Goal: Transaction & Acquisition: Purchase product/service

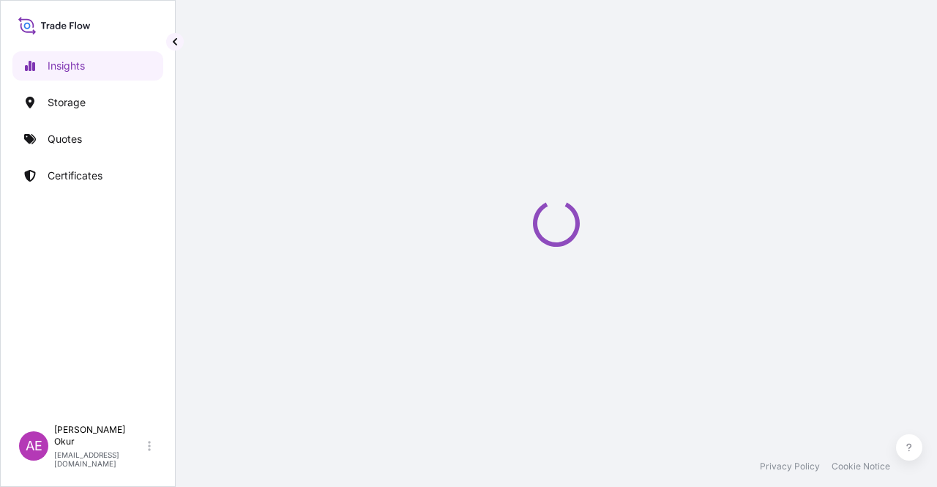
select select "2025"
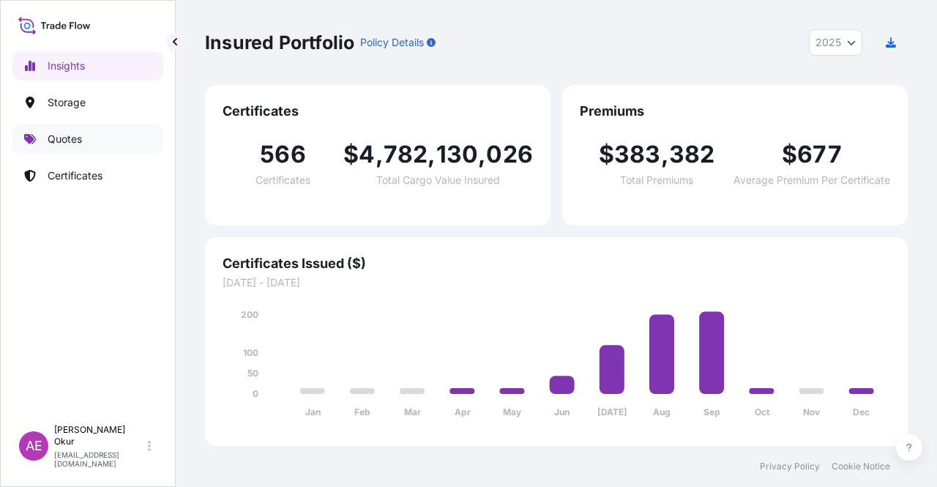
click at [89, 144] on link "Quotes" at bounding box center [87, 138] width 151 height 29
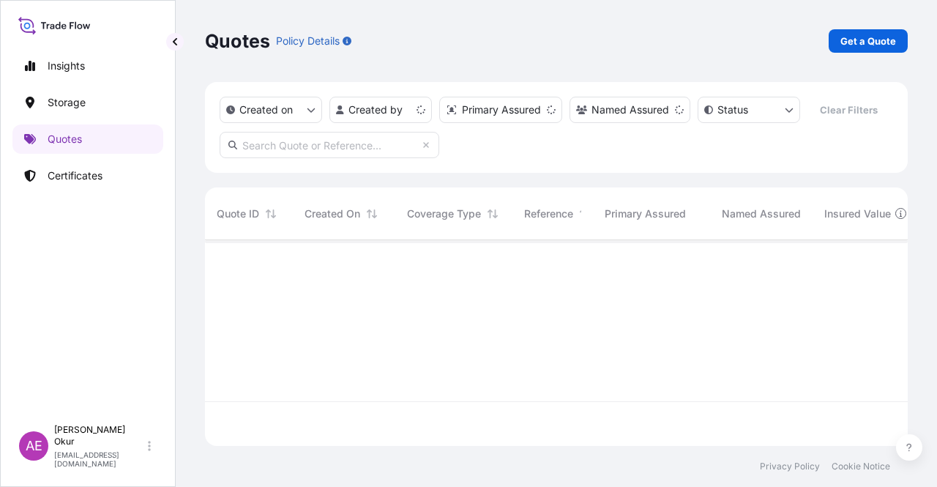
scroll to position [203, 691]
click at [869, 43] on p "Get a Quote" at bounding box center [869, 41] width 56 height 15
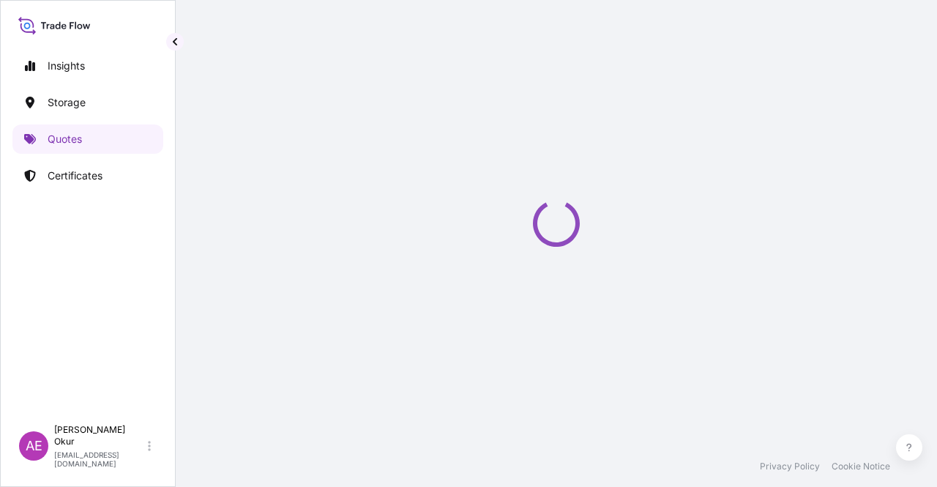
select select "Ocean Vessel"
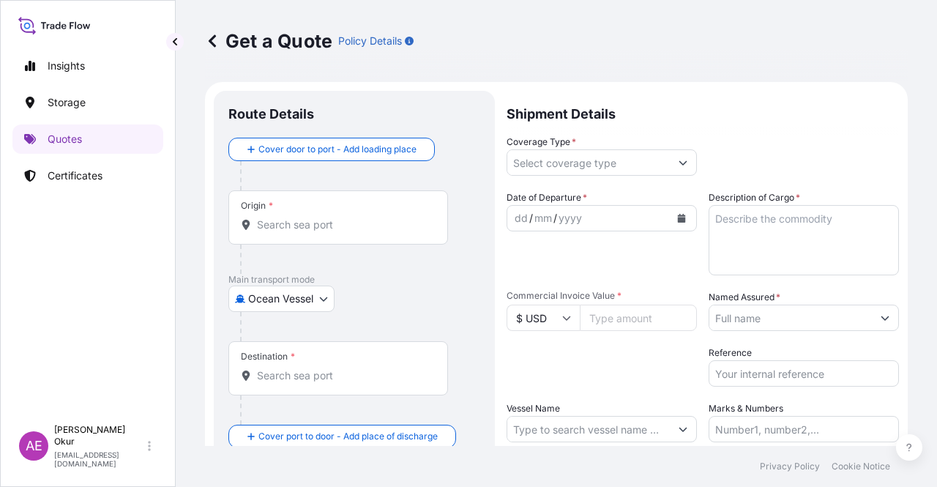
scroll to position [23, 0]
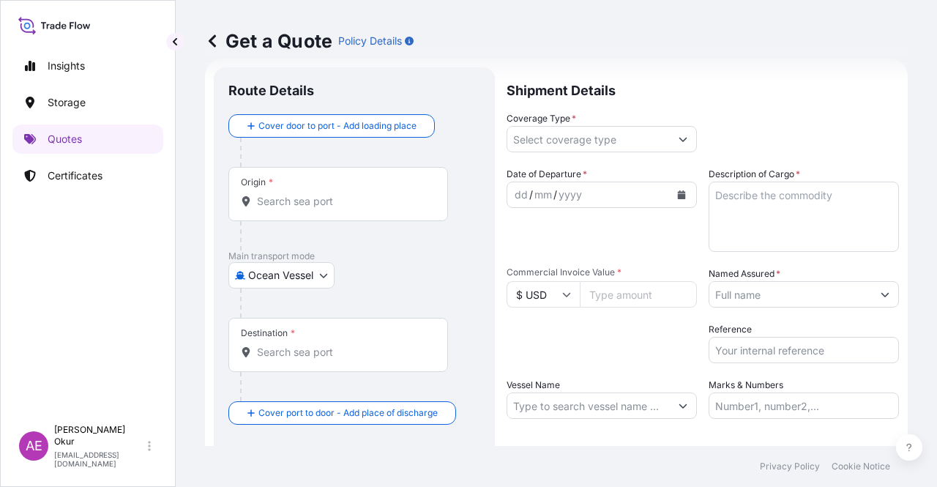
click at [309, 196] on input "Origin *" at bounding box center [343, 201] width 173 height 15
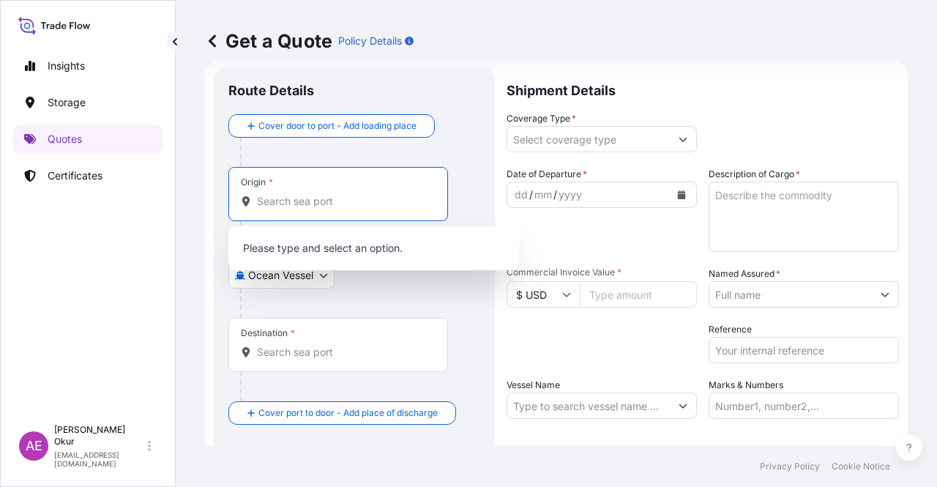
paste input "JUBAIL"
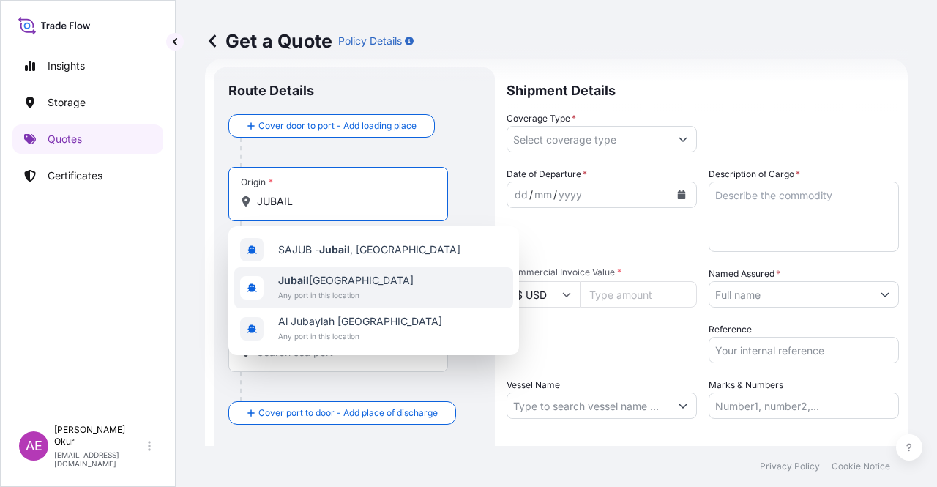
click at [332, 280] on span "Jubail [GEOGRAPHIC_DATA]" at bounding box center [345, 280] width 135 height 15
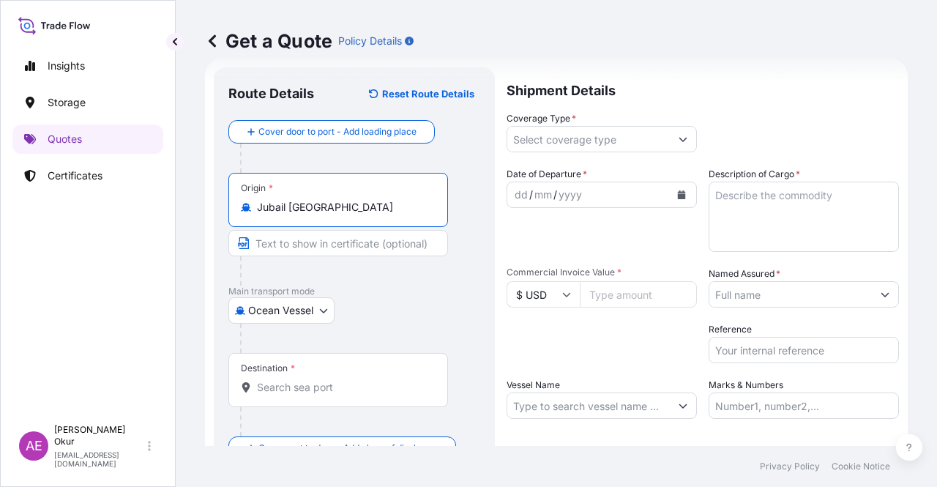
type input "Jubail [GEOGRAPHIC_DATA]"
click at [308, 247] on input "Text to appear on certificate" at bounding box center [338, 243] width 220 height 26
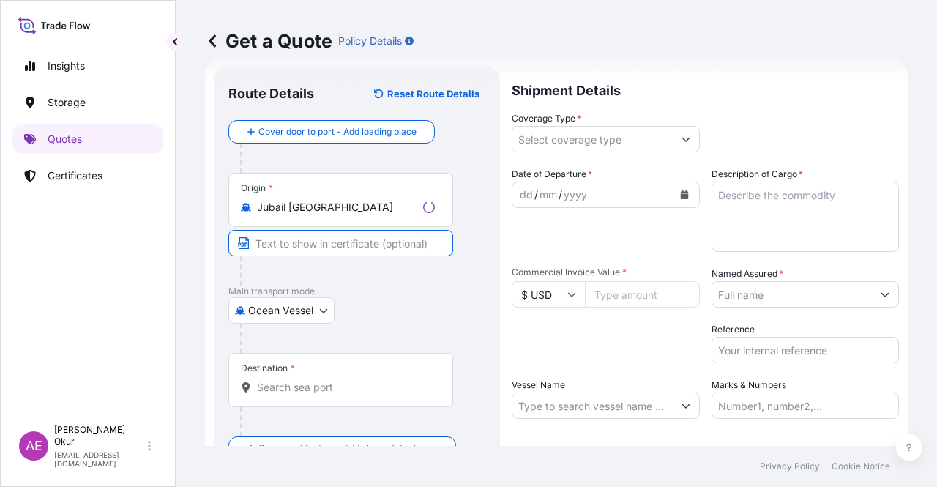
paste input "JUBAIL"
type input "JUBAIL / [GEOGRAPHIC_DATA]"
click at [294, 390] on input "Destination *" at bounding box center [343, 387] width 173 height 15
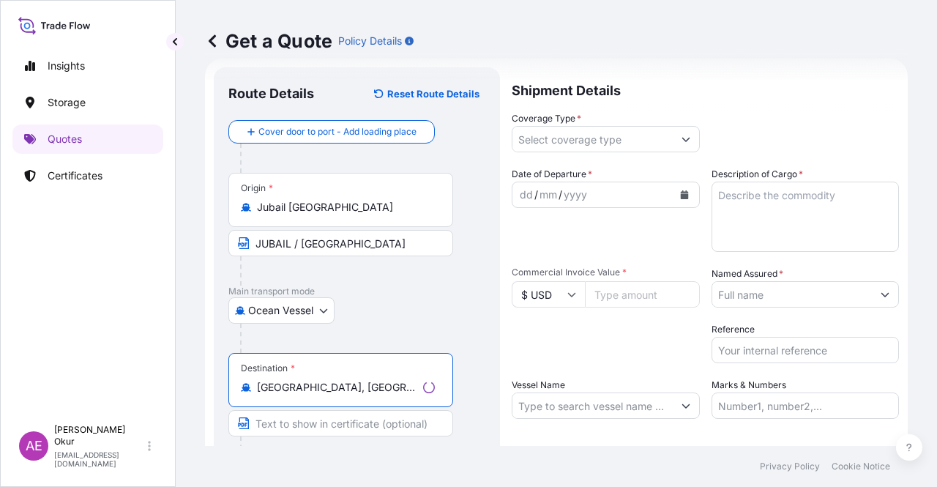
type input "[GEOGRAPHIC_DATA], [GEOGRAPHIC_DATA]"
click at [288, 422] on input "Text to appear on certificate" at bounding box center [340, 423] width 225 height 26
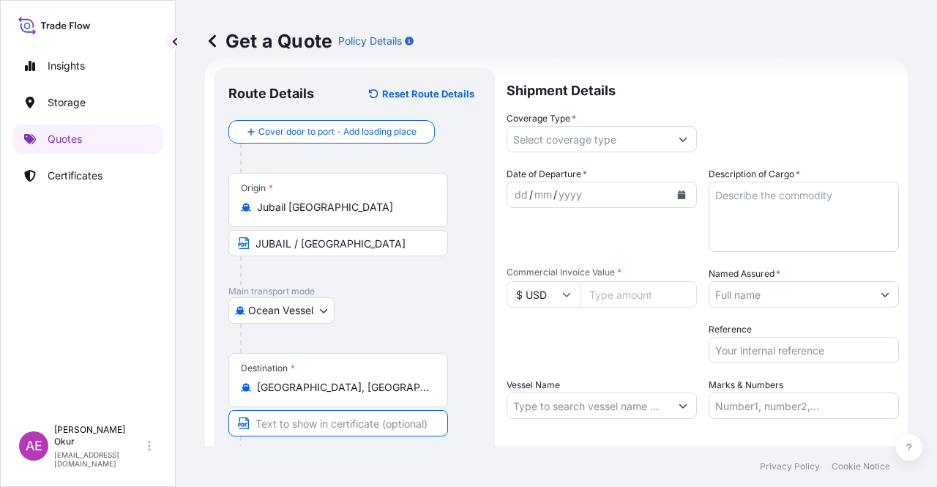
paste input "ALSANCAK/IZMIR"
click at [315, 419] on input "ALSANCAK/IZMIR /" at bounding box center [338, 423] width 220 height 26
paste input "[GEOGRAPHIC_DATA]"
type input "ALSANCAK - [GEOGRAPHIC_DATA] / [GEOGRAPHIC_DATA]"
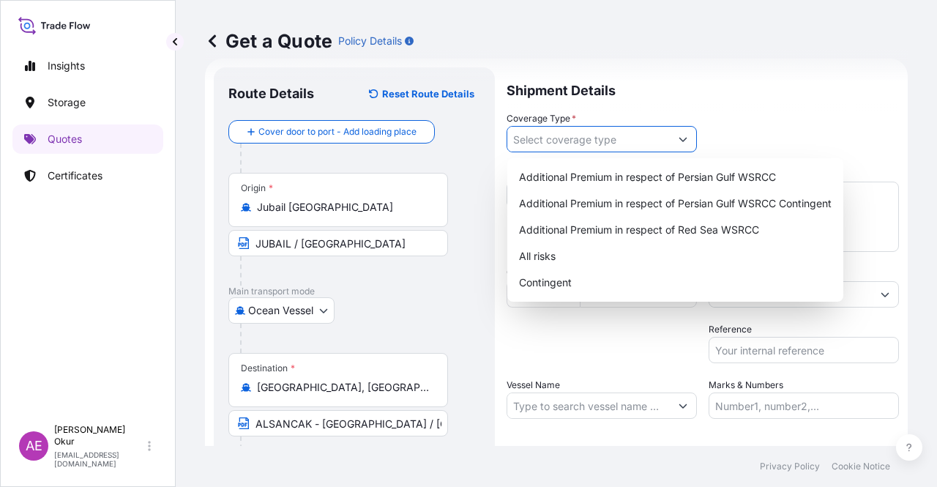
click at [579, 141] on input "Coverage Type *" at bounding box center [589, 139] width 163 height 26
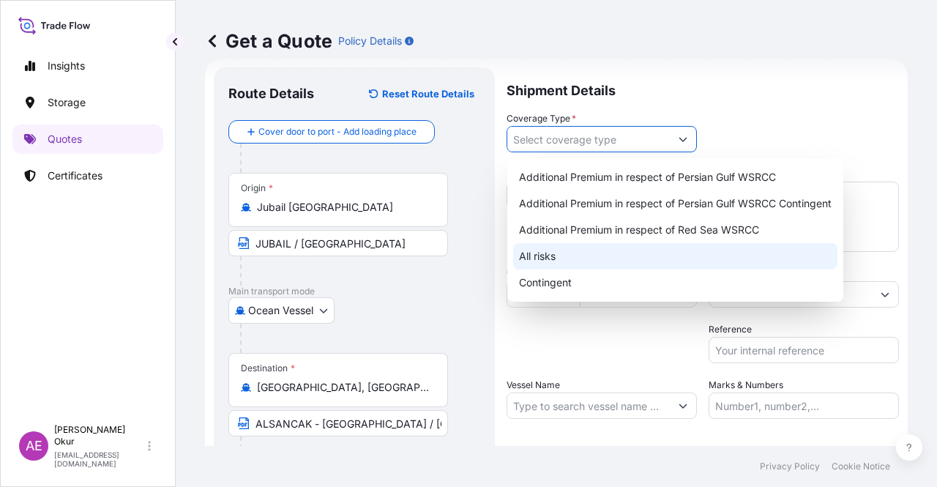
click at [573, 257] on div "All risks" at bounding box center [675, 256] width 324 height 26
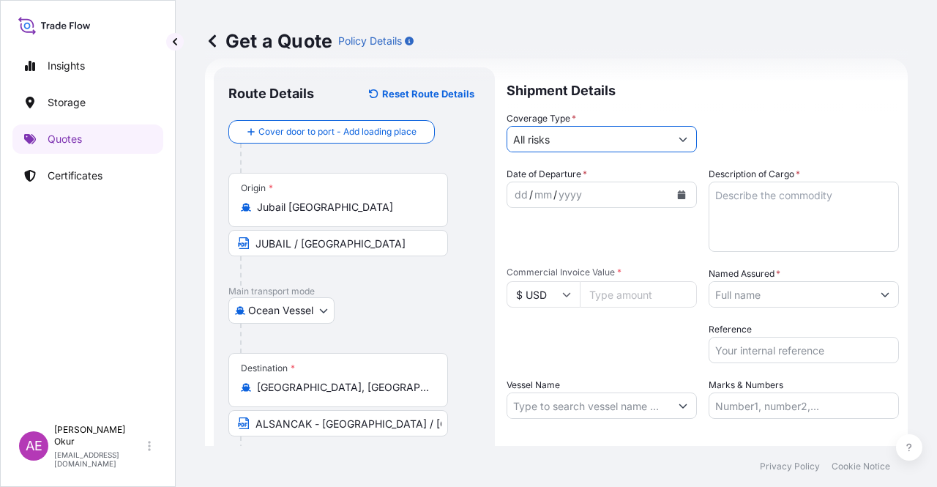
click at [519, 193] on div "dd" at bounding box center [521, 195] width 16 height 18
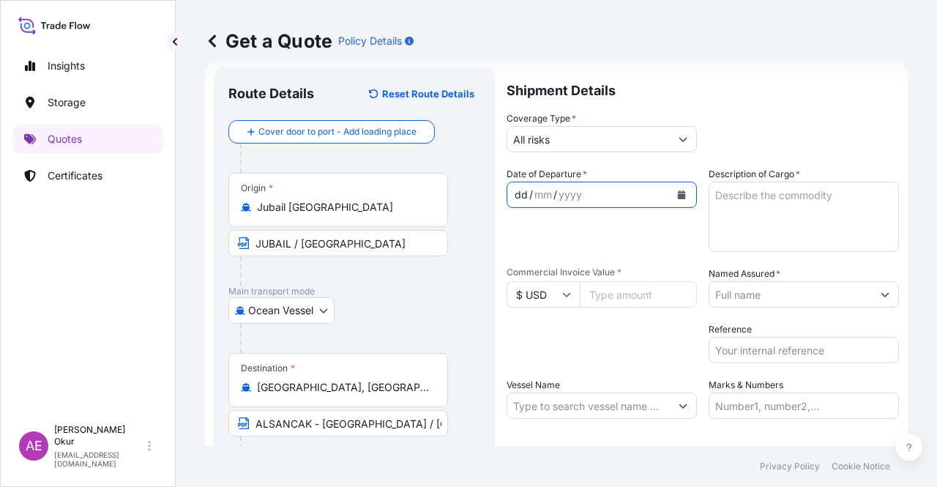
click at [622, 142] on input "All risks" at bounding box center [589, 139] width 163 height 26
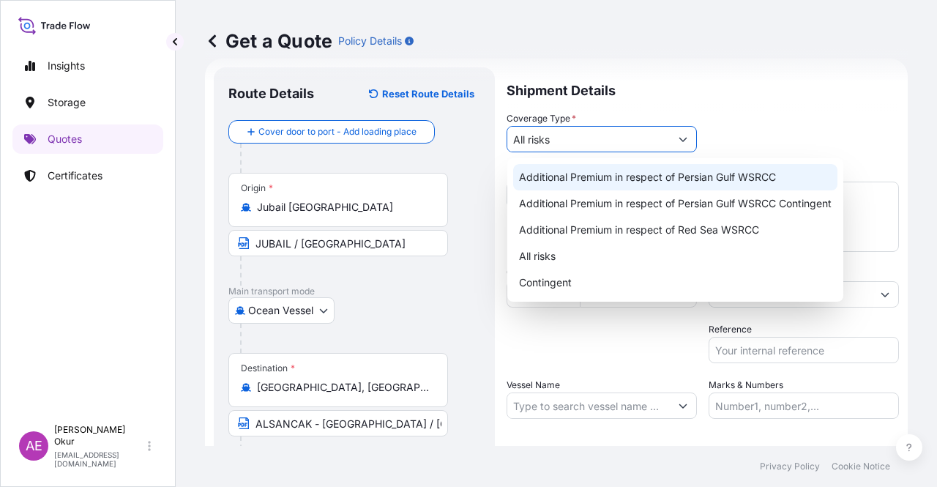
click at [646, 188] on div "Additional Premium in respect of Persian Gulf WSRCC" at bounding box center [675, 177] width 324 height 26
type input "Additional Premium in respect of Persian Gulf WSRCC"
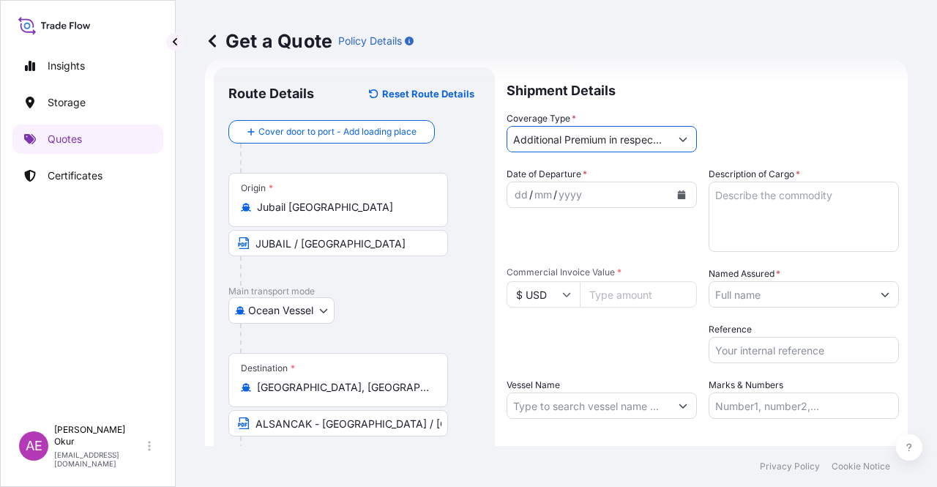
click at [512, 196] on div "dd / mm / yyyy" at bounding box center [589, 195] width 163 height 26
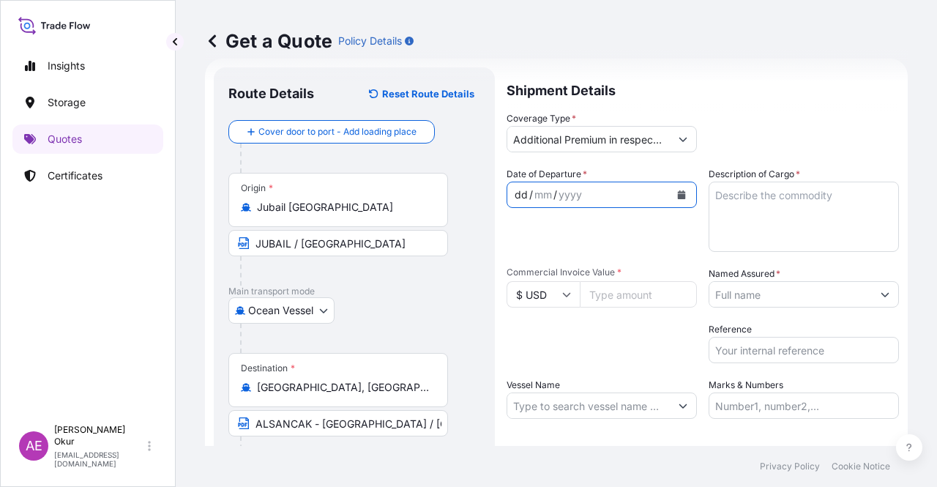
click at [519, 197] on div "dd" at bounding box center [521, 195] width 16 height 18
click at [767, 190] on textarea "Description of Cargo *" at bounding box center [804, 217] width 190 height 70
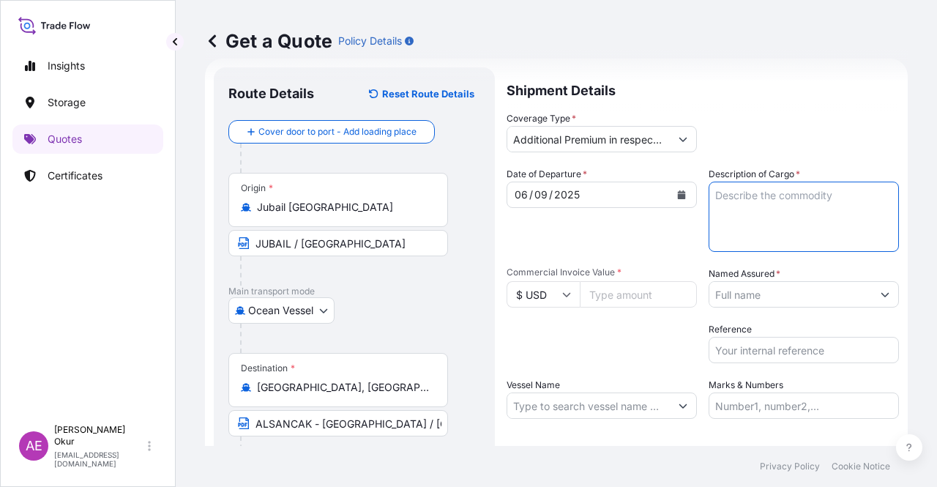
paste textarea "PP H3030T"
type textarea "PP H3030T"
click at [622, 291] on input "Commercial Invoice Value *" at bounding box center [638, 294] width 117 height 26
type input "935995"
type input "935995.50"
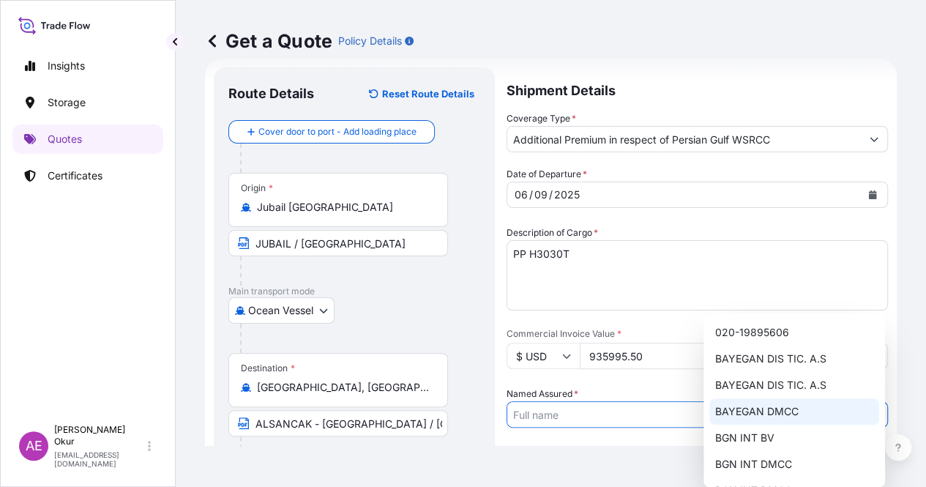
click at [797, 418] on span "BAYEGAN DMCC" at bounding box center [757, 411] width 83 height 15
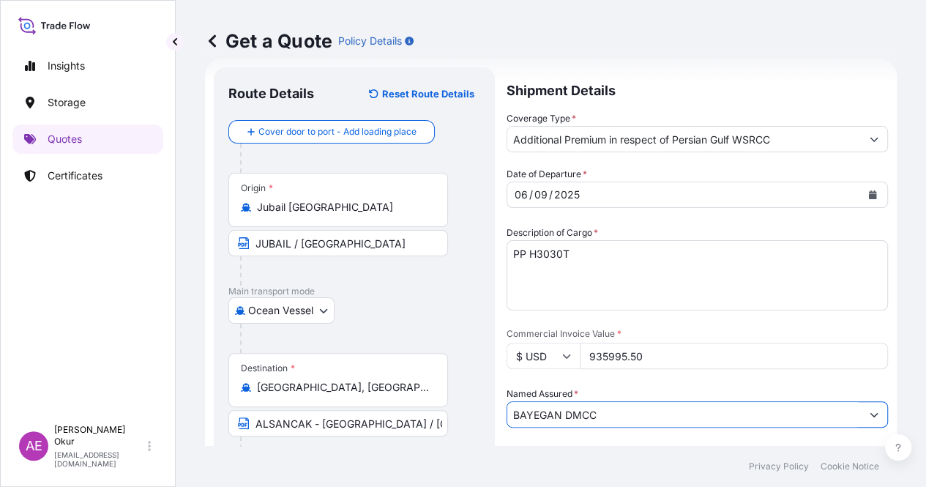
type input "BAYEGAN DMCC"
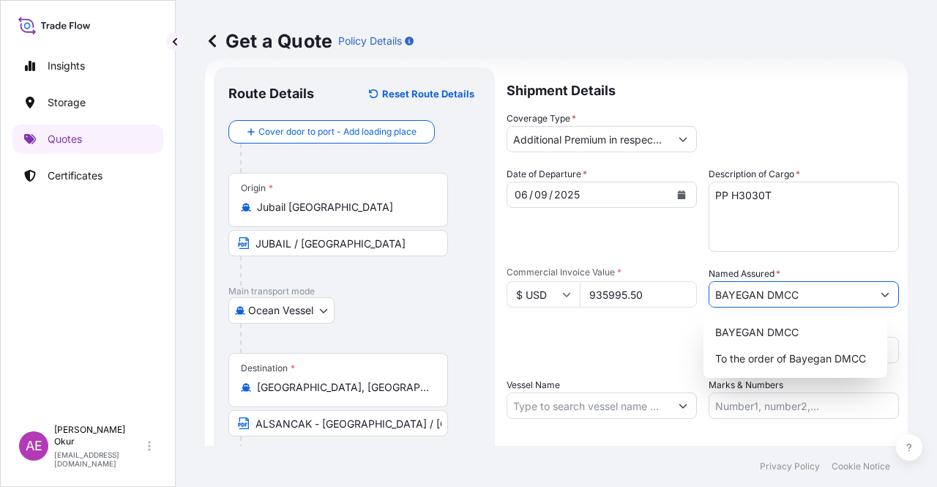
click at [577, 404] on input "Vessel Name" at bounding box center [589, 406] width 163 height 26
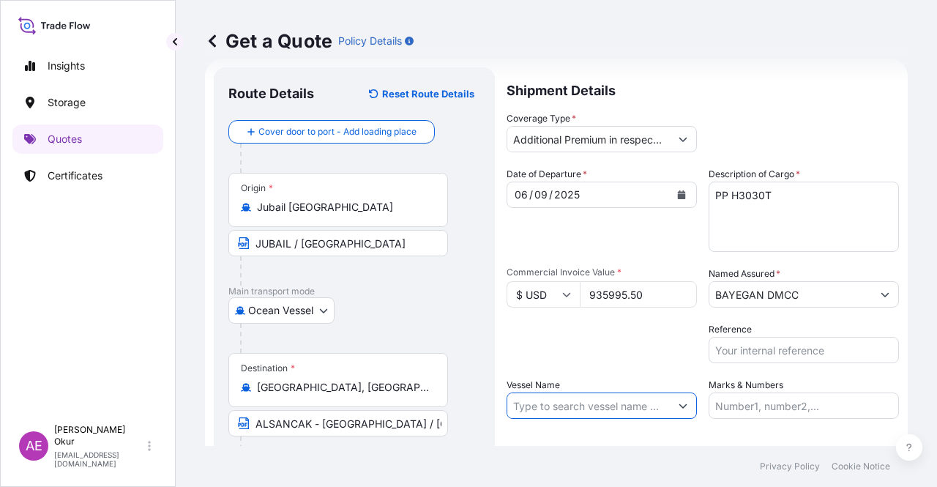
paste input "MSC RAPALLO"
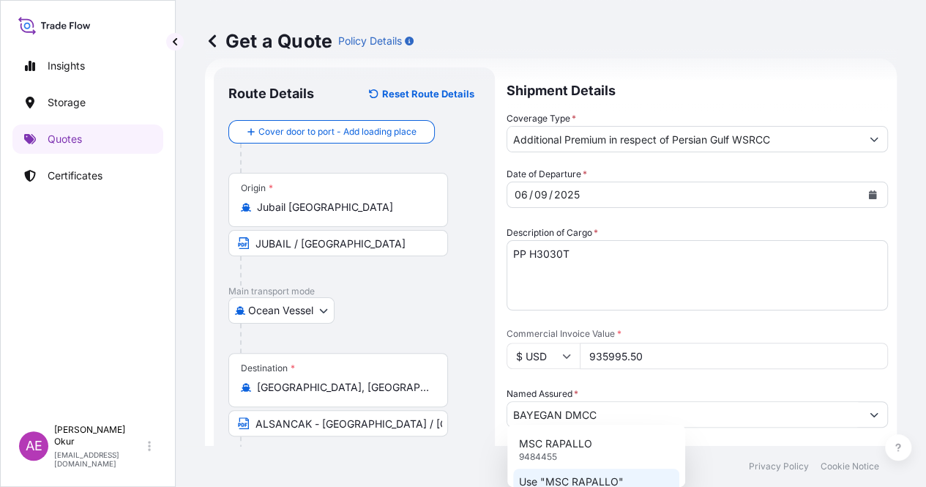
click at [593, 480] on p "Use "MSC RAPALLO"" at bounding box center [571, 482] width 105 height 15
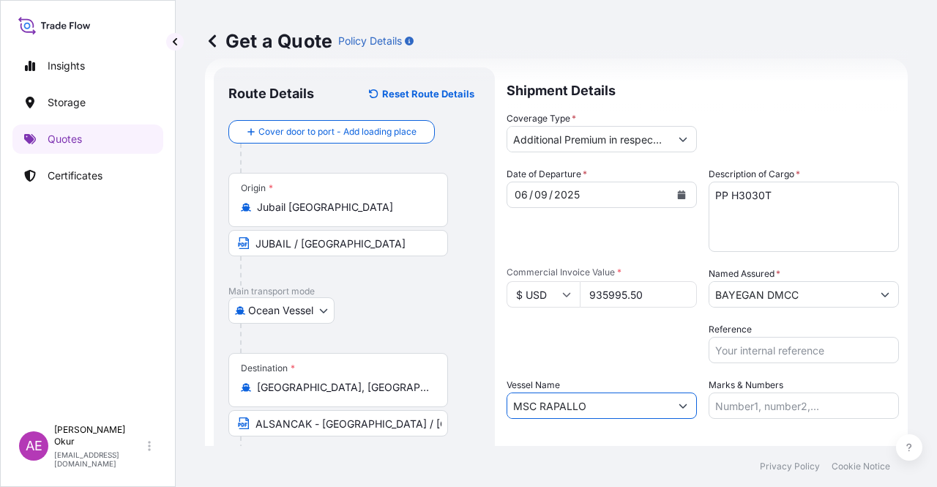
type input "MSC RAPALLO"
click at [709, 404] on input "Marks & Numbers" at bounding box center [804, 406] width 190 height 26
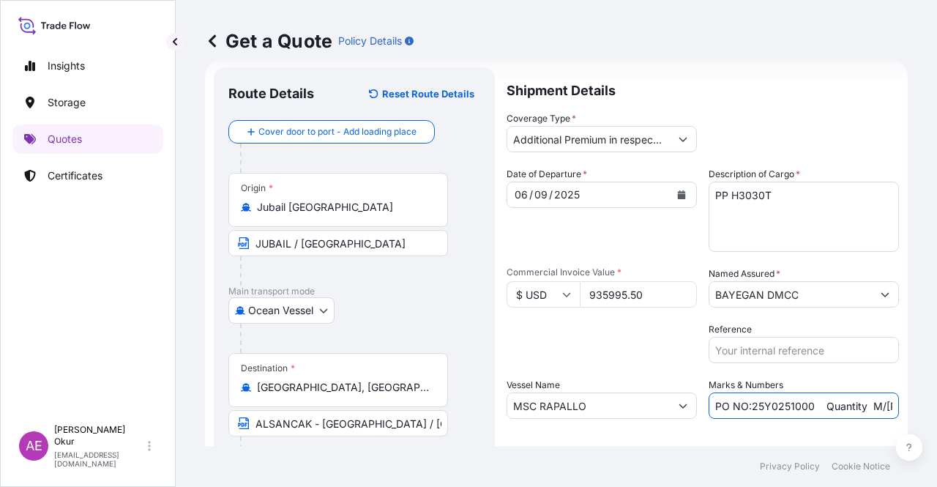
drag, startPoint x: 806, startPoint y: 405, endPoint x: 746, endPoint y: 408, distance: 60.1
click at [746, 408] on input "PO NO:25Y0251000 Quantity M/[PERSON_NAME]: 1.921,45 Premium: USD 176,70" at bounding box center [804, 406] width 190 height 26
paste input "01300"
drag, startPoint x: 845, startPoint y: 409, endPoint x: 871, endPoint y: 409, distance: 25.6
click at [871, 409] on input "PO NO:25Y0201300 Quantity M/[PERSON_NAME]: 1.921,45 Premium: USD 176,70" at bounding box center [804, 406] width 190 height 26
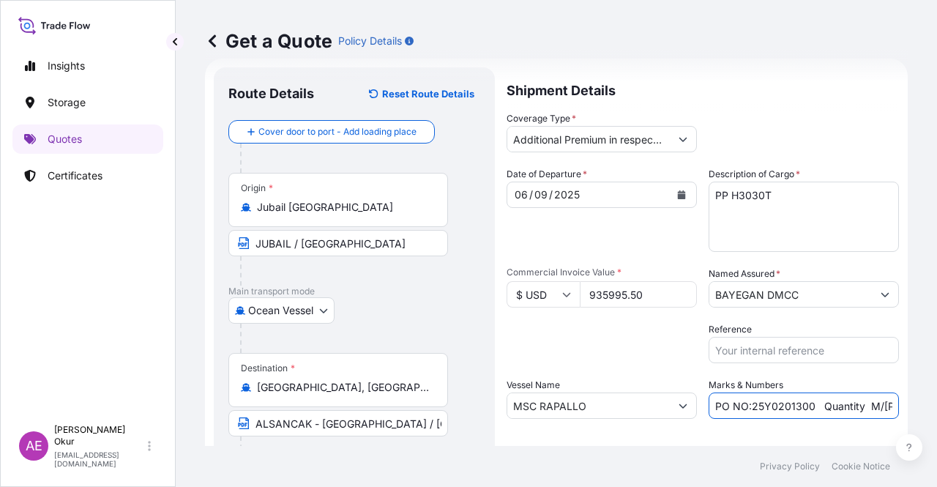
click at [871, 409] on input "PO NO:25Y0201300 Quantity M/[PERSON_NAME]: 1.921,45 Premium: USD 176,70" at bounding box center [804, 406] width 190 height 26
drag, startPoint x: 870, startPoint y: 408, endPoint x: 893, endPoint y: 406, distance: 22.7
click at [893, 406] on form "Route Details Reset Route Details Cover door to port - Add loading place Place …" at bounding box center [556, 298] width 703 height 478
click at [806, 407] on input "PO NO:25Y0201300 Quantity M/[PERSON_NAME]: 1.921,45 Premium: USD 176,70" at bounding box center [804, 406] width 190 height 26
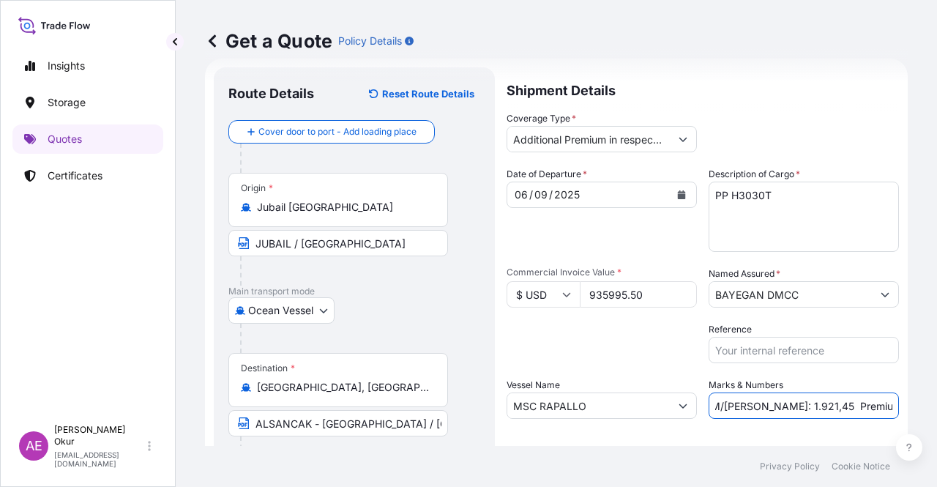
drag, startPoint x: 746, startPoint y: 405, endPoint x: 782, endPoint y: 406, distance: 36.6
click at [782, 406] on input "PO NO:25Y0201300 Quantity M/[PERSON_NAME]: 1.921,45 Premium: USD 176,70" at bounding box center [804, 406] width 190 height 26
paste input "891,000"
drag, startPoint x: 892, startPoint y: 401, endPoint x: 937, endPoint y: 401, distance: 44.7
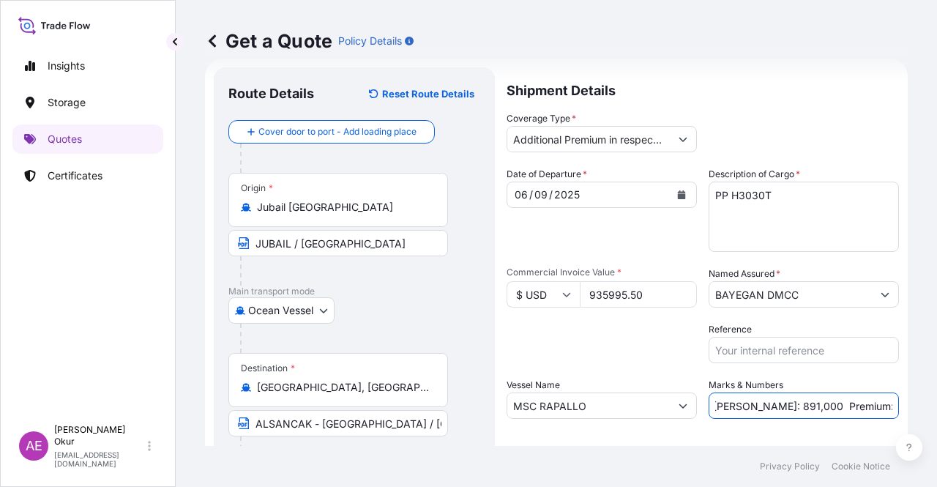
click at [937, 401] on div "Get a Quote Policy Details Route Details Reset Route Details Cover door to port…" at bounding box center [557, 223] width 762 height 446
click at [871, 402] on input "PO NO:25Y0201300 Quantity M/[PERSON_NAME]: 891,000 Premium: USD 176,70" at bounding box center [804, 406] width 190 height 26
drag, startPoint x: 851, startPoint y: 404, endPoint x: 937, endPoint y: 405, distance: 85.7
click at [937, 405] on div "Get a Quote Policy Details Route Details Reset Route Details Cover door to port…" at bounding box center [557, 223] width 762 height 446
paste input "96,56"
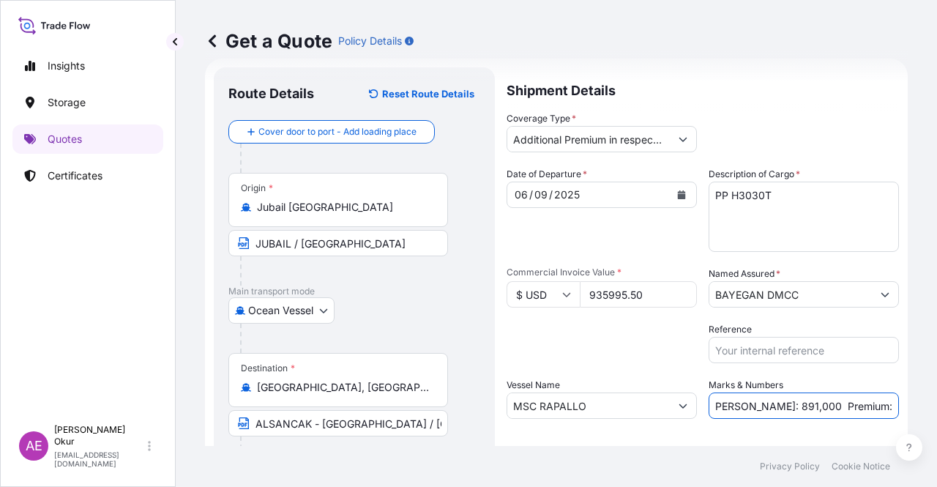
scroll to position [114, 0]
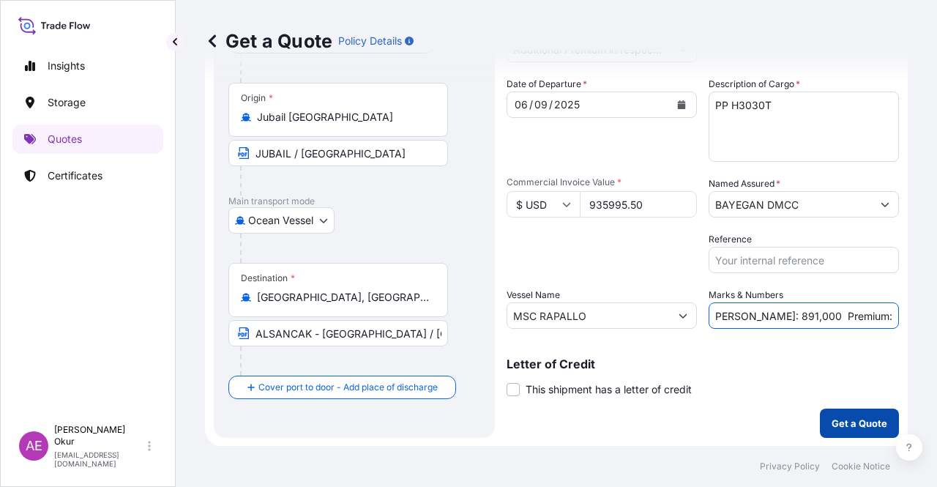
type input "PO NO:25Y0201300 Quantity M/[PERSON_NAME]: 891,000 Premium: USD 196,56"
click at [833, 431] on button "Get a Quote" at bounding box center [859, 423] width 79 height 29
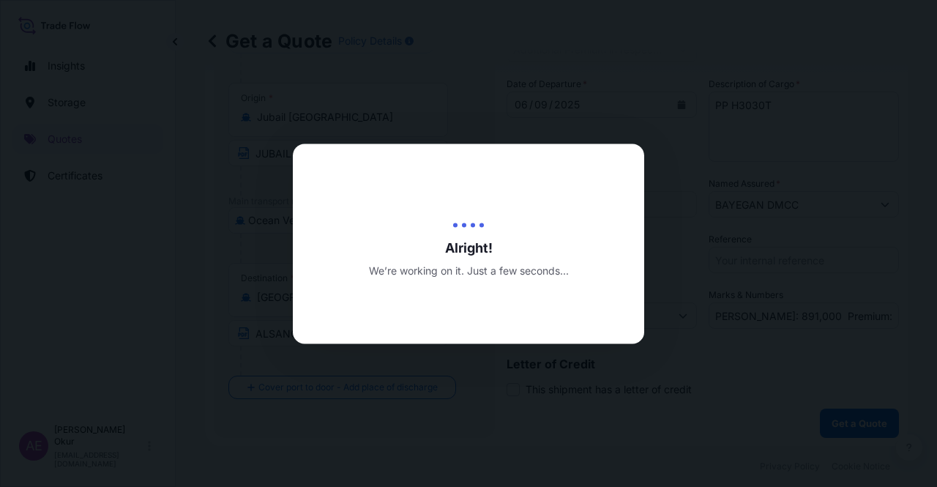
scroll to position [0, 0]
select select "Ocean Vessel"
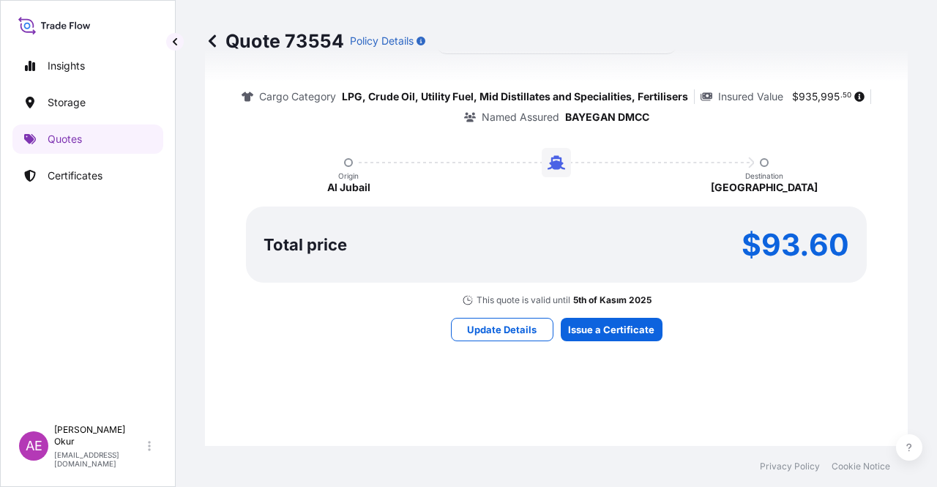
click at [620, 340] on div "Here's your insurance offer Primary Assured BGN Int Holding Additional Premium …" at bounding box center [557, 154] width 662 height 852
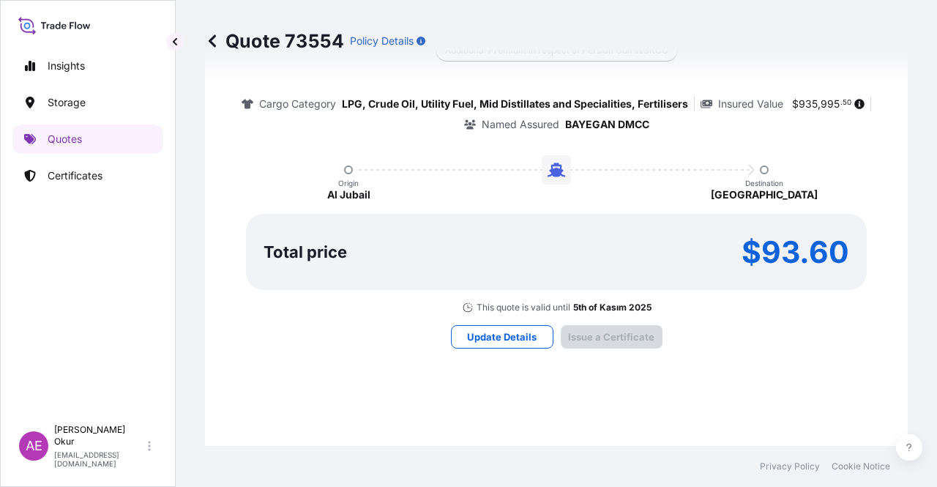
type input "[DATE]"
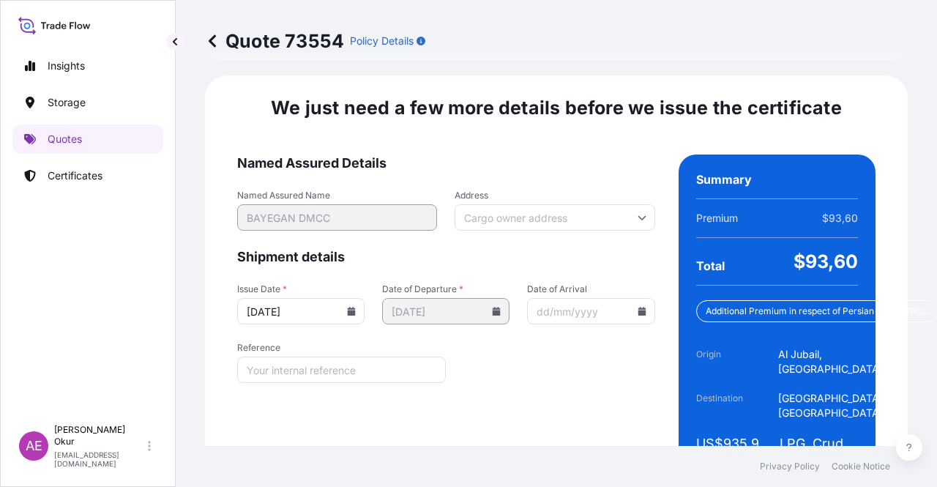
scroll to position [1883, 0]
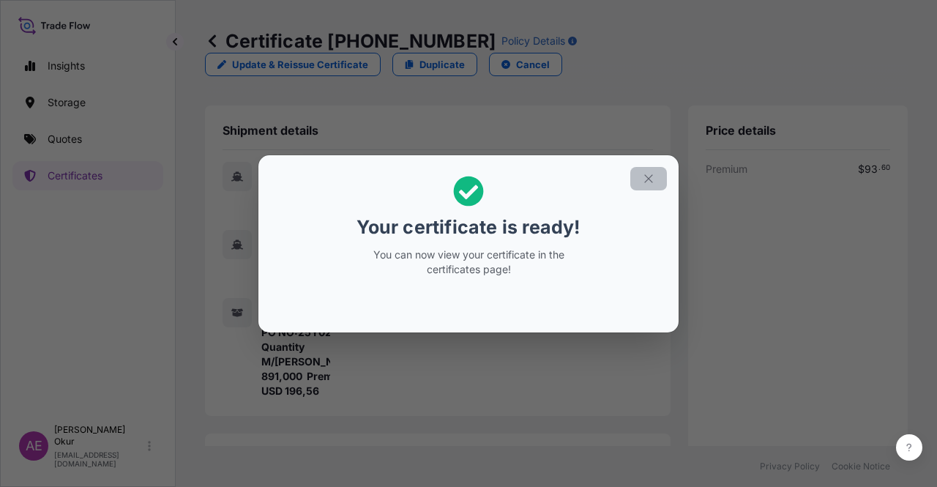
click at [655, 174] on button "button" at bounding box center [649, 178] width 37 height 23
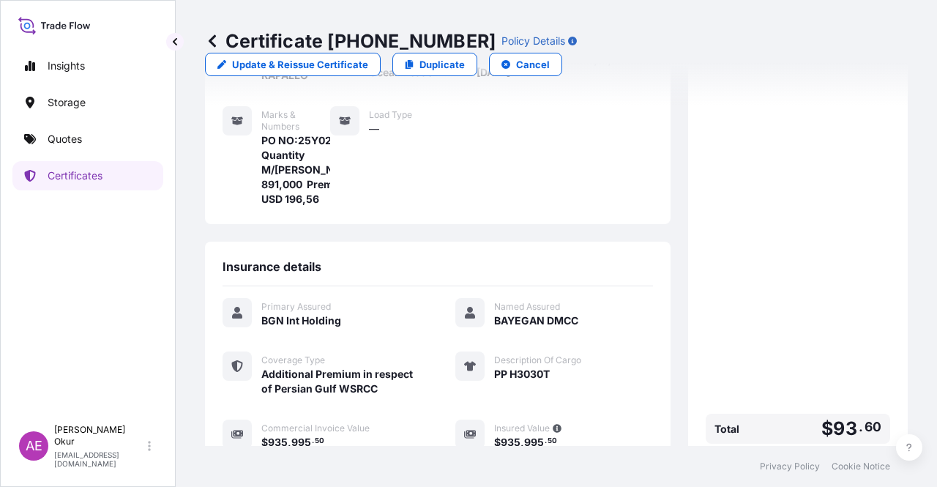
scroll to position [381, 0]
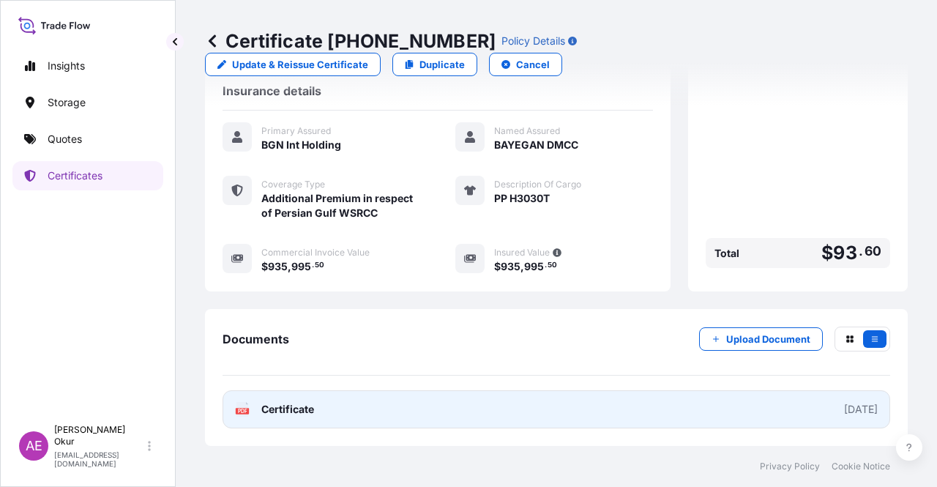
click at [303, 410] on span "Certificate" at bounding box center [287, 409] width 53 height 15
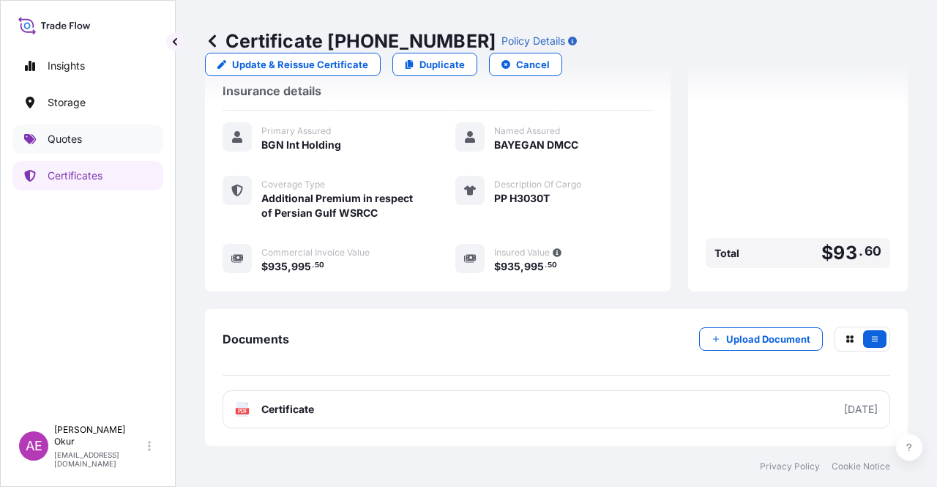
click at [130, 147] on link "Quotes" at bounding box center [87, 138] width 151 height 29
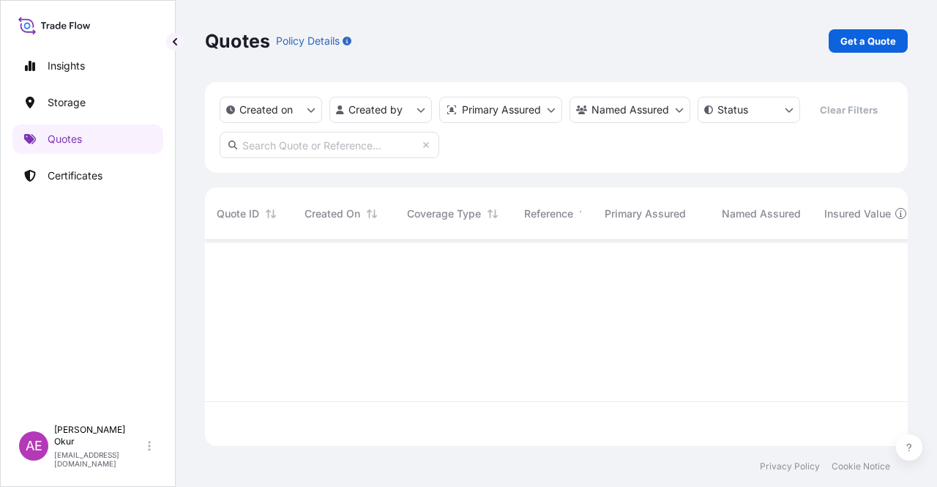
scroll to position [203, 691]
click at [883, 18] on div "Quotes Policy Details Get a Quote" at bounding box center [556, 41] width 703 height 82
click at [880, 31] on link "Get a Quote" at bounding box center [868, 40] width 79 height 23
select select "Ocean Vessel"
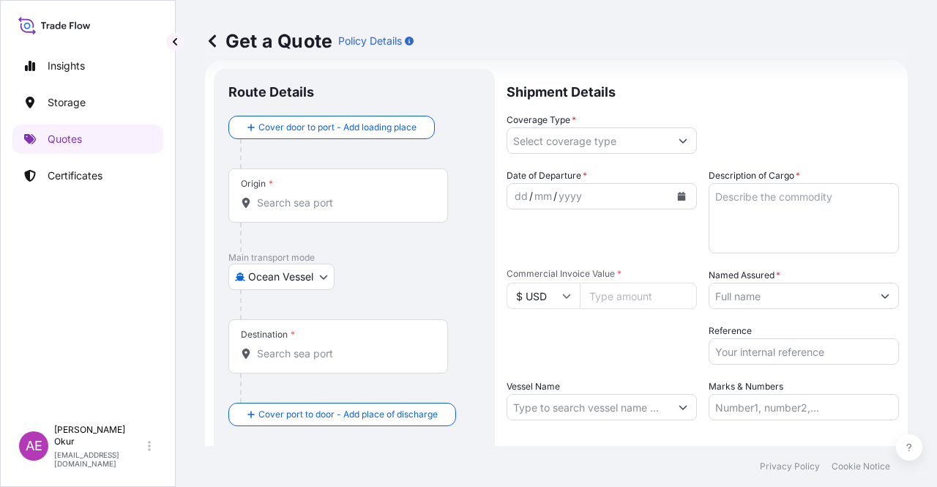
scroll to position [23, 0]
click at [365, 195] on input "Origin *" at bounding box center [343, 201] width 173 height 15
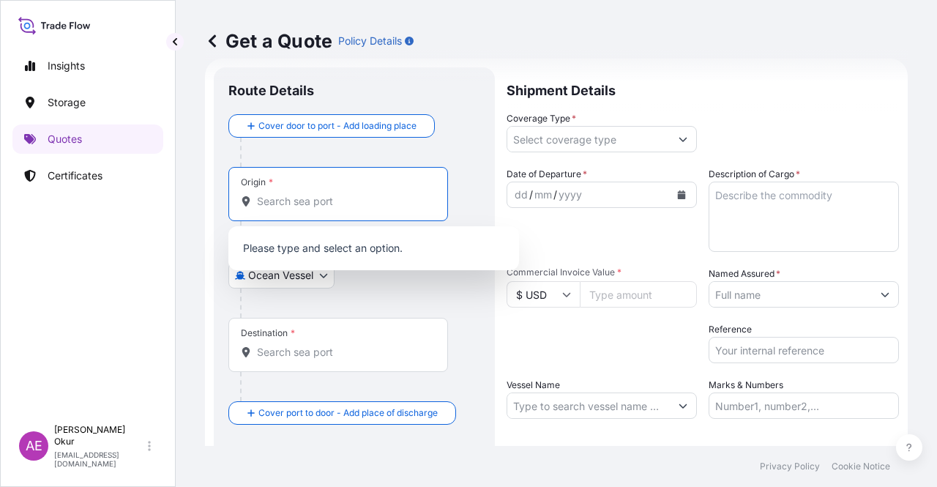
paste input "JUBAIL"
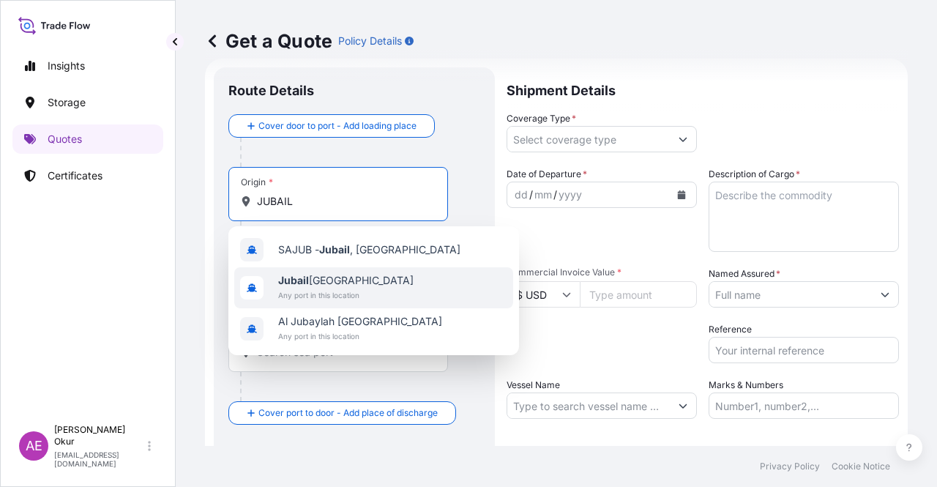
click at [346, 280] on span "Jubail [GEOGRAPHIC_DATA]" at bounding box center [345, 280] width 135 height 15
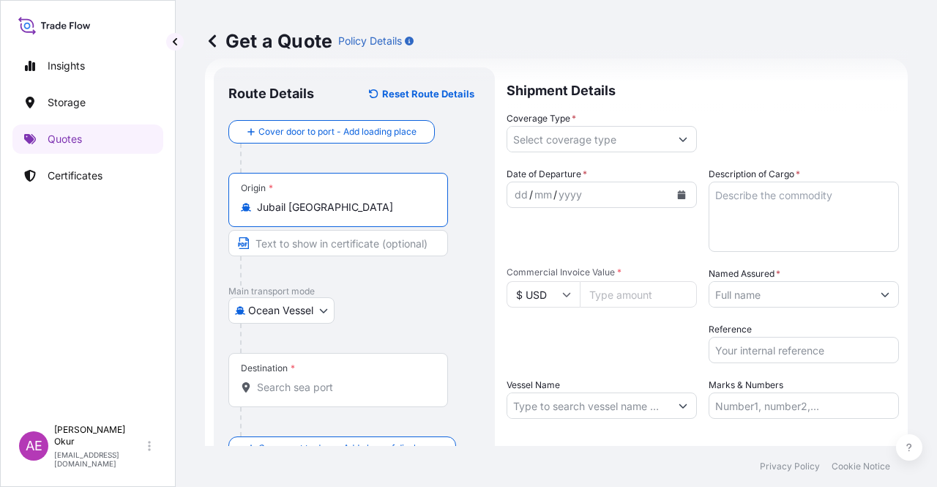
type input "Jubail [GEOGRAPHIC_DATA]"
click at [335, 250] on input "Text to appear on certificate" at bounding box center [338, 243] width 220 height 26
paste input "JUBAIL"
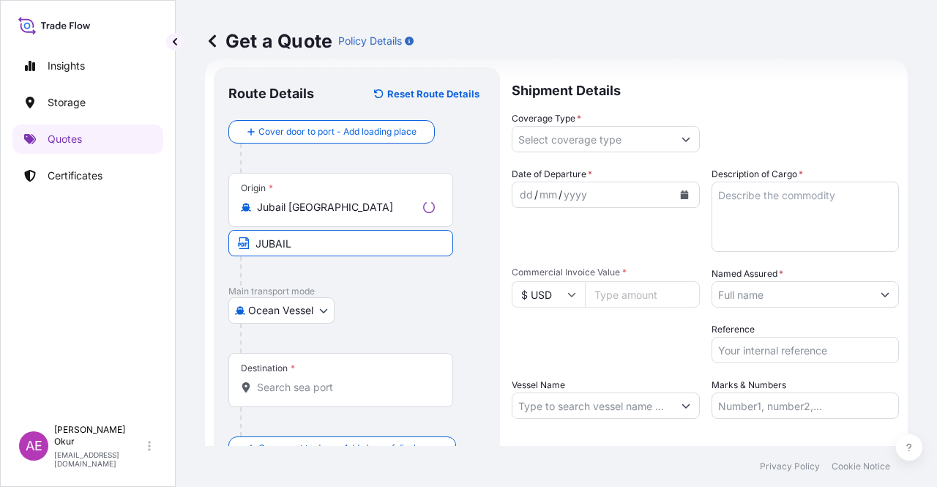
type input "JUBAIL / [GEOGRAPHIC_DATA]"
click at [303, 383] on input "Destination *" at bounding box center [343, 387] width 173 height 15
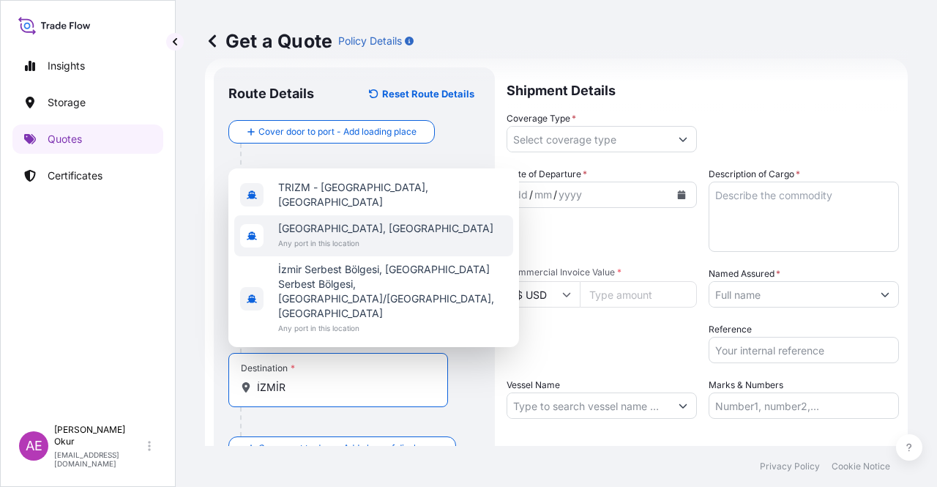
click at [327, 250] on span "Any port in this location" at bounding box center [385, 243] width 215 height 15
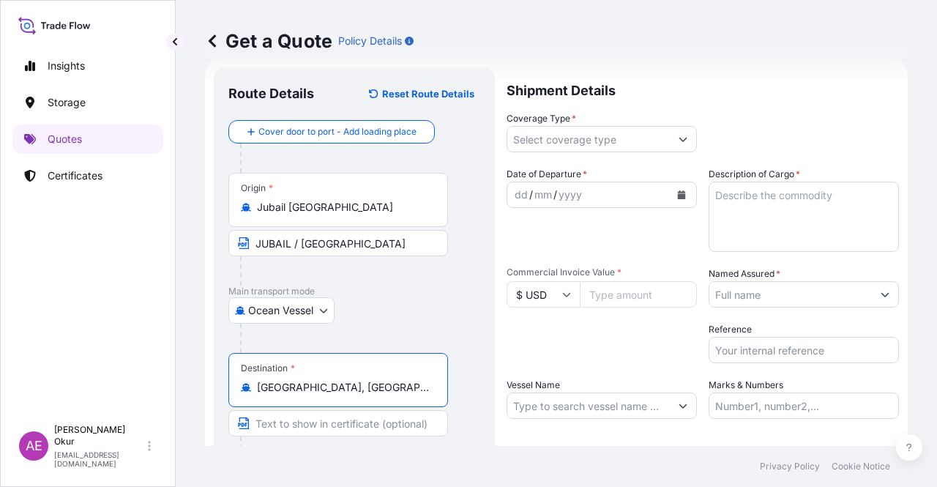
type input "[GEOGRAPHIC_DATA], [GEOGRAPHIC_DATA]"
click at [290, 424] on input "Text to appear on certificate" at bounding box center [338, 423] width 220 height 26
type input "İ"
drag, startPoint x: 249, startPoint y: 417, endPoint x: 199, endPoint y: 424, distance: 50.3
click at [195, 417] on div "Get a Quote Policy Details Route Details Reset Route Details Cover door to port…" at bounding box center [557, 223] width 762 height 446
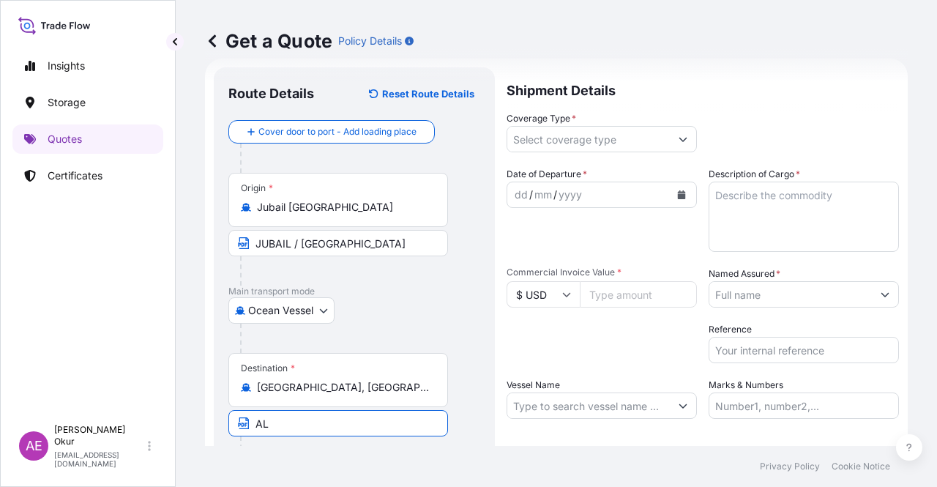
paste input "ALSANCAK/IZMIR"
click at [317, 423] on input "ALSANCAK/IZMIR" at bounding box center [338, 423] width 220 height 26
click at [414, 423] on input "ALSANCAK-IZMIR" at bounding box center [338, 423] width 220 height 26
paste input "[GEOGRAPHIC_DATA]"
type input "ALSANCAK-IZMIR /[GEOGRAPHIC_DATA]"
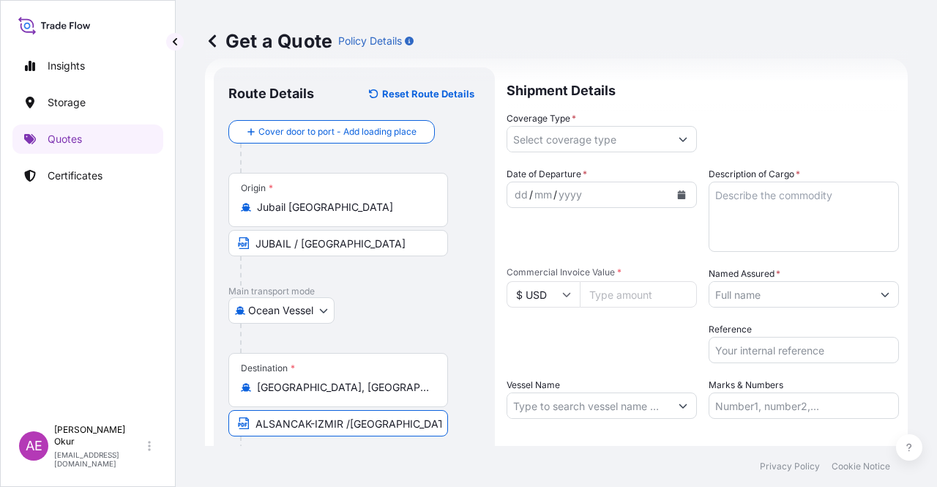
click at [563, 136] on input "Coverage Type *" at bounding box center [589, 139] width 163 height 26
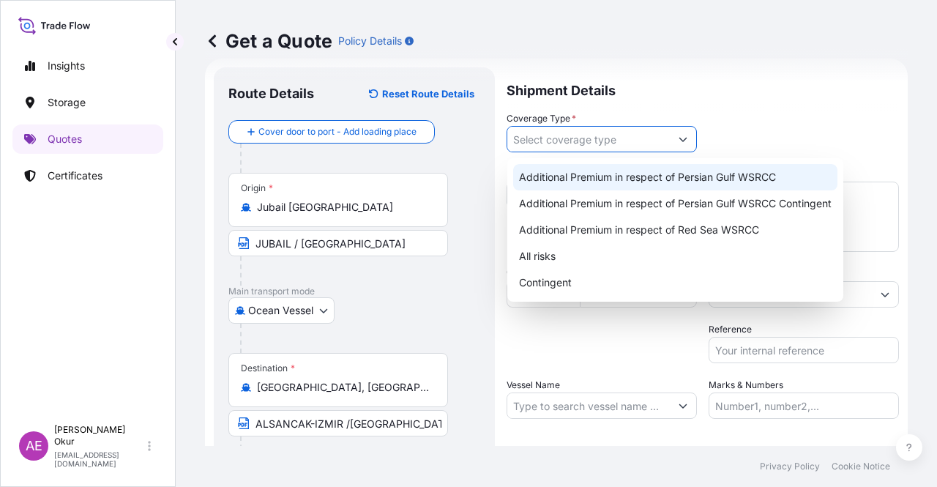
click at [640, 187] on div "Additional Premium in respect of Persian Gulf WSRCC" at bounding box center [675, 177] width 324 height 26
type input "Additional Premium in respect of Persian Gulf WSRCC"
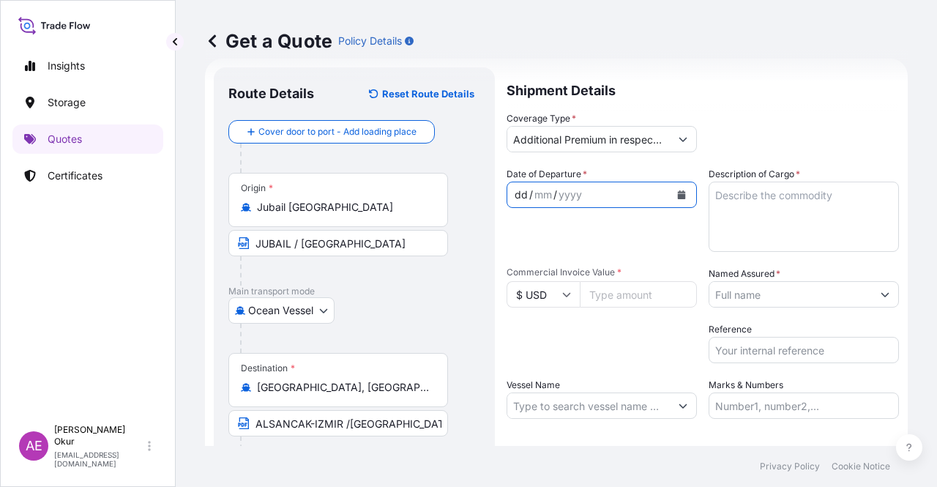
click at [516, 190] on div "dd" at bounding box center [521, 195] width 16 height 18
click at [803, 212] on textarea "Description of Cargo *" at bounding box center [804, 217] width 190 height 70
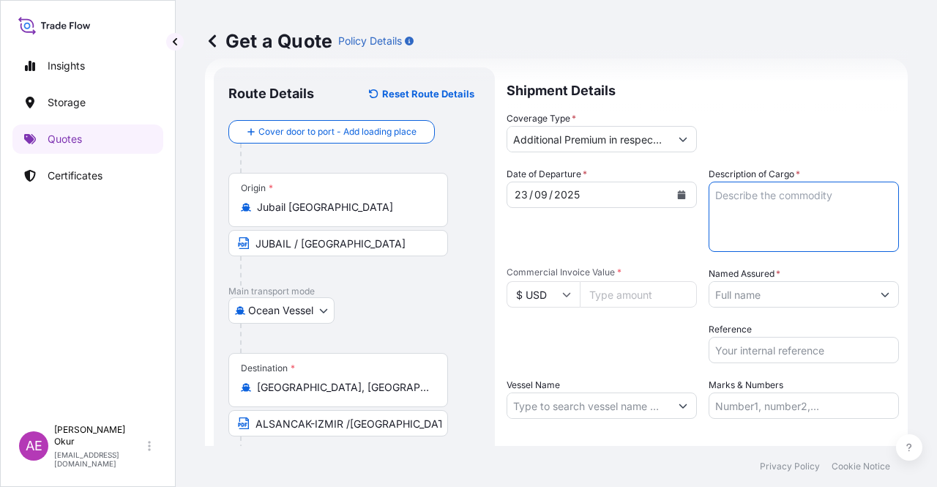
paste textarea "PP H3030T"
type textarea "PP H3030T"
click at [612, 302] on input "Commercial Invoice Value *" at bounding box center [638, 294] width 117 height 26
type input "1143994"
type input "1143994.50"
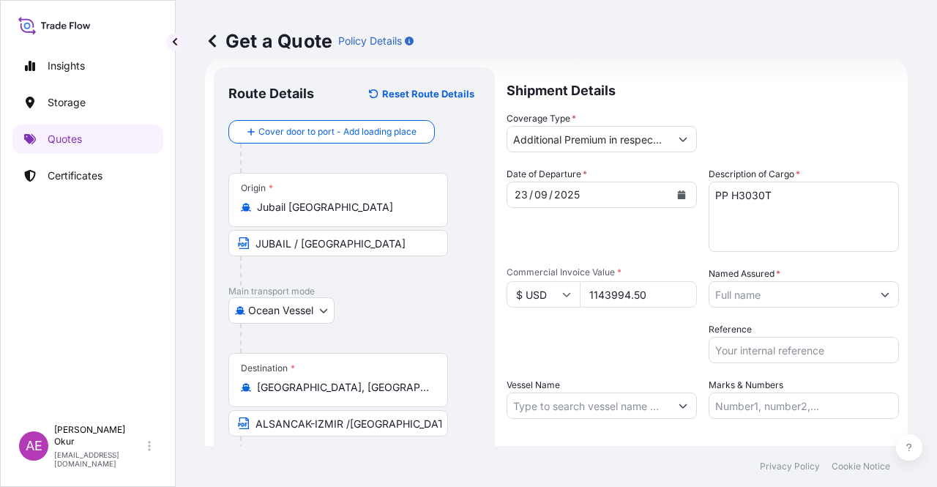
click at [800, 294] on input "Named Assured *" at bounding box center [791, 294] width 163 height 26
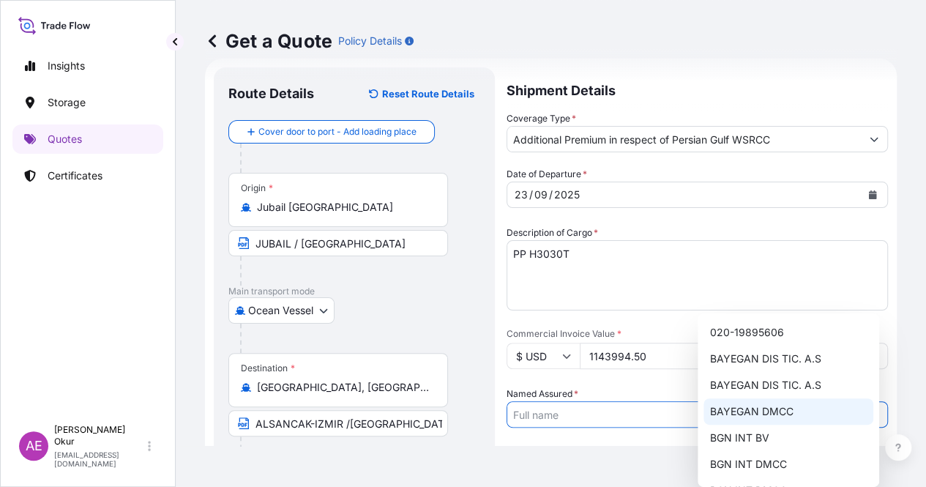
click at [762, 415] on span "BAYEGAN DMCC" at bounding box center [751, 411] width 83 height 15
type input "BAYEGAN DMCC"
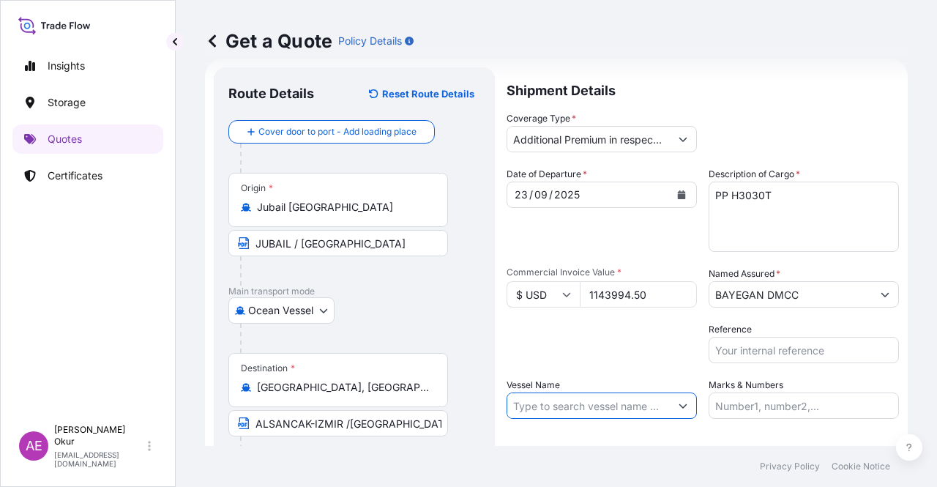
click at [587, 404] on input "Vessel Name" at bounding box center [589, 406] width 163 height 26
paste input "X-PRESS SALWEEN"
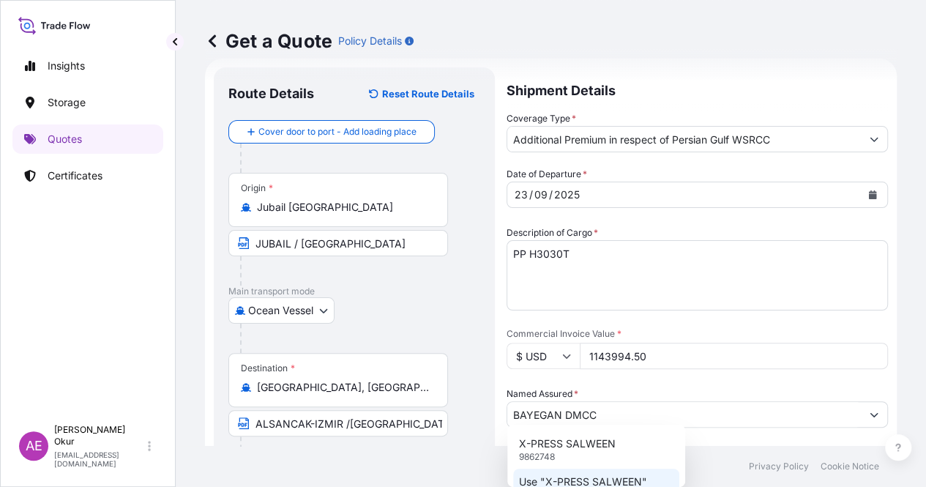
click at [594, 486] on p "Use "X-PRESS SALWEEN"" at bounding box center [583, 482] width 128 height 15
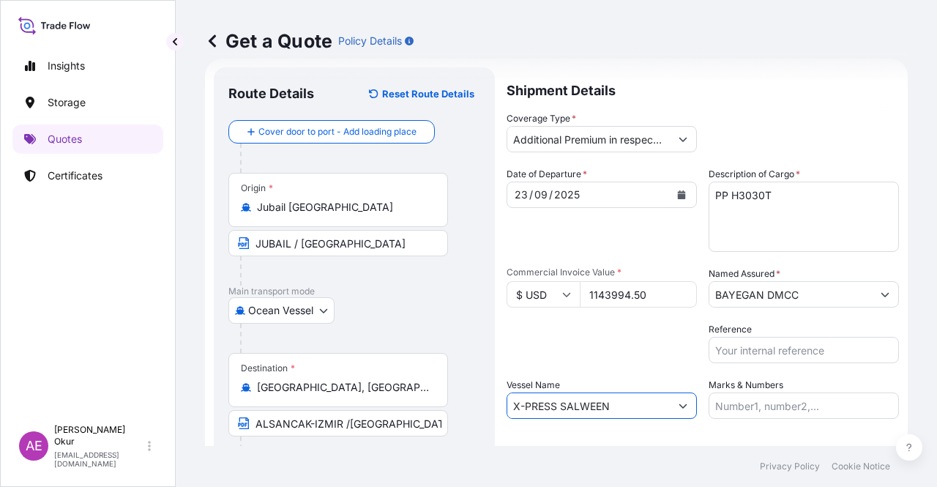
type input "X-PRESS SALWEEN"
click at [767, 405] on input "Marks & Numbers" at bounding box center [804, 406] width 190 height 26
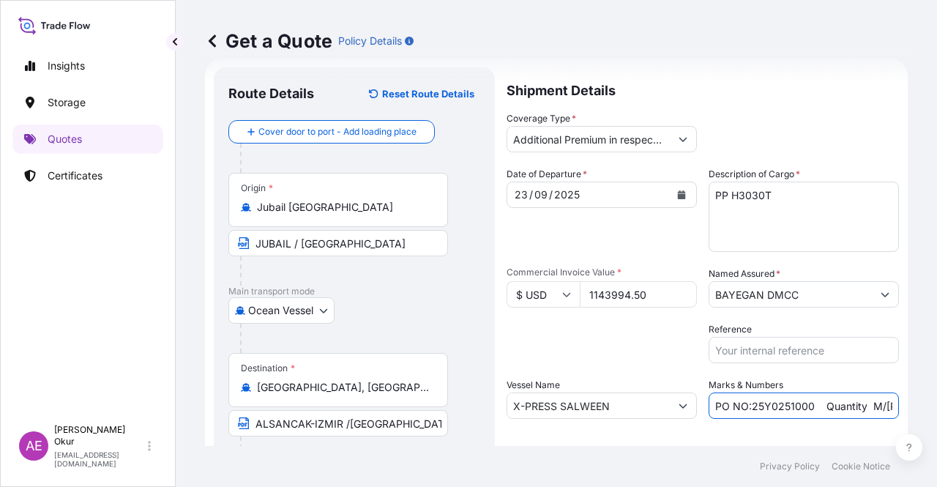
drag, startPoint x: 814, startPoint y: 408, endPoint x: 744, endPoint y: 403, distance: 70.5
click at [744, 403] on input "PO NO:25Y0251000 Quantity M/[PERSON_NAME]: 1.921,45 Premium: USD 176,70" at bounding box center [804, 406] width 190 height 26
paste input "16100"
click at [889, 404] on form "Route Details Reset Route Details Cover door to port - Add loading place Place …" at bounding box center [556, 298] width 703 height 478
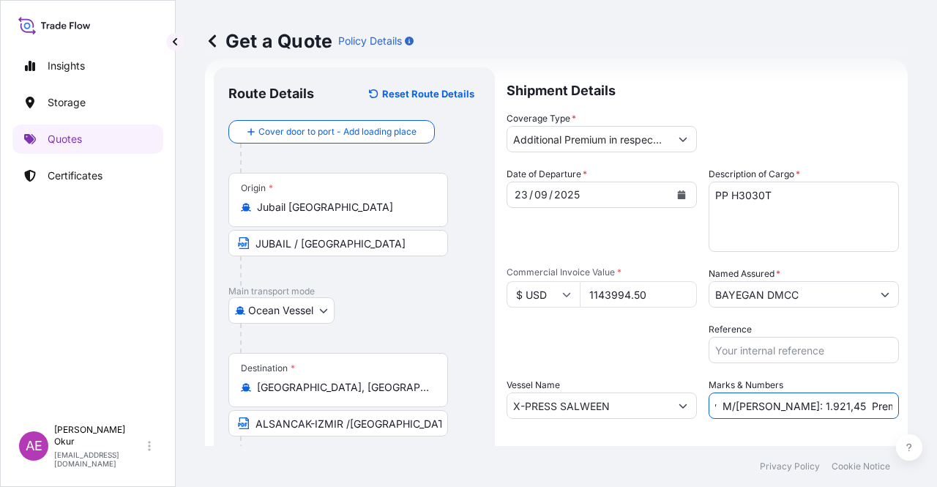
click at [798, 403] on input "PO NO:25Y0216100 Quantity M/[PERSON_NAME]: 1.921,45 Premium: USD 176,70" at bounding box center [804, 406] width 190 height 26
drag, startPoint x: 841, startPoint y: 404, endPoint x: 909, endPoint y: 405, distance: 68.1
click at [910, 405] on div "Get a Quote Policy Details Route Details Reset Route Details Cover door to port…" at bounding box center [557, 223] width 762 height 446
click at [777, 402] on input "PO NO:25Y0216100 Quantity M/[PERSON_NAME]: 1.921,45 Premium: USD 176,70" at bounding box center [804, 406] width 190 height 26
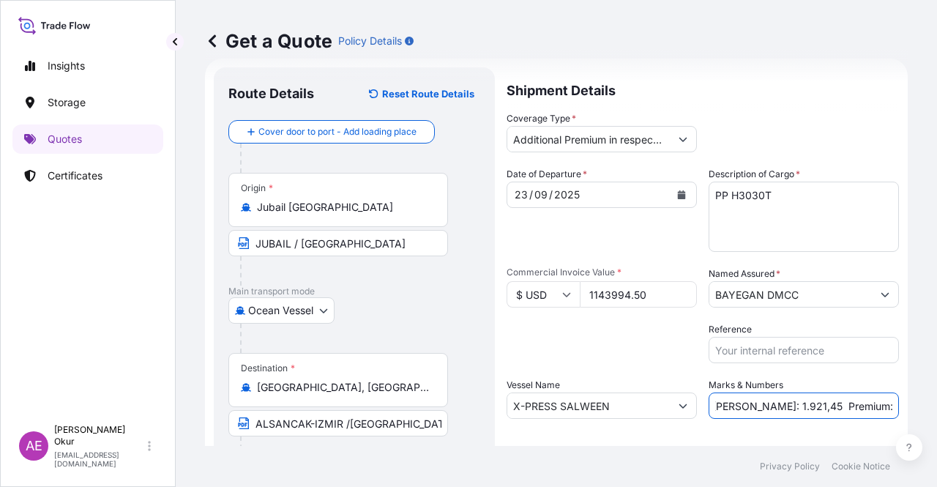
drag, startPoint x: 731, startPoint y: 404, endPoint x: 750, endPoint y: 404, distance: 19.0
click at [750, 404] on input "PO NO:25Y0216100 Quantity M/[PERSON_NAME]: 1.921,45 Premium: USD 176,70" at bounding box center [804, 406] width 190 height 26
click at [730, 404] on input "PO NO:25Y0216100 Quantity M/[PERSON_NAME]: 1.921,45 Premium: USD 176,70" at bounding box center [804, 406] width 190 height 26
drag, startPoint x: 732, startPoint y: 404, endPoint x: 775, endPoint y: 406, distance: 42.6
click at [775, 406] on input "PO NO:25Y0216100 Quantity M/[PERSON_NAME]: 1.921,45 Premium: USD 176,70" at bounding box center [804, 406] width 190 height 26
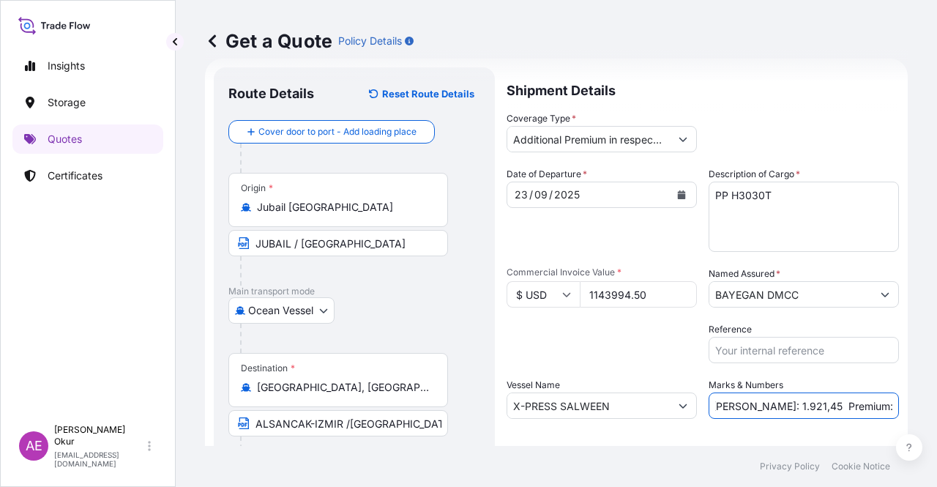
paste input "089.00"
drag, startPoint x: 857, startPoint y: 408, endPoint x: 937, endPoint y: 408, distance: 79.8
click at [937, 408] on div "Get a Quote Policy Details Route Details Reset Route Details Cover door to port…" at bounding box center [557, 223] width 762 height 446
click at [814, 411] on input "PO NO:25Y0216100 Quantity M/[PERSON_NAME]: 1.089.00 Premium: USD 176,70" at bounding box center [804, 406] width 190 height 26
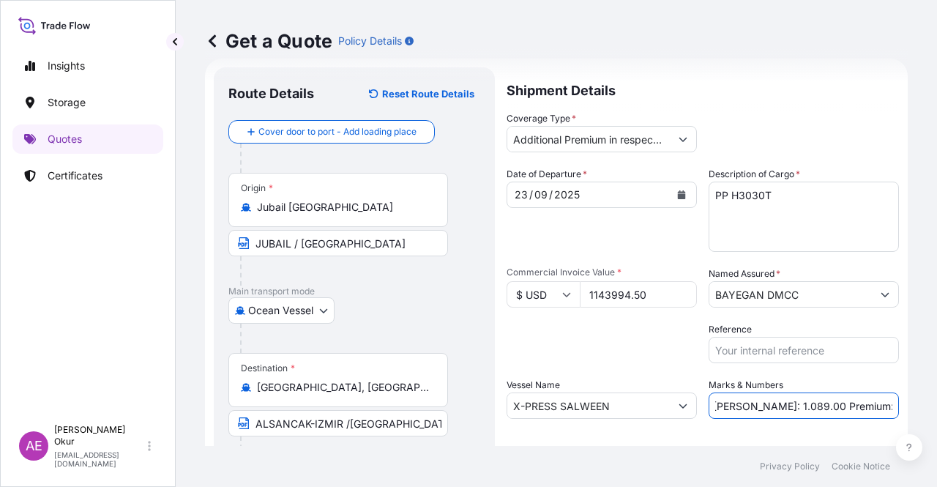
drag, startPoint x: 850, startPoint y: 402, endPoint x: 936, endPoint y: 405, distance: 85.7
click at [937, 405] on div "Get a Quote Policy Details Route Details Reset Route Details Cover door to port…" at bounding box center [557, 223] width 762 height 446
paste input "240,24"
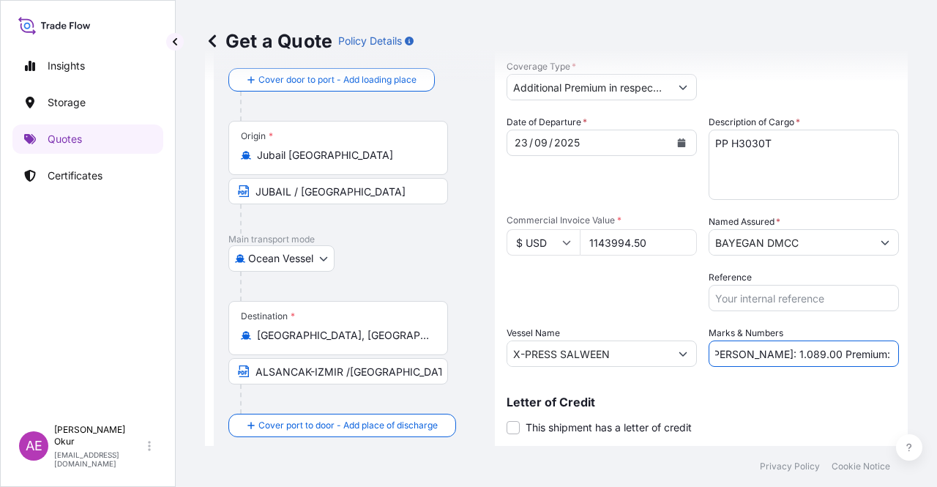
scroll to position [114, 0]
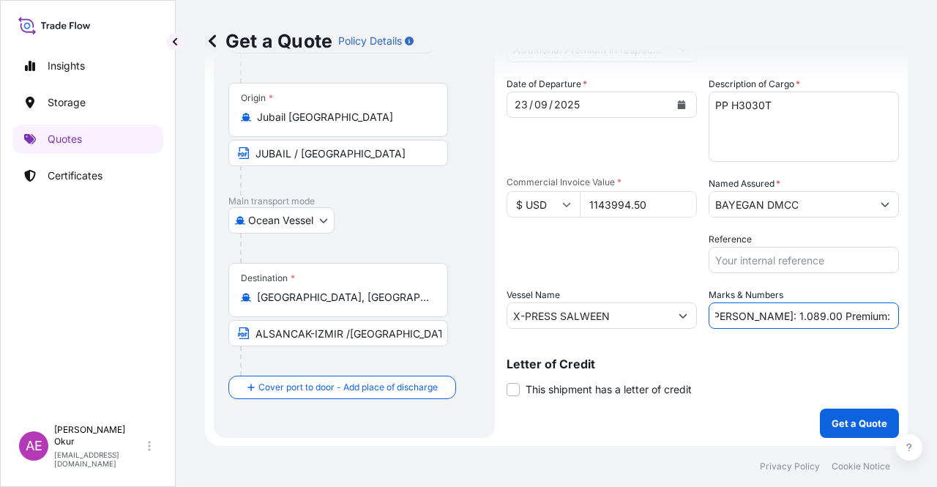
type input "PO NO:25Y0216100 Quantity M/[PERSON_NAME]: 1.089.00 Premium: USD 240,24"
click at [839, 416] on p "Get a Quote" at bounding box center [860, 423] width 56 height 15
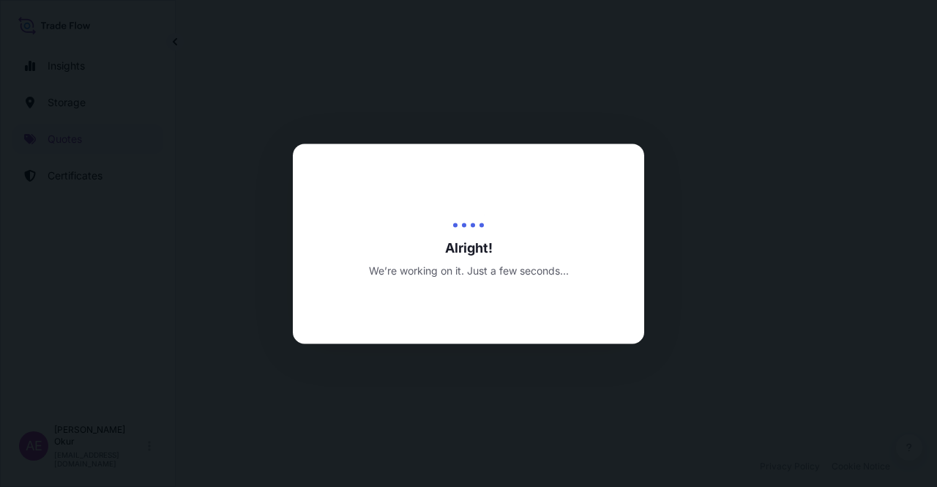
select select "Ocean Vessel"
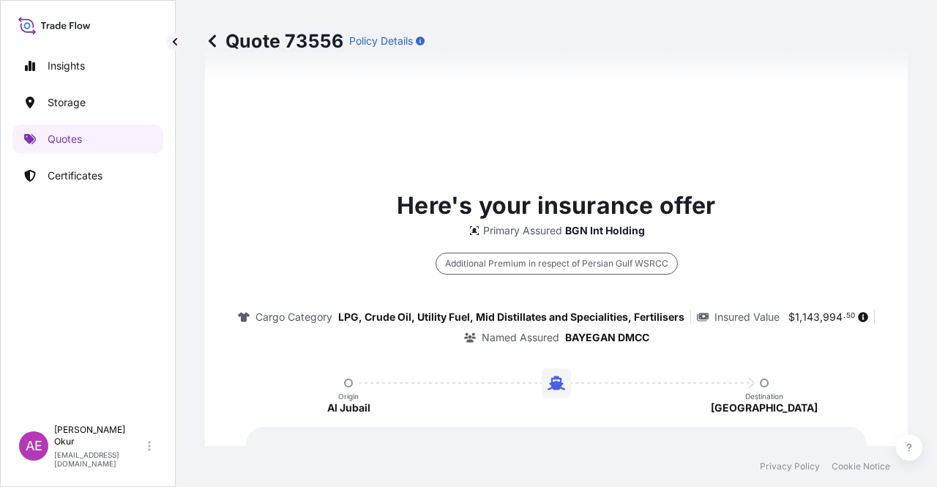
type input "[DATE]"
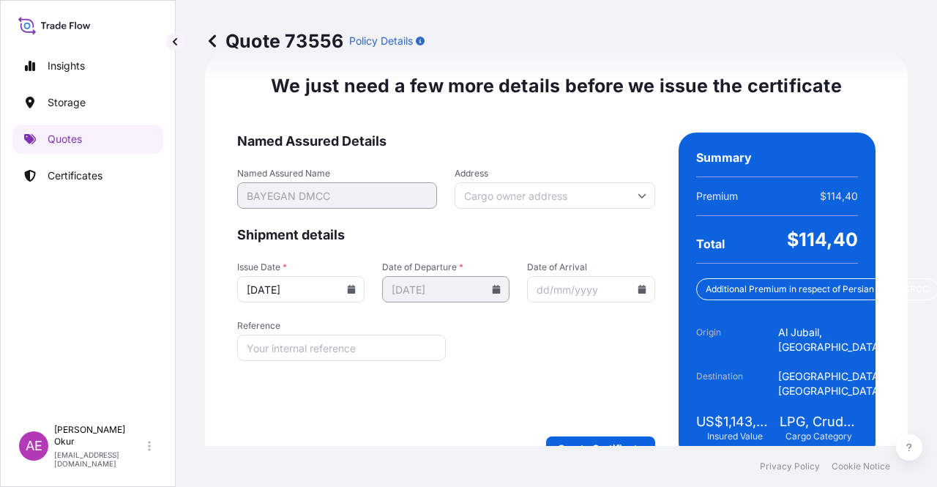
scroll to position [1883, 0]
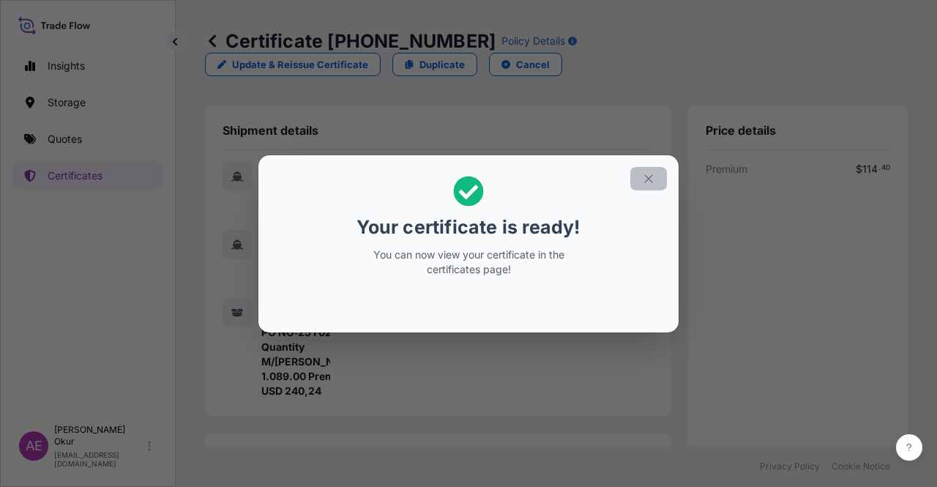
click at [655, 172] on icon "button" at bounding box center [648, 178] width 13 height 13
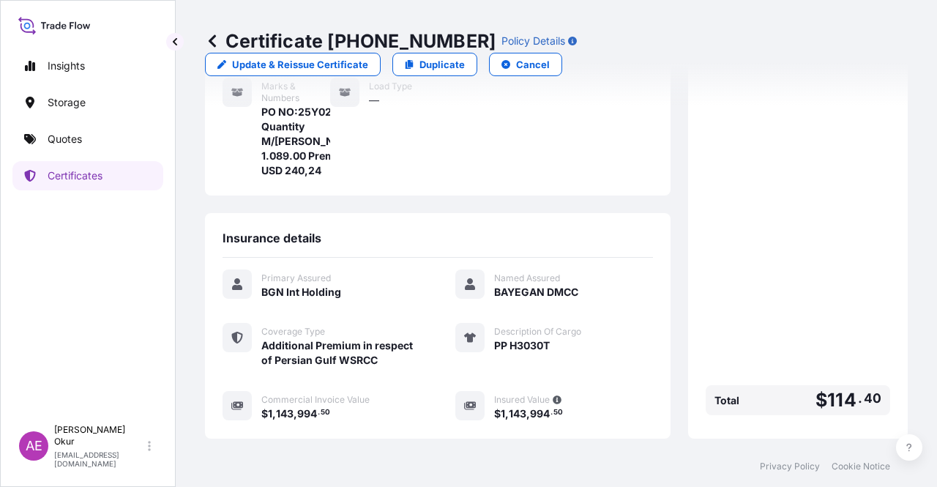
scroll to position [381, 0]
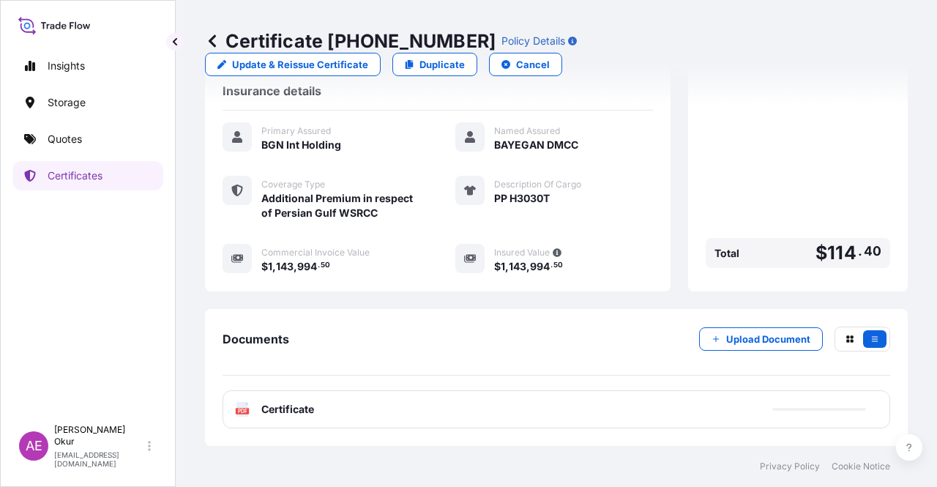
click at [288, 413] on span "Certificate" at bounding box center [287, 409] width 53 height 15
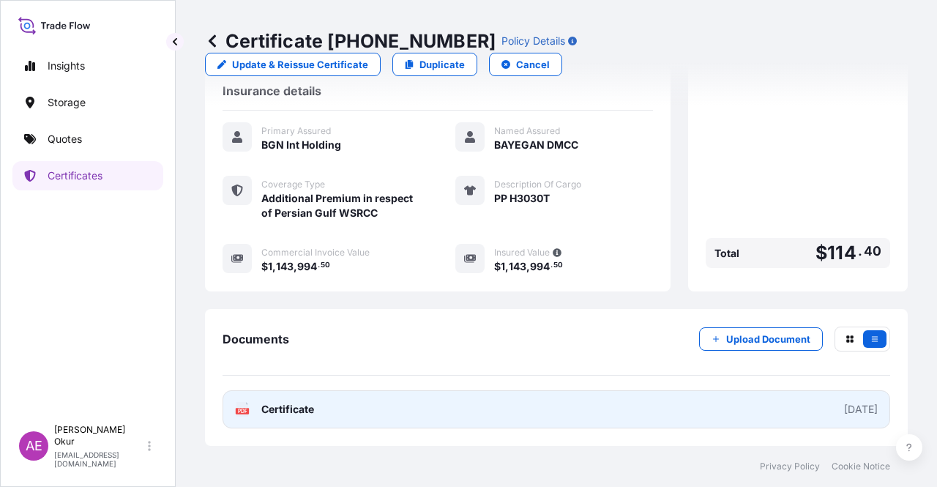
click at [312, 409] on span "Certificate" at bounding box center [287, 409] width 53 height 15
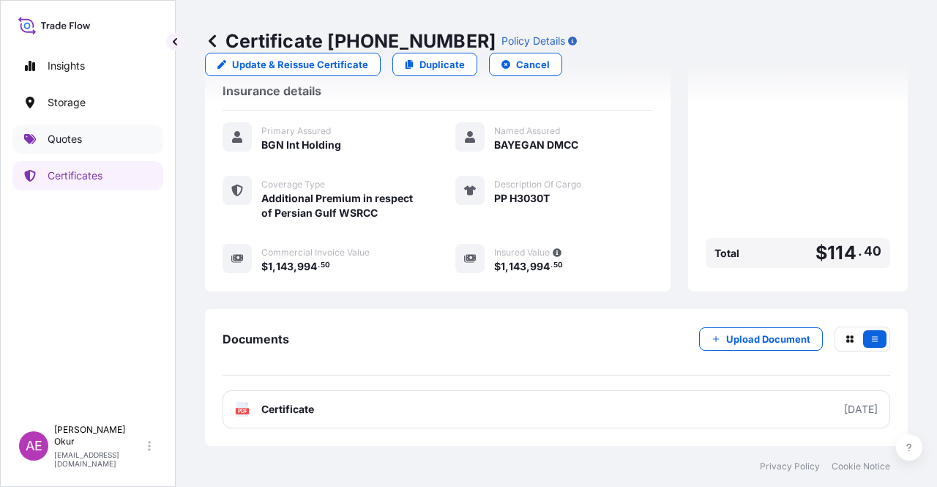
click at [88, 124] on link "Quotes" at bounding box center [87, 138] width 151 height 29
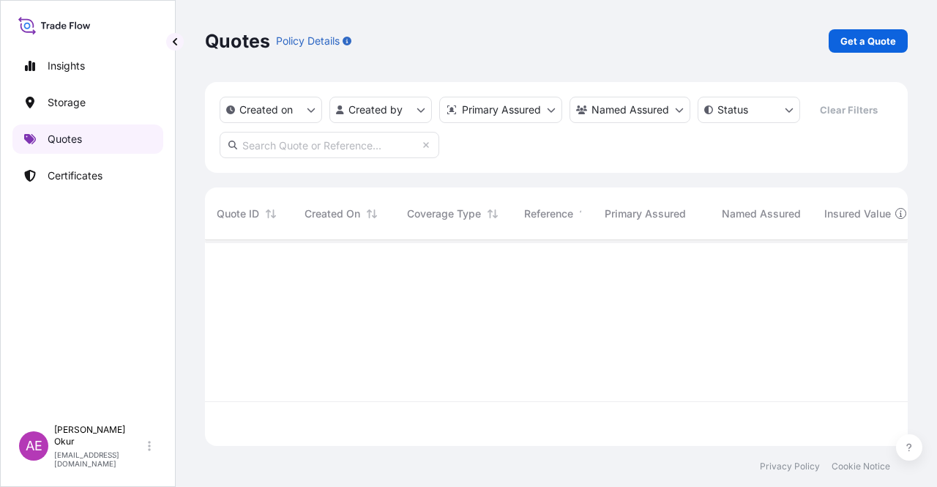
scroll to position [203, 691]
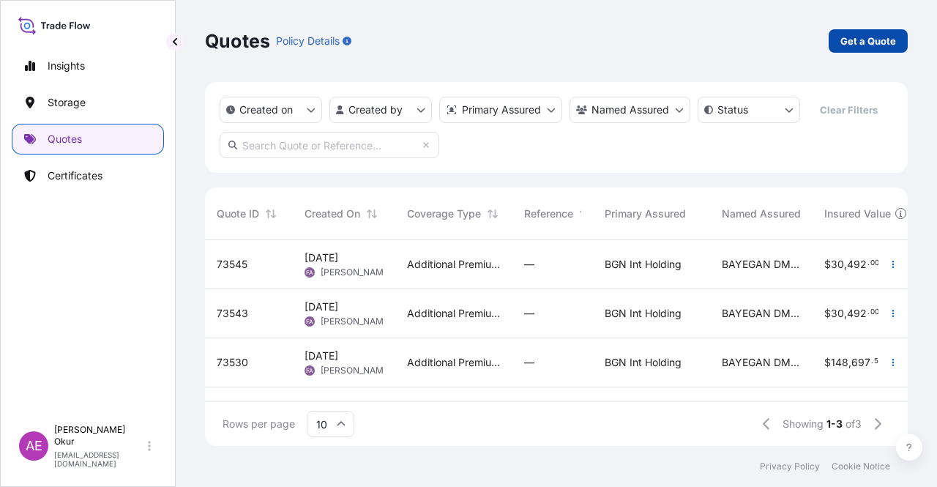
click at [848, 34] on p "Get a Quote" at bounding box center [869, 41] width 56 height 15
select select "Ocean Vessel"
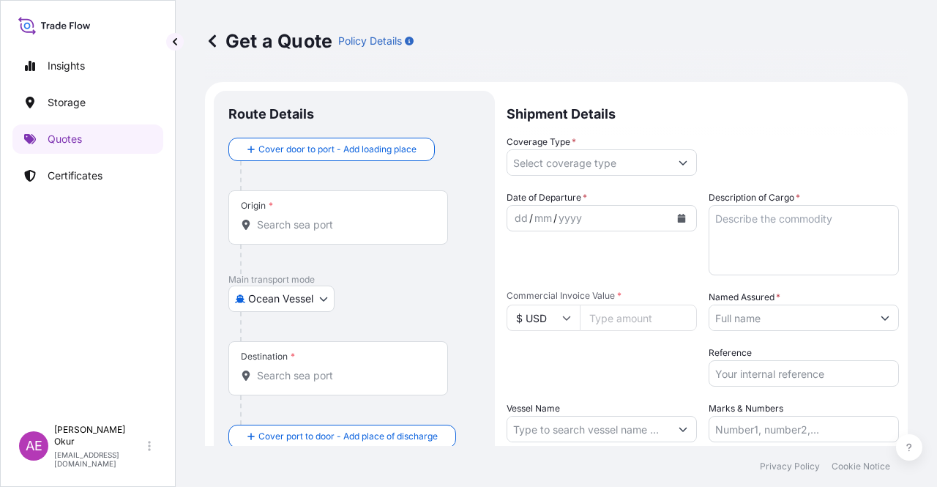
scroll to position [23, 0]
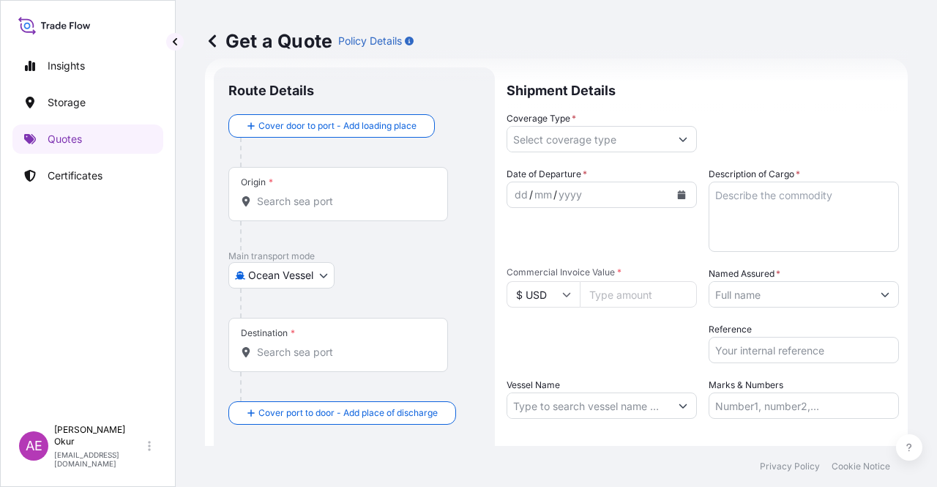
click at [326, 198] on input "Origin *" at bounding box center [343, 201] width 173 height 15
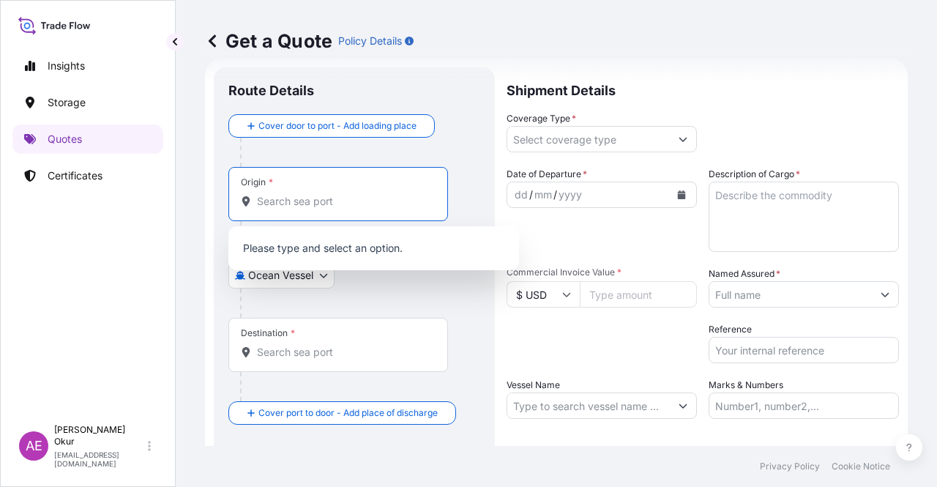
paste input "[PERSON_NAME]"
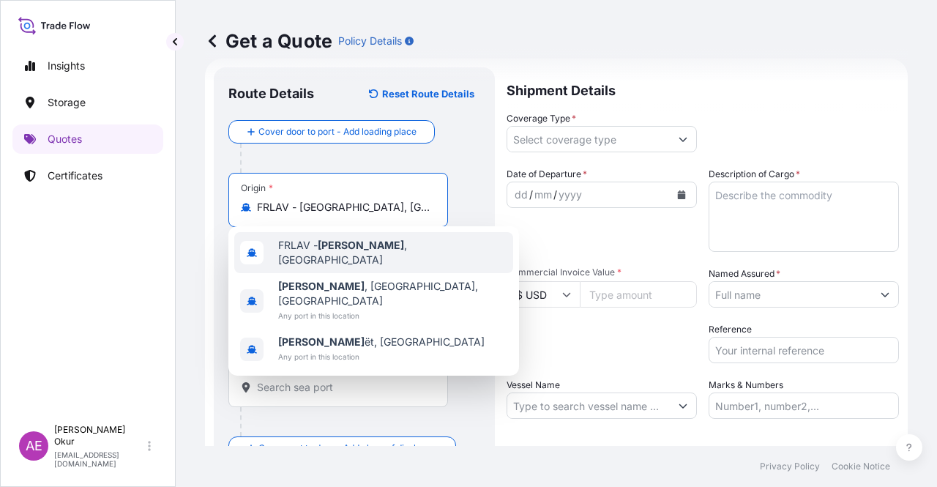
type input "FRLAV - [GEOGRAPHIC_DATA], [GEOGRAPHIC_DATA]"
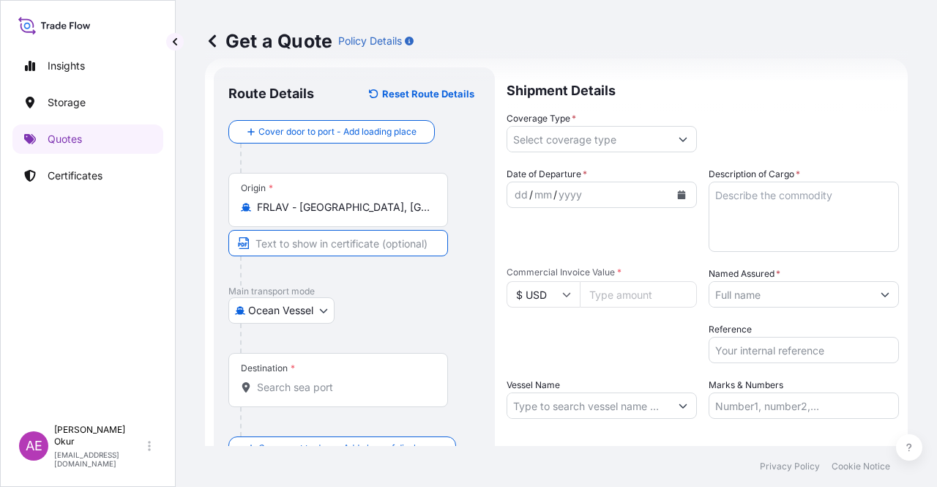
click at [325, 242] on input "Text to appear on certificate" at bounding box center [338, 243] width 220 height 26
paste input "[PERSON_NAME]"
type input "[PERSON_NAME] / [GEOGRAPHIC_DATA]"
click at [325, 371] on div "Destination *" at bounding box center [338, 380] width 220 height 54
click at [325, 380] on input "Destination *" at bounding box center [343, 387] width 173 height 15
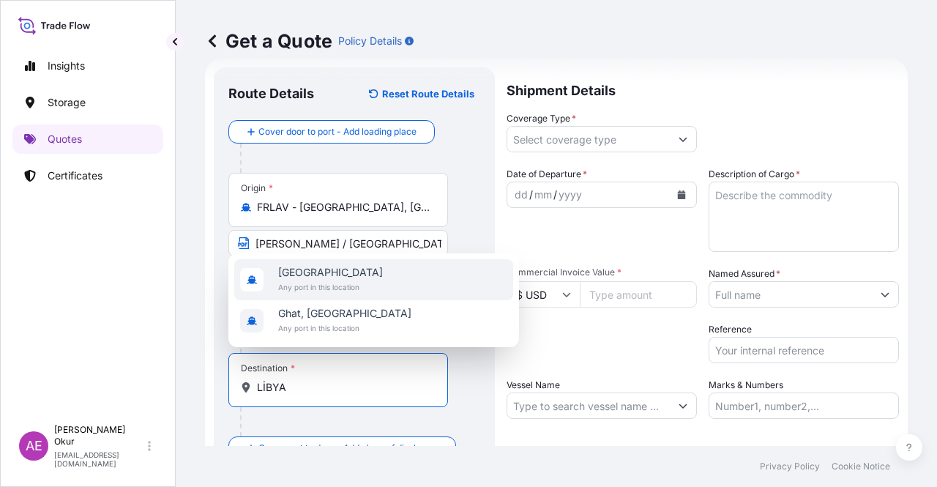
click at [332, 280] on span "Any port in this location" at bounding box center [330, 287] width 105 height 15
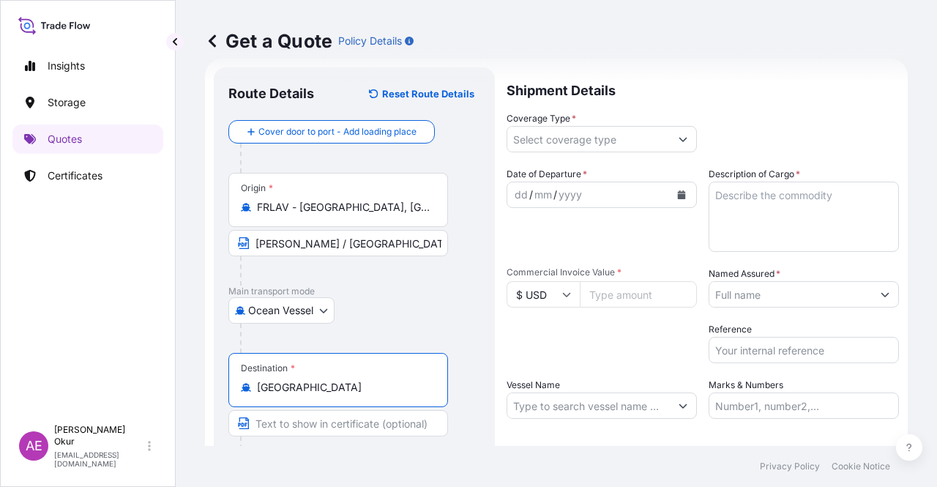
type input "[GEOGRAPHIC_DATA]"
click at [280, 431] on input "Text to appear on certificate" at bounding box center [338, 423] width 220 height 26
paste input "ANY LIBYAN PORT"
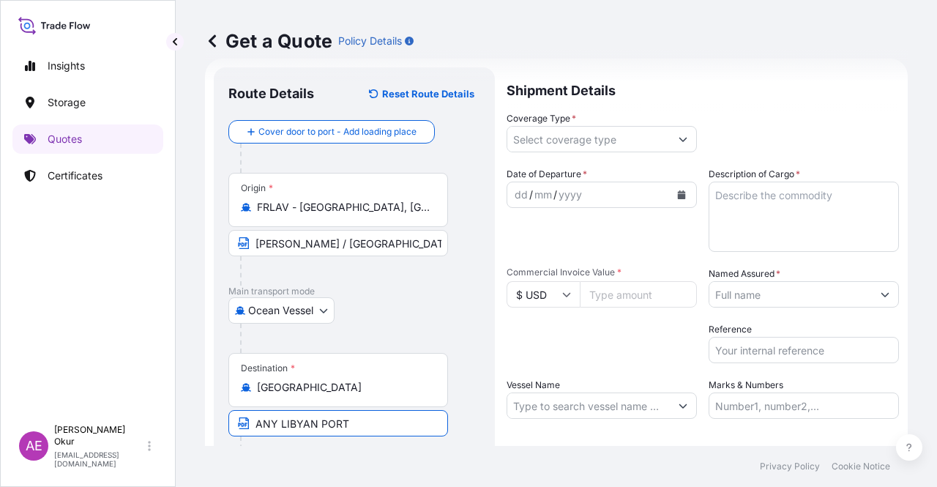
type input "ANY LIBYAN PORT"
click at [650, 143] on input "Coverage Type *" at bounding box center [589, 139] width 163 height 26
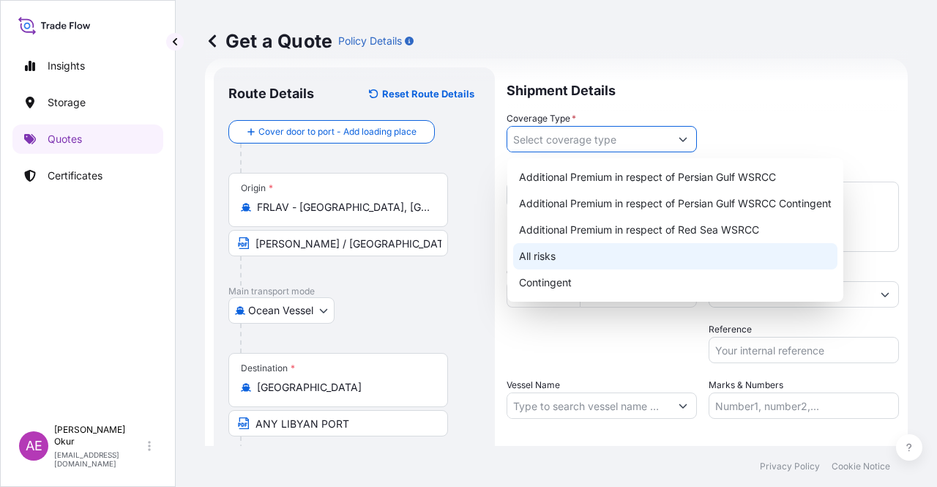
click at [572, 248] on div "All risks" at bounding box center [675, 256] width 324 height 26
type input "All risks"
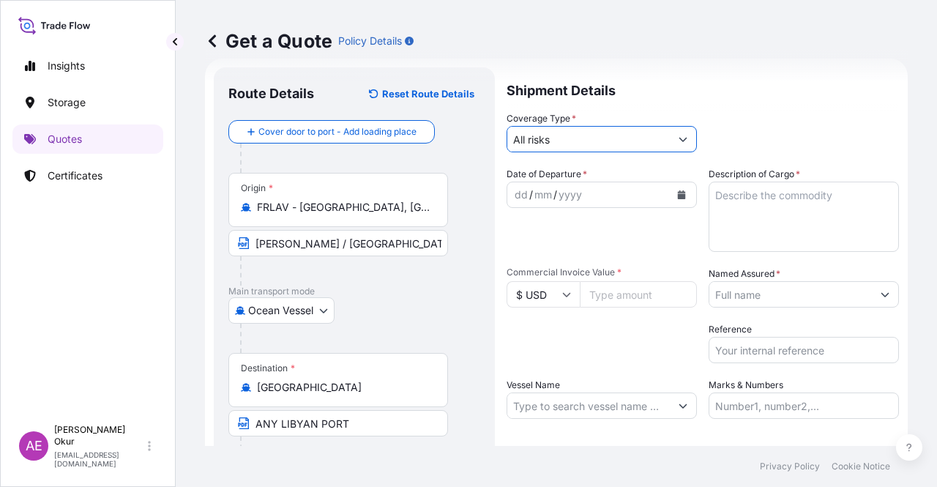
click at [513, 193] on div "dd" at bounding box center [521, 195] width 16 height 18
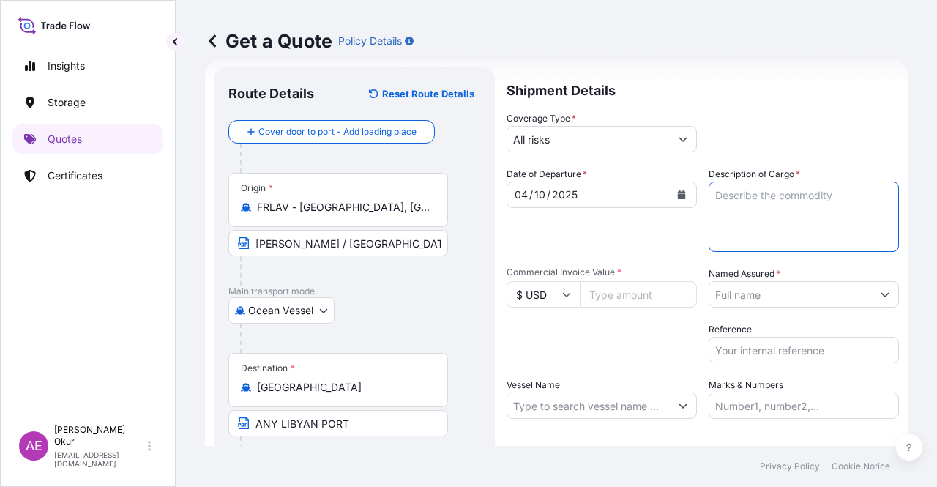
click at [779, 234] on textarea "Description of Cargo *" at bounding box center [804, 217] width 190 height 70
paste textarea "GASOIL"
type textarea "GASOIL"
click at [642, 294] on input "Commercial Invoice Value *" at bounding box center [638, 294] width 117 height 26
paste input "26044459.02"
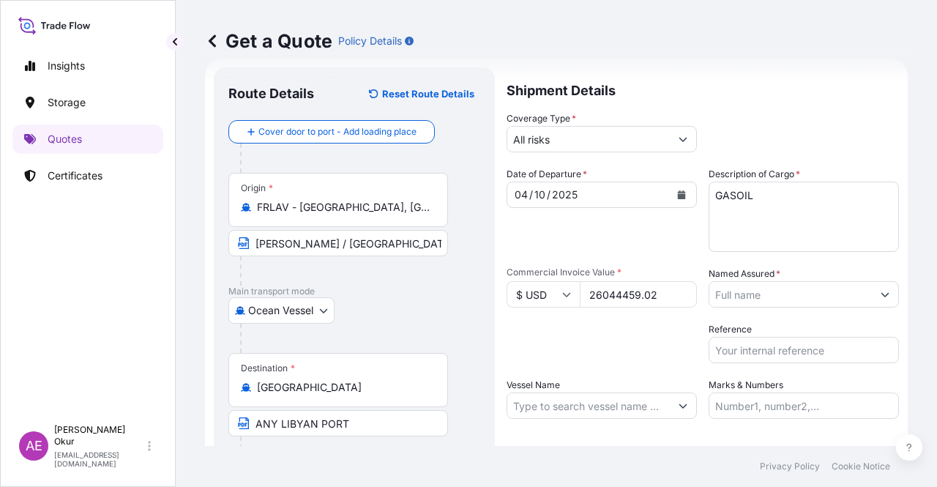
type input "26044459.02"
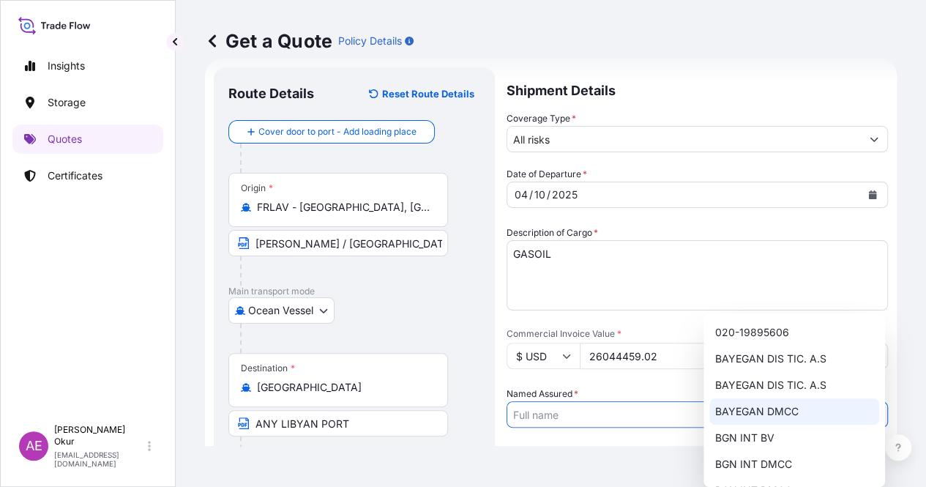
click at [768, 409] on span "BAYEGAN DMCC" at bounding box center [757, 411] width 83 height 15
type input "BAYEGAN DMCC"
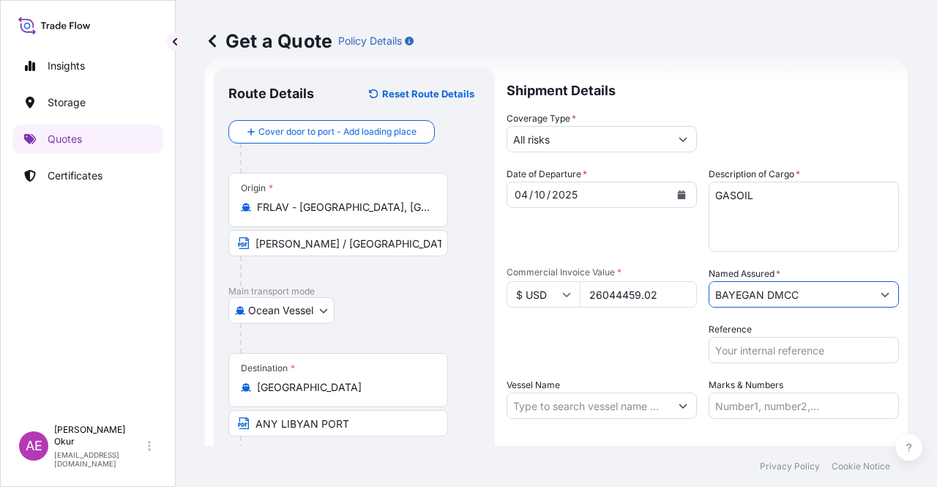
click at [824, 289] on input "BAYEGAN DMCC" at bounding box center [791, 294] width 163 height 26
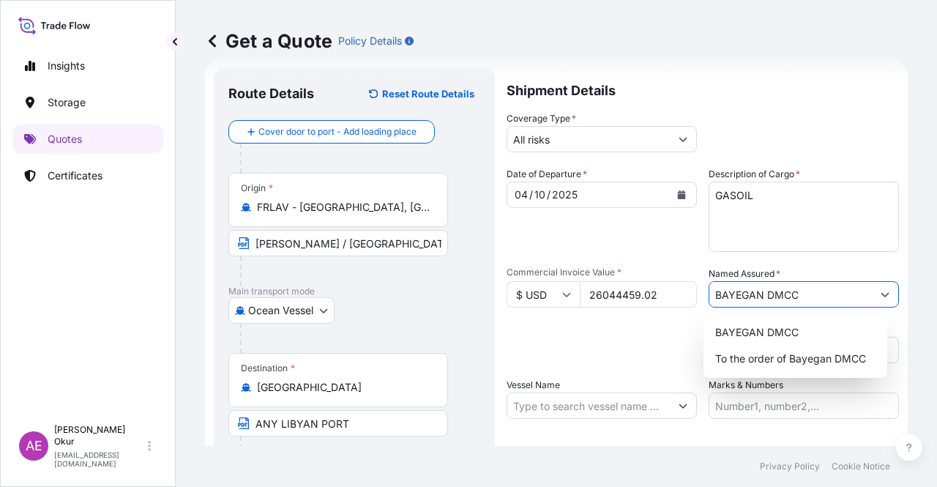
click at [874, 285] on button "Show suggestions" at bounding box center [885, 294] width 26 height 26
click at [828, 275] on div "Named Assured * BAYEGAN DMCC" at bounding box center [804, 287] width 190 height 41
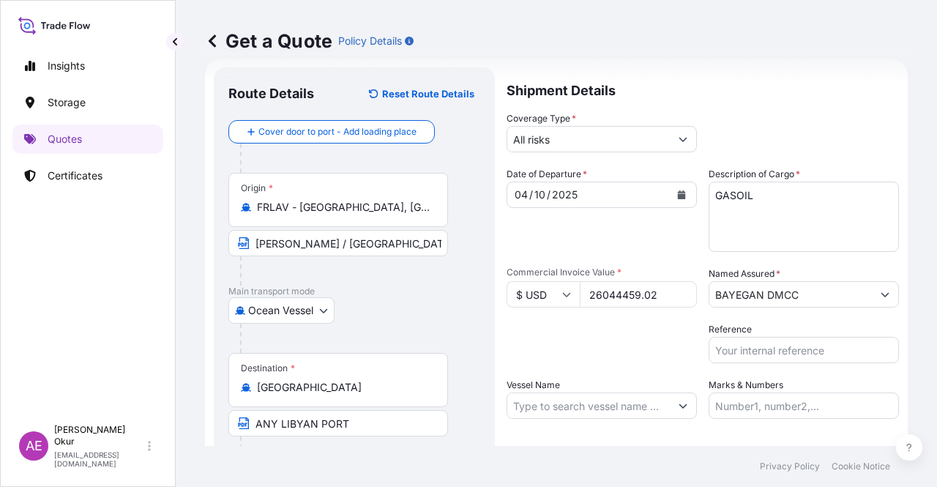
drag, startPoint x: 813, startPoint y: 297, endPoint x: 479, endPoint y: 290, distance: 334.0
click at [498, 291] on form "Route Details Reset Route Details Cover door to port - Add loading place Place …" at bounding box center [556, 298] width 703 height 478
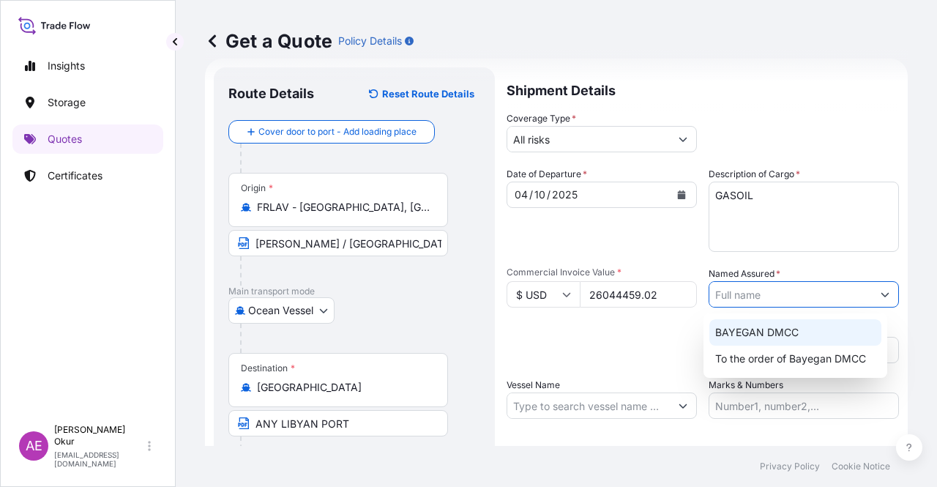
click at [904, 356] on div "Get a Quote Policy Details Route Details Reset Route Details Cover door to port…" at bounding box center [557, 223] width 762 height 446
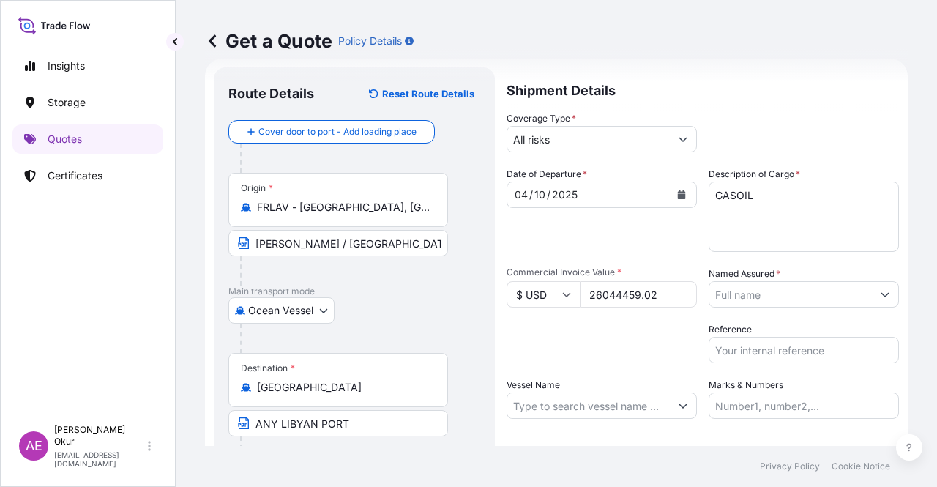
click at [885, 294] on form "Route Details Reset Route Details Cover door to port - Add loading place Place …" at bounding box center [556, 298] width 703 height 478
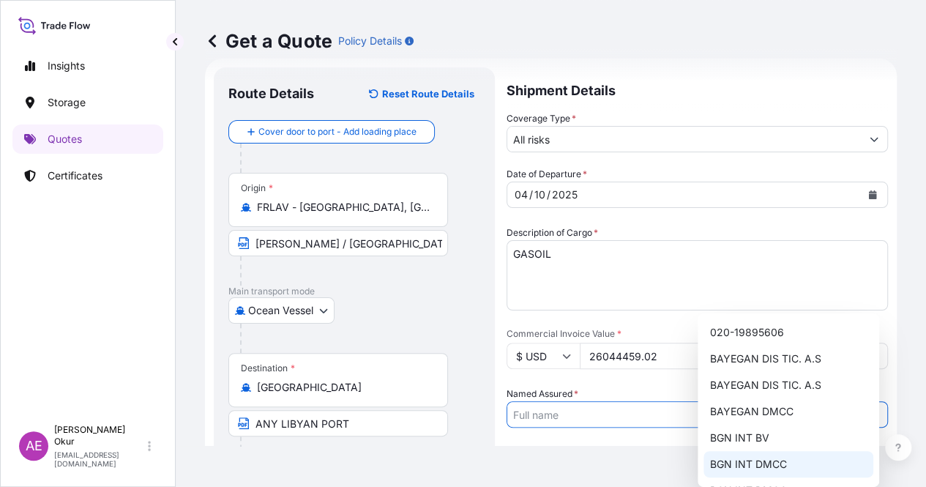
click at [763, 464] on span "BGN INT DMCC" at bounding box center [748, 464] width 77 height 15
type input "BGN INT DMCC"
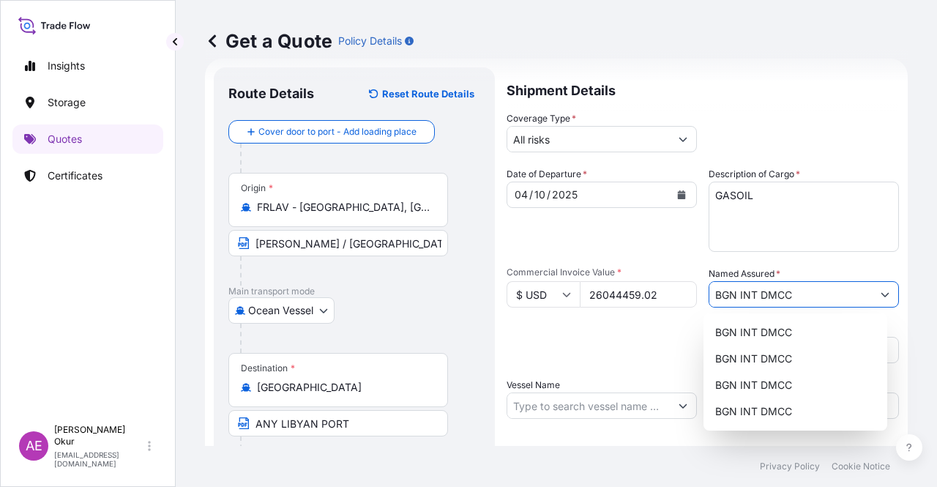
click at [563, 413] on input "Vessel Name" at bounding box center [589, 406] width 163 height 26
paste input "HISTRIA TIGER"
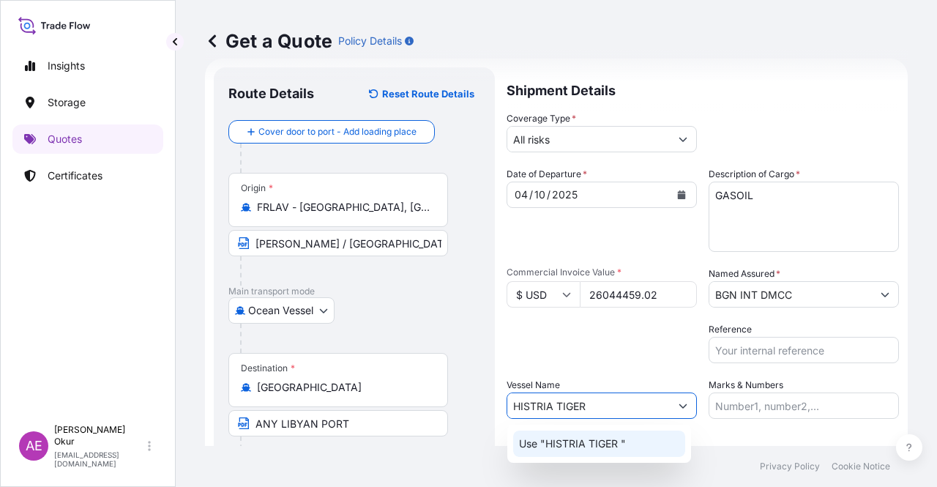
click at [614, 445] on p "Use "HISTRIA TIGER "" at bounding box center [572, 443] width 107 height 15
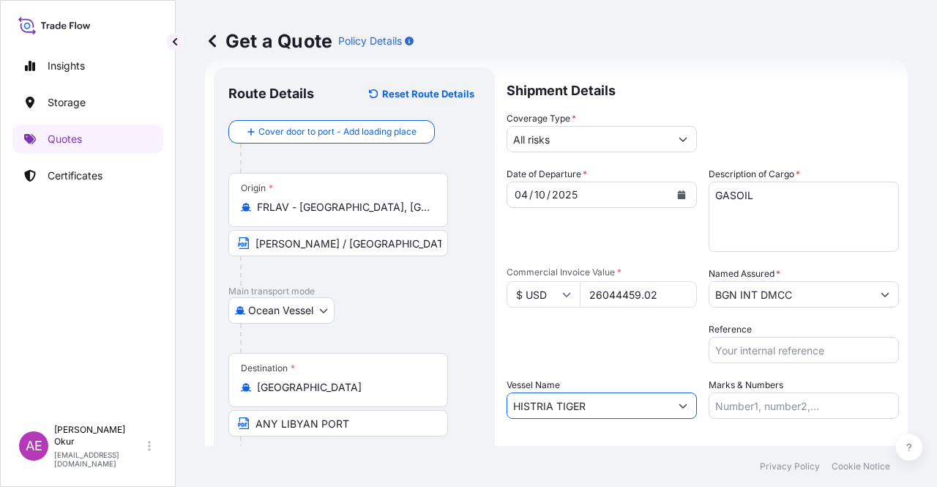
type input "HISTRIA TIGER"
drag, startPoint x: 744, startPoint y: 409, endPoint x: 751, endPoint y: 392, distance: 19.0
click at [744, 409] on input "Marks & Numbers" at bounding box center [804, 406] width 190 height 26
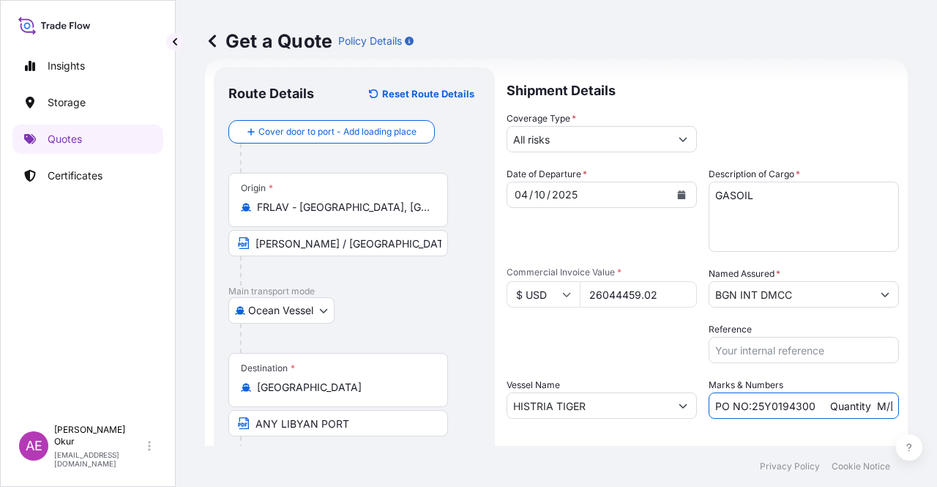
drag, startPoint x: 807, startPoint y: 406, endPoint x: 748, endPoint y: 406, distance: 58.6
click at [748, 406] on input "PO NO:25Y0194300 Quantity M/[PERSON_NAME]: 16.100,00 Premium: USD 963,06" at bounding box center [804, 406] width 190 height 26
paste input "2545"
drag, startPoint x: 869, startPoint y: 405, endPoint x: 916, endPoint y: 404, distance: 47.6
click at [916, 404] on div "Get a Quote Policy Details Route Details Reset Route Details Cover door to port…" at bounding box center [557, 223] width 762 height 446
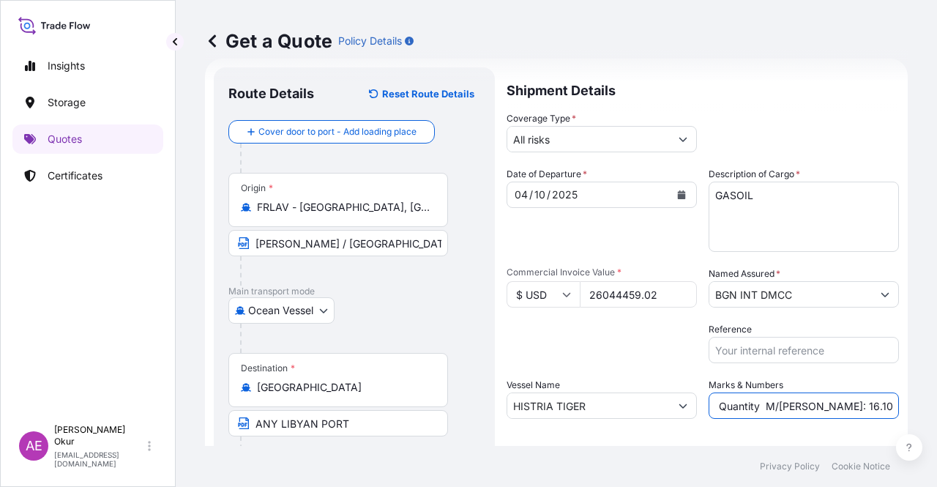
scroll to position [0, 189]
click at [823, 407] on input "PO NO:25Y0254500 Quantity M/[PERSON_NAME]: 16.100,00 Premium: USD 963,06" at bounding box center [804, 406] width 190 height 26
drag, startPoint x: 726, startPoint y: 404, endPoint x: 737, endPoint y: 405, distance: 10.4
click at [766, 406] on input "PO NO:25Y0254500 Quantity M/[PERSON_NAME]: 16.100,00 Premium: USD 963,06" at bounding box center [804, 406] width 190 height 26
click at [721, 405] on input "PO NO:25Y0254500 Quantity M/[PERSON_NAME]: 16.100,00 Premium: USD 963,06" at bounding box center [804, 406] width 190 height 26
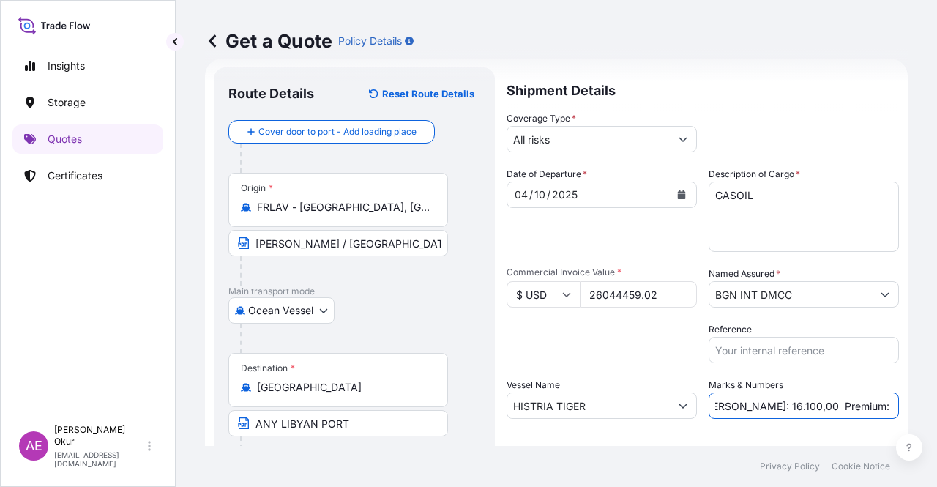
drag, startPoint x: 721, startPoint y: 405, endPoint x: 769, endPoint y: 405, distance: 48.3
click at [769, 405] on input "PO NO:25Y0254500 Quantity M/[PERSON_NAME]: 16.100,00 Premium: USD 963,06" at bounding box center [804, 406] width 190 height 26
paste input "32.976,02"
click at [722, 404] on input "PO NO:25Y0254500 Quantity M/[PERSON_NAME]:32.976,02 Premium: USD 963,06" at bounding box center [804, 406] width 190 height 26
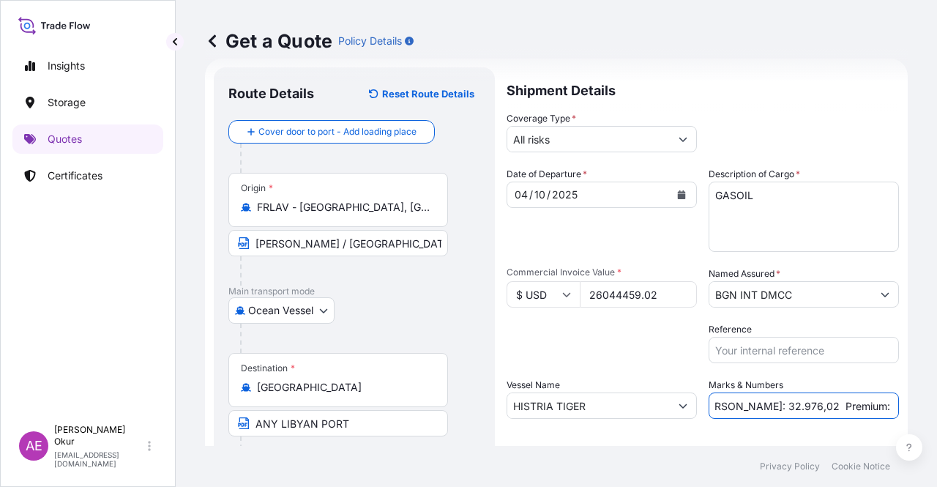
drag, startPoint x: 861, startPoint y: 406, endPoint x: 937, endPoint y: 406, distance: 75.4
click at [937, 406] on div "Get a Quote Policy Details Route Details Reset Route Details Cover door to port…" at bounding box center [557, 223] width 762 height 446
click at [866, 402] on input "PO NO:25Y0254500 Quantity M/[PERSON_NAME]: 32.976,02 Premium: USD 963,06" at bounding box center [804, 406] width 190 height 26
drag, startPoint x: 849, startPoint y: 404, endPoint x: 937, endPoint y: 409, distance: 88.0
click at [937, 409] on div "Get a Quote Policy Details Route Details Reset Route Details Cover door to port…" at bounding box center [557, 223] width 762 height 446
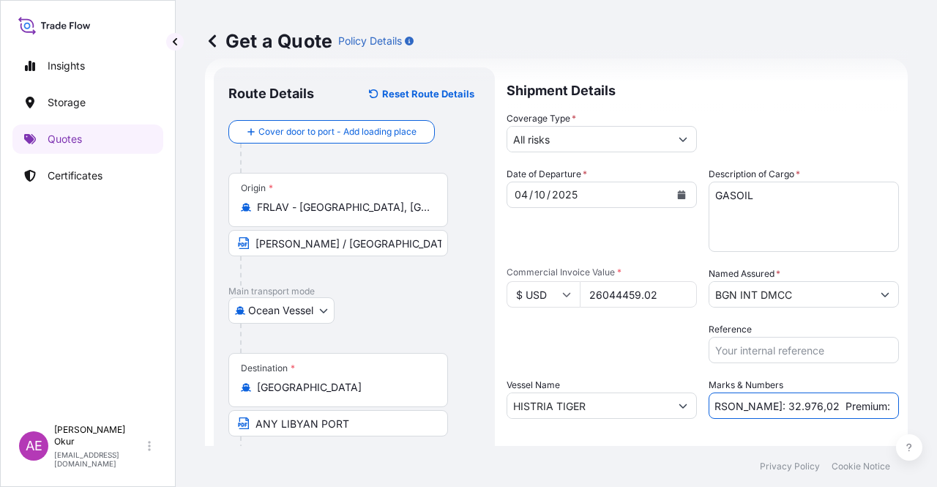
paste input "2.864,89"
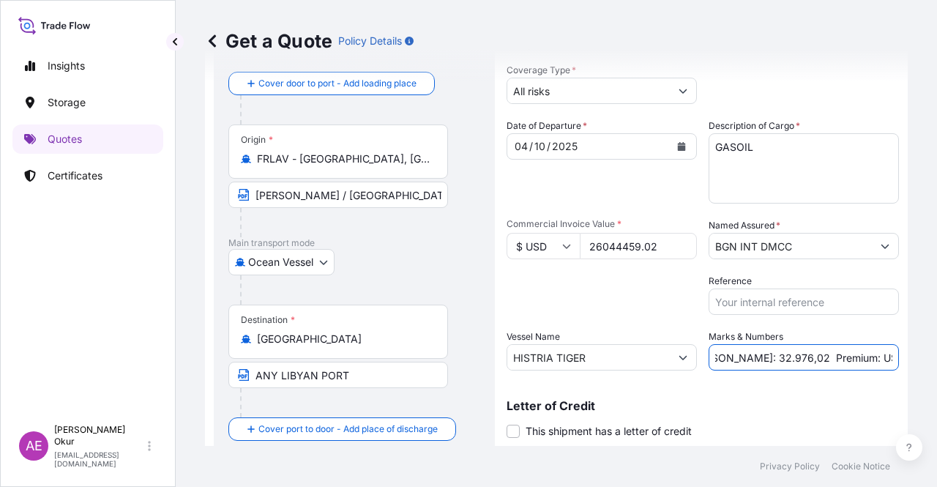
scroll to position [114, 0]
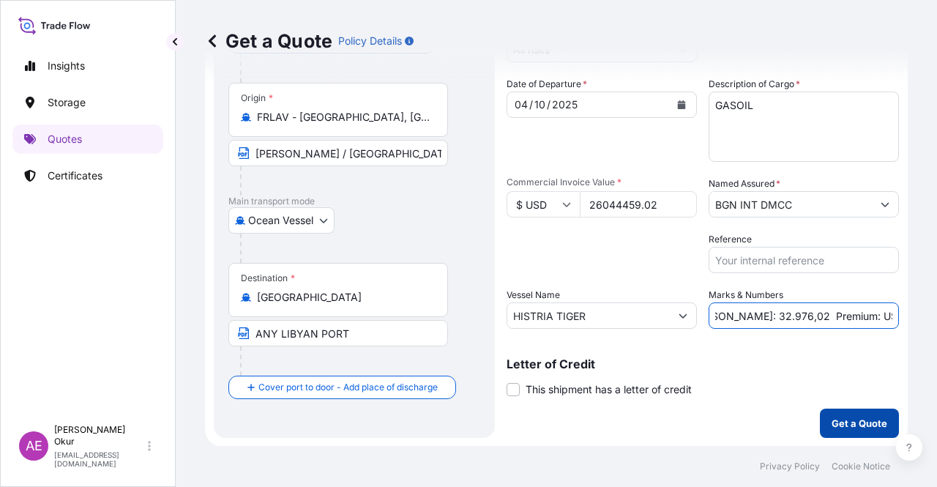
type input "PO NO:25Y0254500 Quantity M/[PERSON_NAME]: 32.976,02 Premium: USD 2.864,89"
click at [838, 420] on p "Get a Quote" at bounding box center [860, 423] width 56 height 15
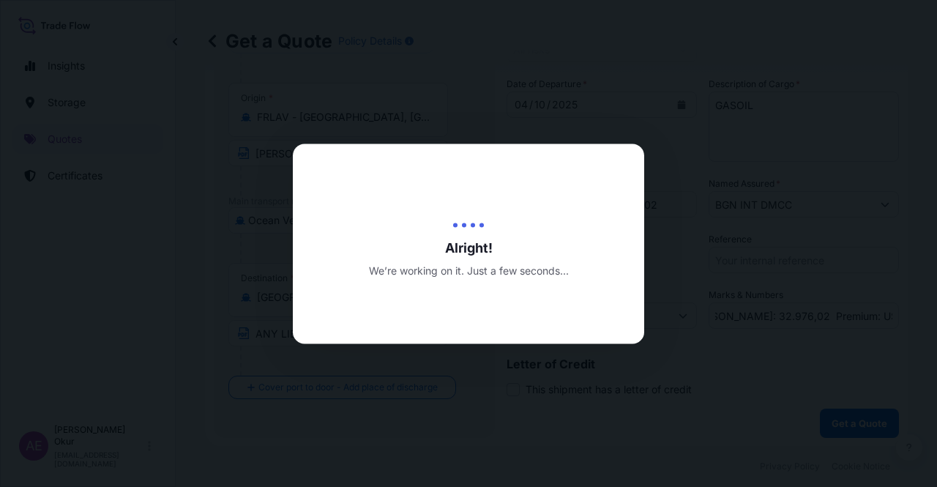
scroll to position [0, 0]
select select "Ocean Vessel"
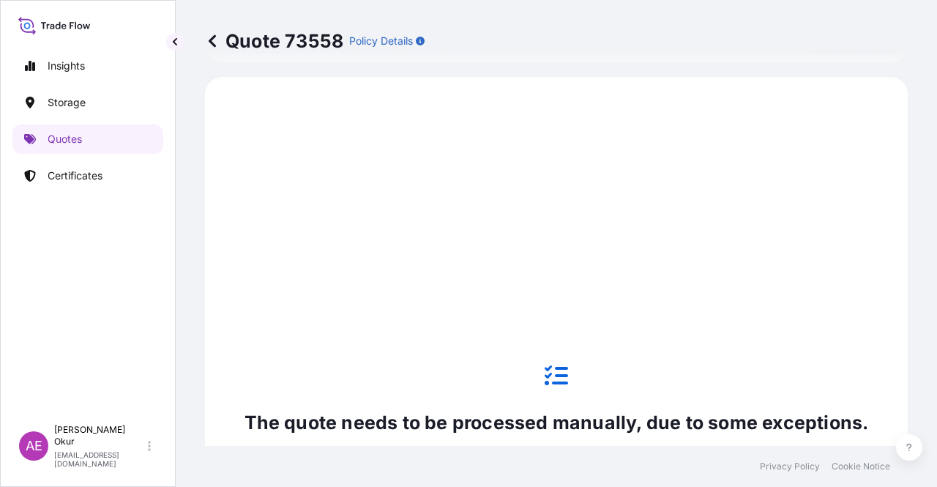
scroll to position [501, 0]
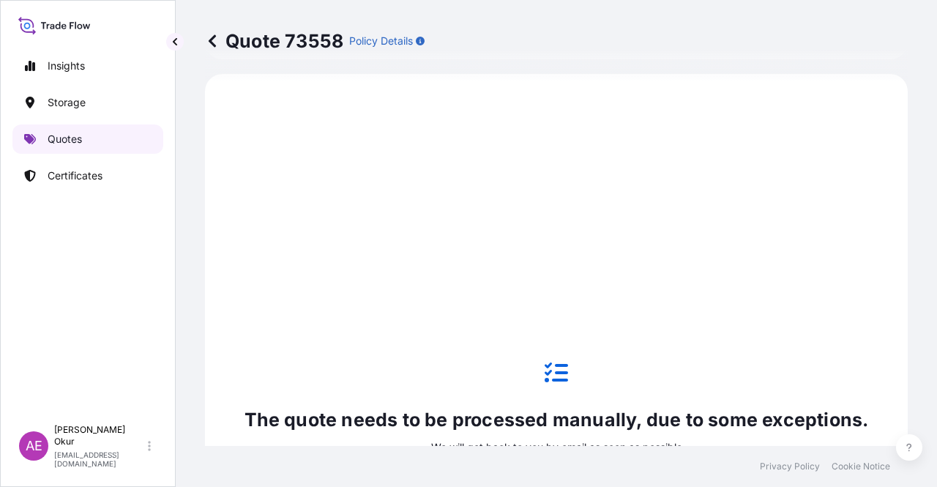
click at [113, 139] on link "Quotes" at bounding box center [87, 138] width 151 height 29
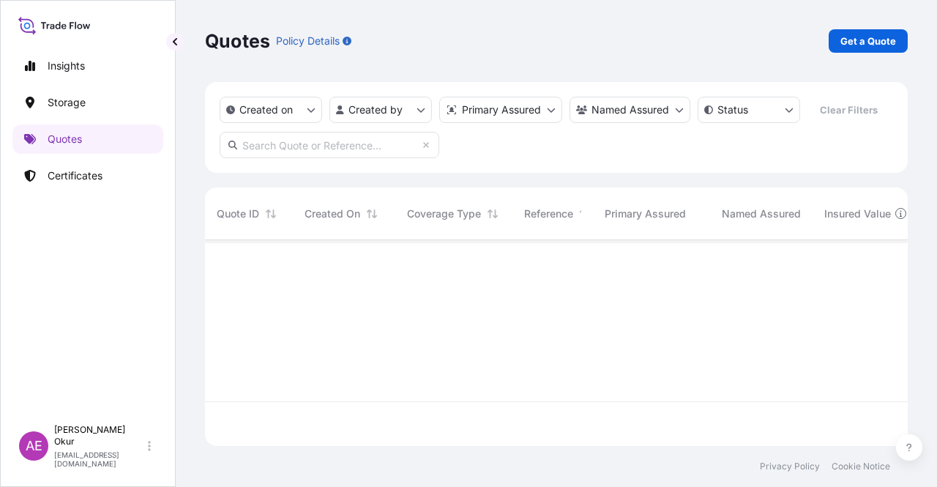
scroll to position [203, 691]
click at [873, 39] on p "Get a Quote" at bounding box center [869, 41] width 56 height 15
select select "Ocean Vessel"
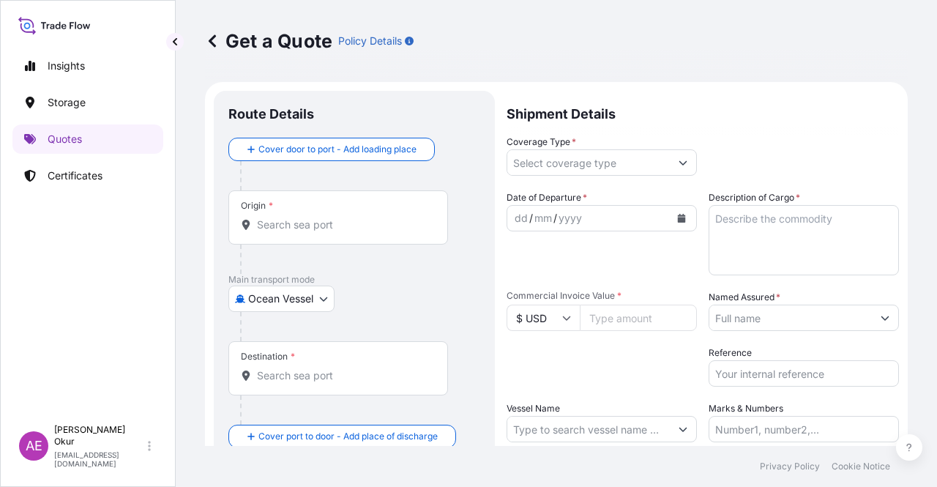
scroll to position [23, 0]
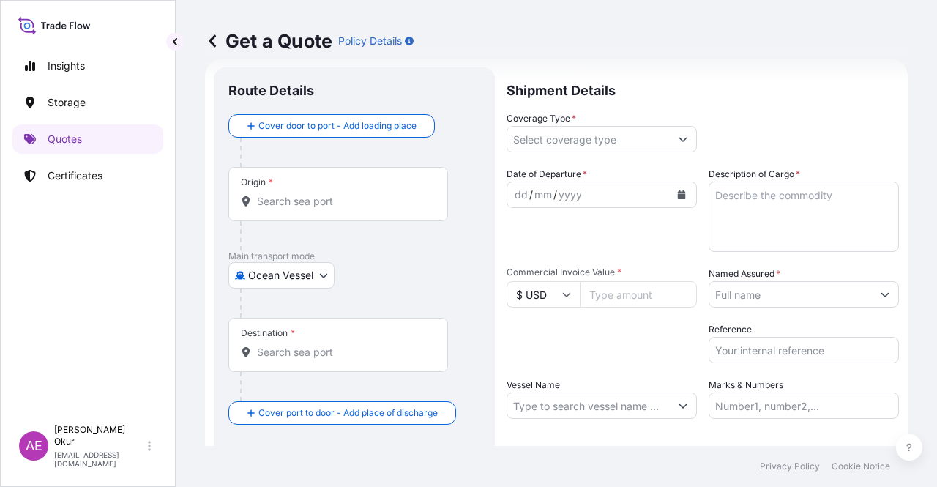
click at [338, 187] on div "Origin *" at bounding box center [338, 194] width 220 height 54
click at [338, 194] on input "Origin *" at bounding box center [343, 201] width 173 height 15
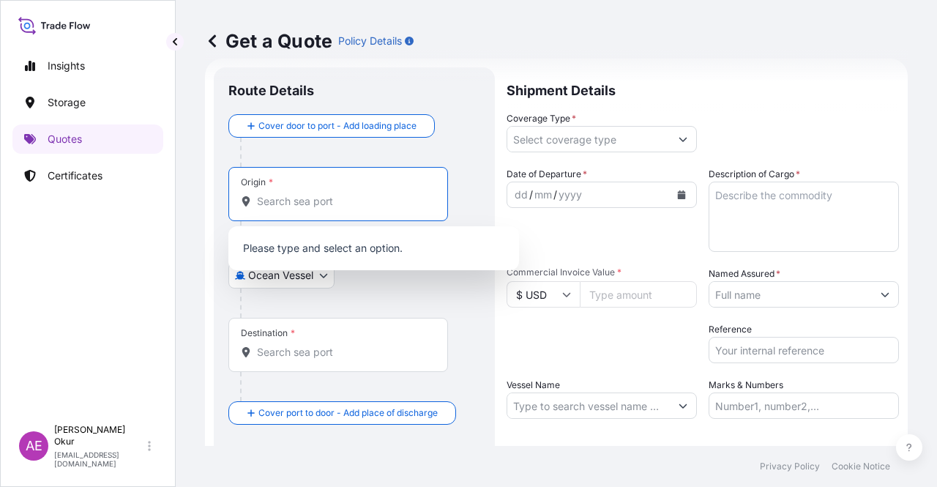
paste input "[PERSON_NAME]"
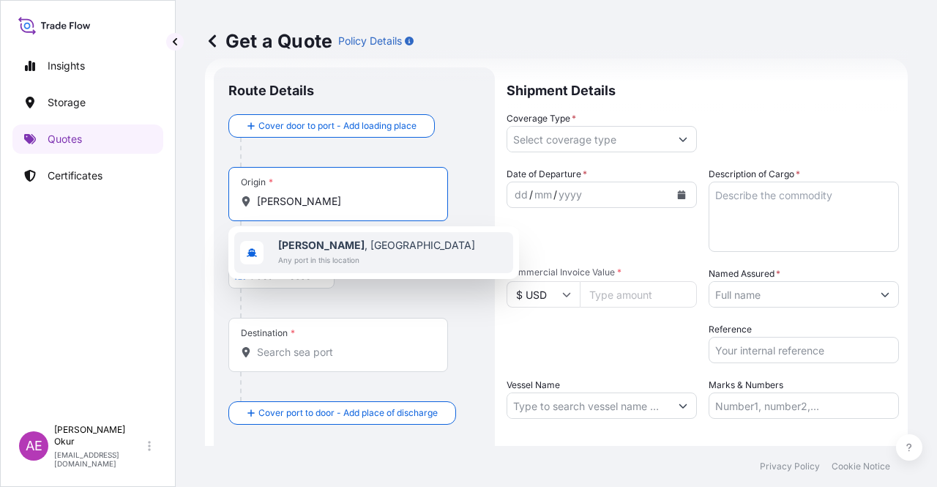
click at [375, 247] on span "[PERSON_NAME] , [GEOGRAPHIC_DATA]" at bounding box center [376, 245] width 197 height 15
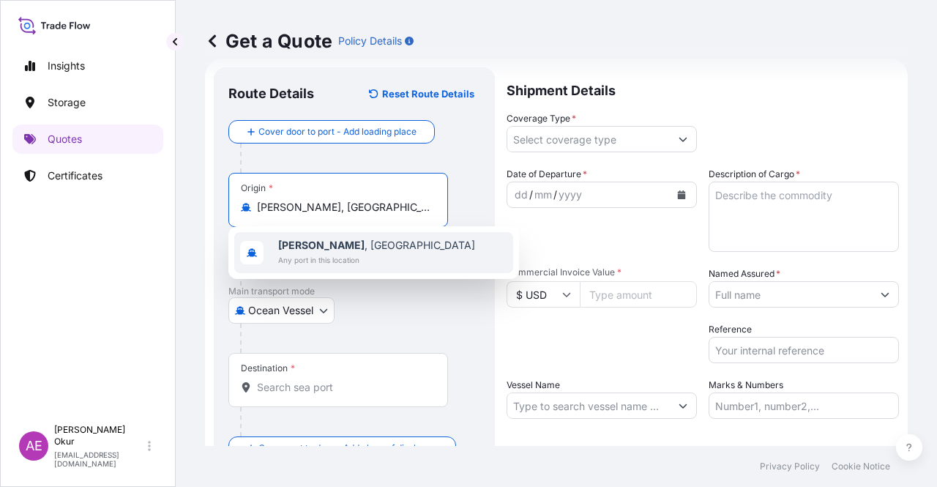
type input "[PERSON_NAME], [GEOGRAPHIC_DATA]"
click at [352, 235] on input "Text to appear on certificate" at bounding box center [338, 243] width 220 height 26
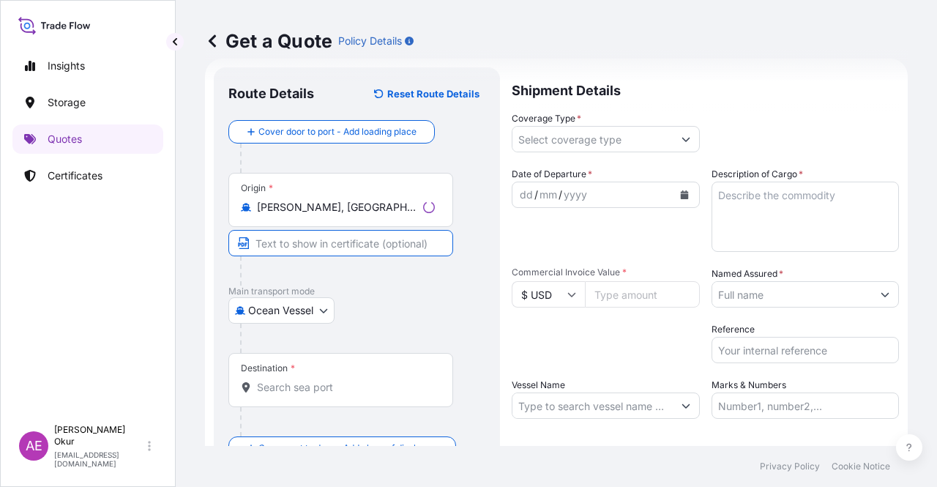
paste input "[PERSON_NAME]"
paste input "[GEOGRAPHIC_DATA]"
type input "[PERSON_NAME] / [GEOGRAPHIC_DATA]"
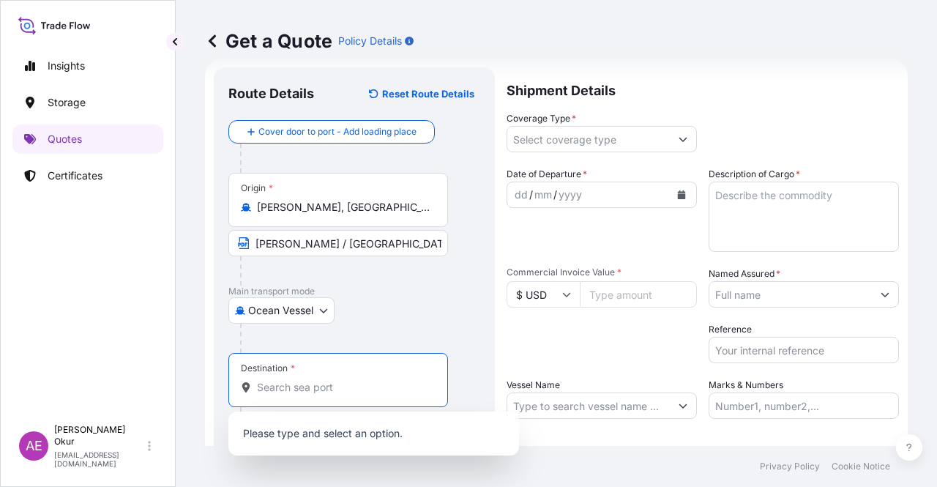
click at [280, 382] on input "Destination *" at bounding box center [343, 387] width 173 height 15
paste input "PARADEEP"
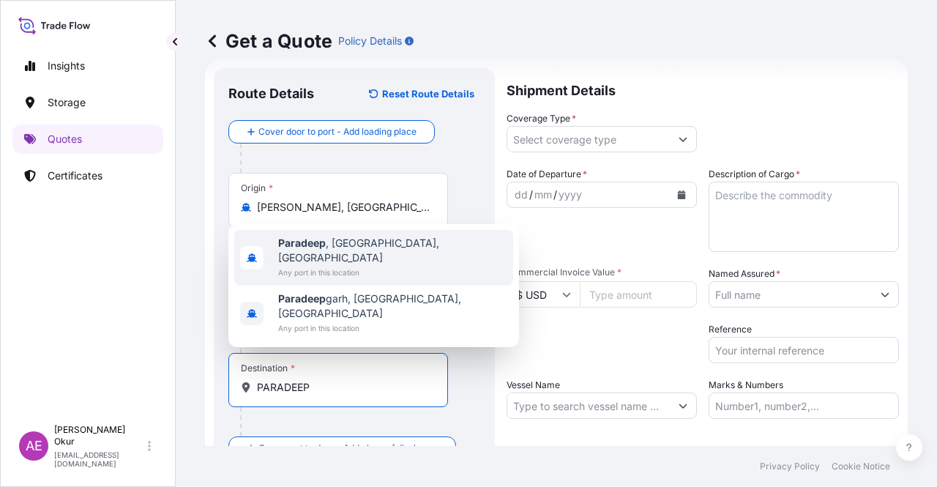
click at [332, 280] on span "Any port in this location" at bounding box center [392, 272] width 229 height 15
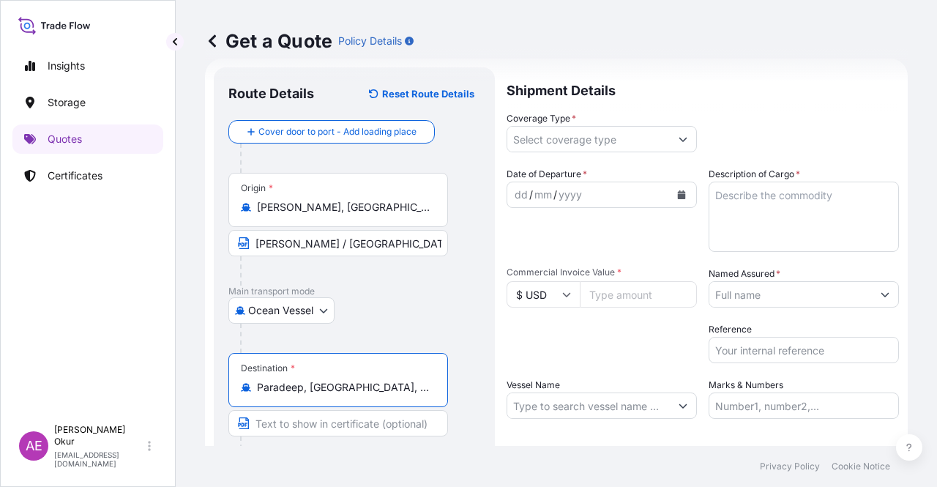
type input "Paradeep, [GEOGRAPHIC_DATA], [GEOGRAPHIC_DATA]"
click at [319, 418] on input "Text to appear on certificate" at bounding box center [338, 423] width 220 height 26
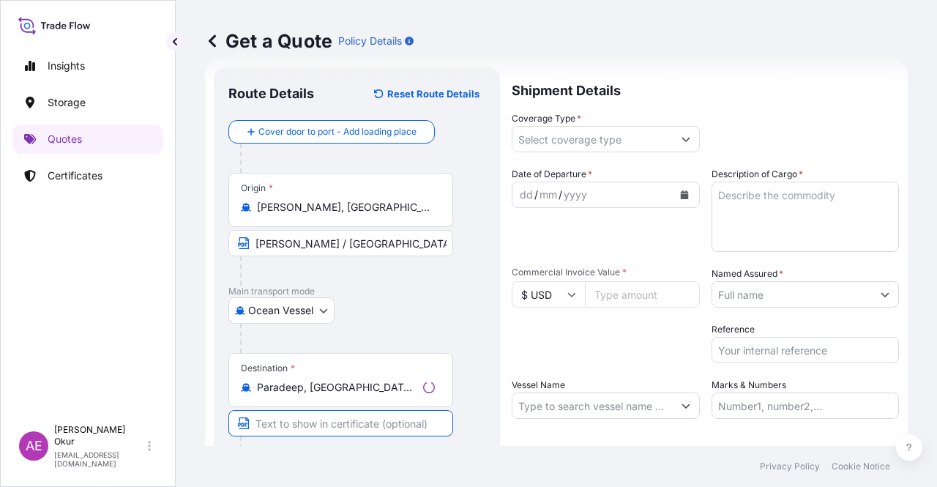
paste input "PARADEEP"
type input "PARADEEP / [GEOGRAPHIC_DATA]"
click at [580, 138] on input "Coverage Type *" at bounding box center [589, 139] width 163 height 26
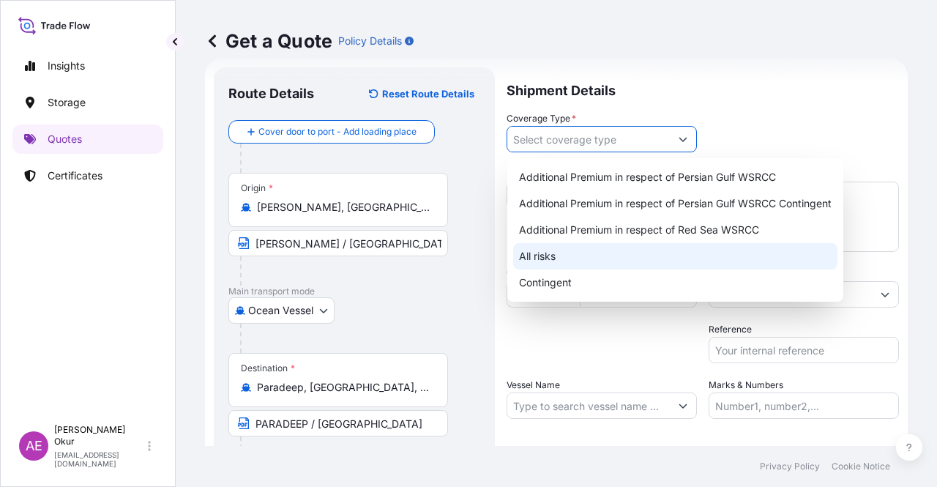
click at [582, 277] on div "Contingent" at bounding box center [675, 283] width 324 height 26
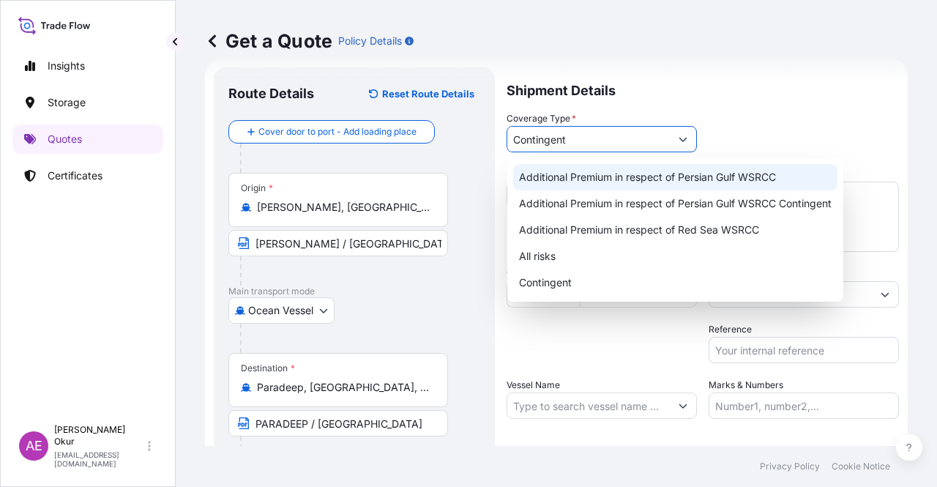
click at [622, 187] on div "Additional Premium in respect of Persian Gulf WSRCC" at bounding box center [675, 177] width 324 height 26
type input "Additional Premium in respect of Persian Gulf WSRCC"
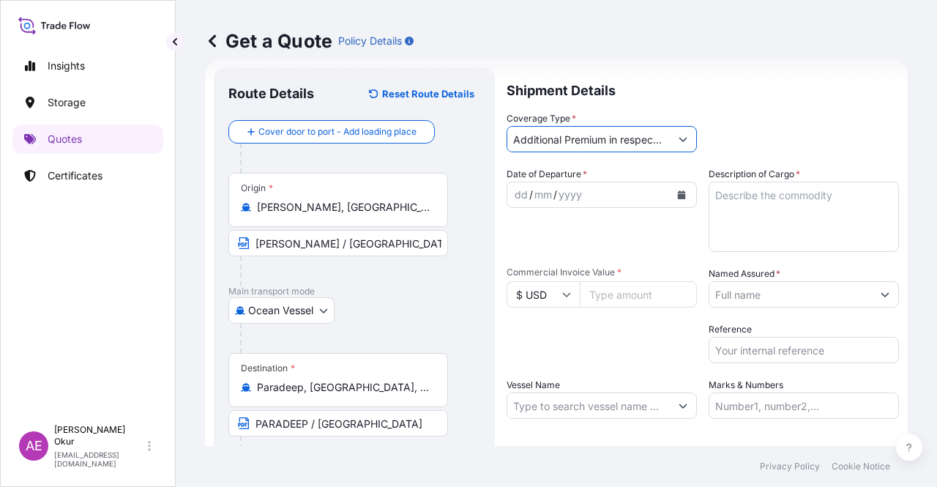
click at [513, 196] on div "dd" at bounding box center [521, 195] width 16 height 18
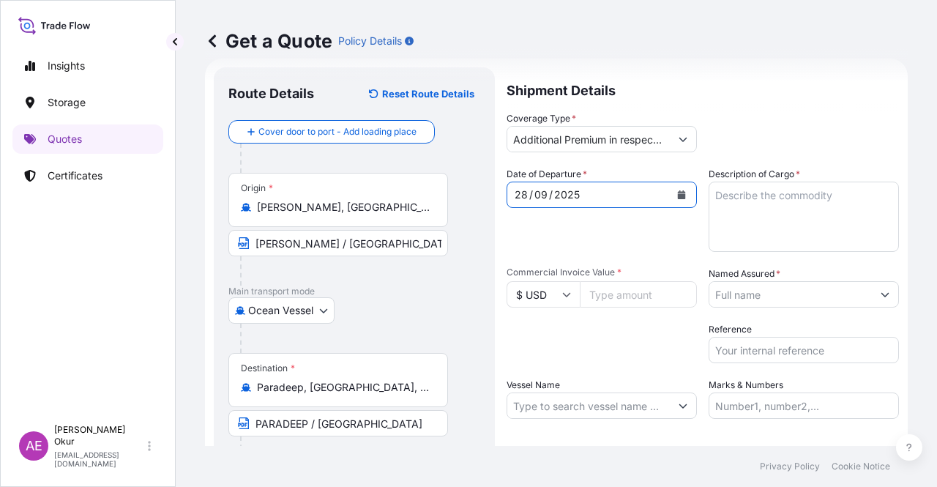
click at [752, 182] on textarea "Description of Cargo *" at bounding box center [804, 217] width 190 height 70
paste textarea "SULPHUR"
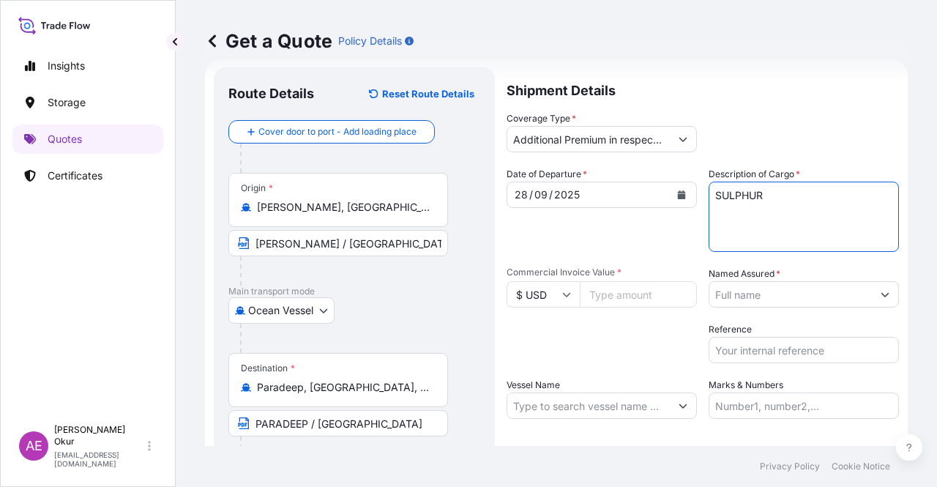
type textarea "SULPHUR"
click at [639, 303] on input "Commercial Invoice Value *" at bounding box center [638, 294] width 117 height 26
paste input "19115250"
type input "19115250"
click at [825, 301] on input "Named Assured *" at bounding box center [791, 294] width 163 height 26
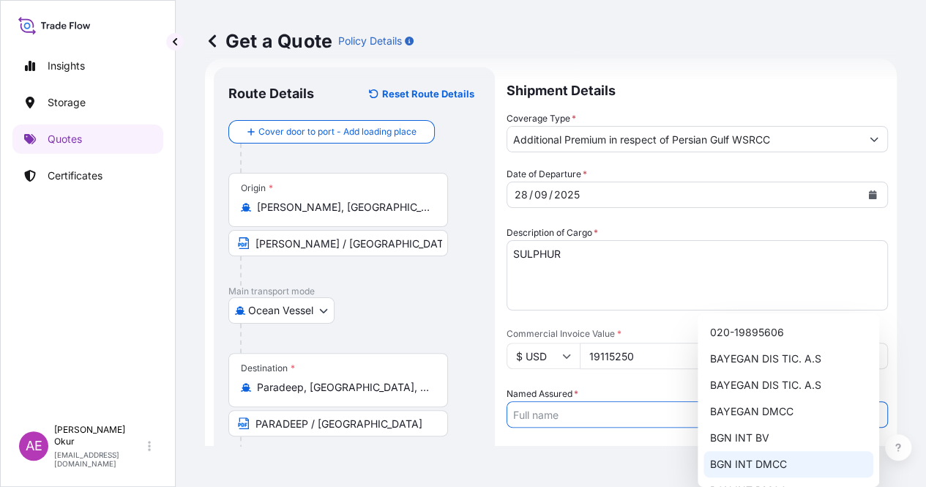
click at [755, 464] on span "BGN INT DMCC" at bounding box center [748, 464] width 77 height 15
type input "BGN INT DMCC"
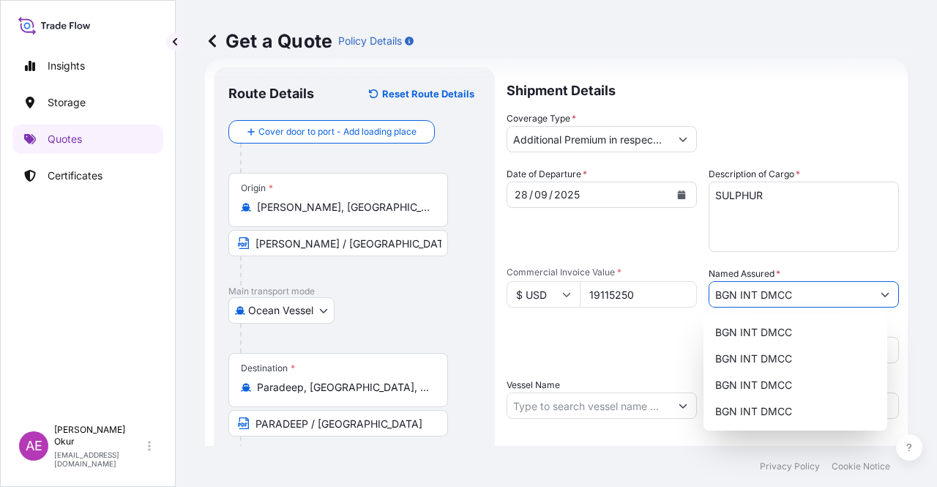
click at [554, 410] on input "Vessel Name" at bounding box center [589, 406] width 163 height 26
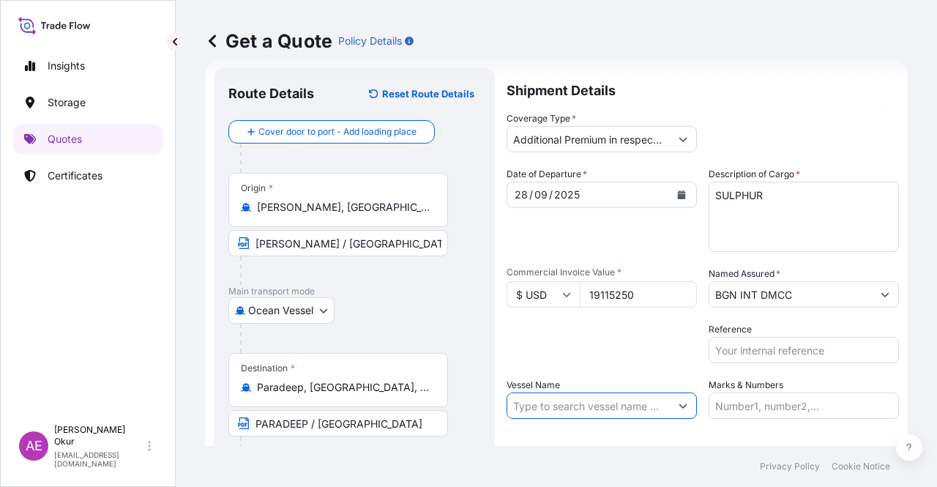
paste input "ICARIUS"
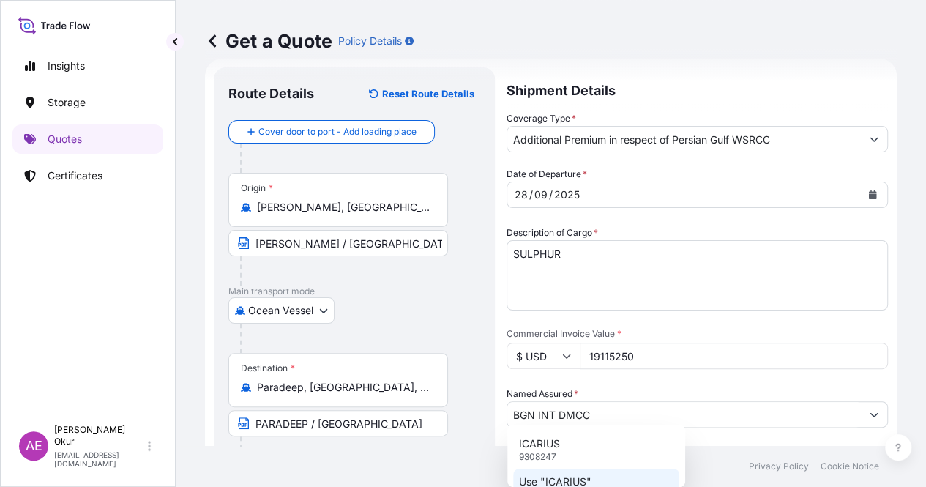
click at [590, 477] on p "Use "ICARIUS"" at bounding box center [555, 482] width 73 height 15
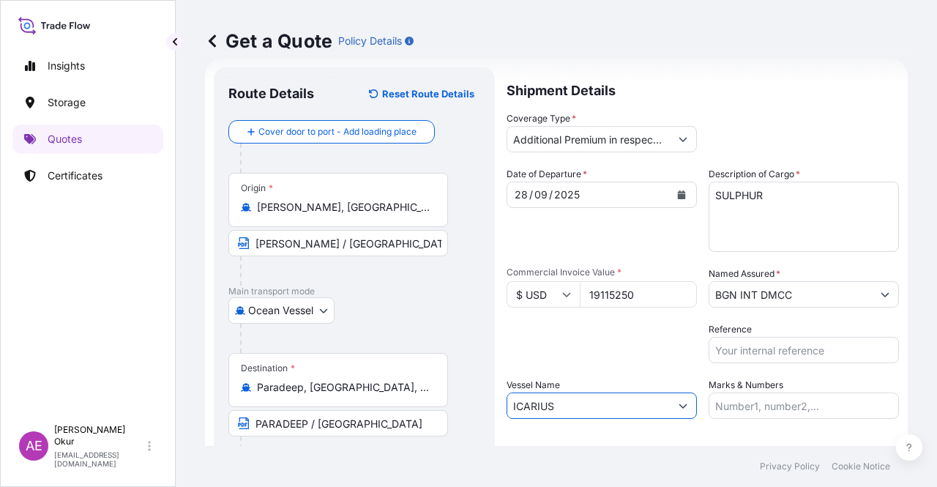
type input "ICARIUS"
click at [778, 415] on div "Shipment Details Coverage Type * Additional Premium in respect of Persian Gulf …" at bounding box center [703, 297] width 393 height 461
click at [778, 415] on input "Marks & Numbers" at bounding box center [804, 406] width 190 height 26
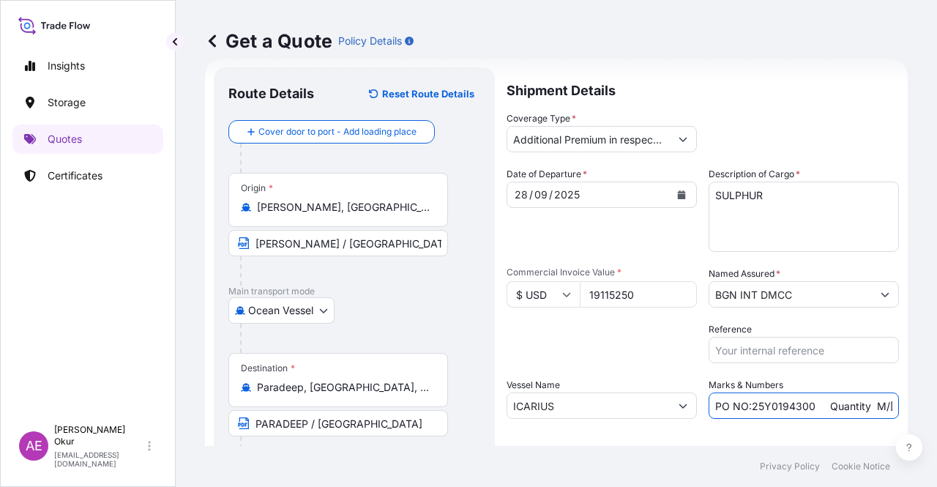
drag, startPoint x: 808, startPoint y: 404, endPoint x: 746, endPoint y: 405, distance: 62.3
click at [746, 405] on input "PO NO:25Y0194300 Quantity M/[PERSON_NAME]: 16.100,00 Premium: USD 963,06" at bounding box center [804, 406] width 190 height 26
paste input "2255"
drag, startPoint x: 842, startPoint y: 408, endPoint x: 877, endPoint y: 405, distance: 35.3
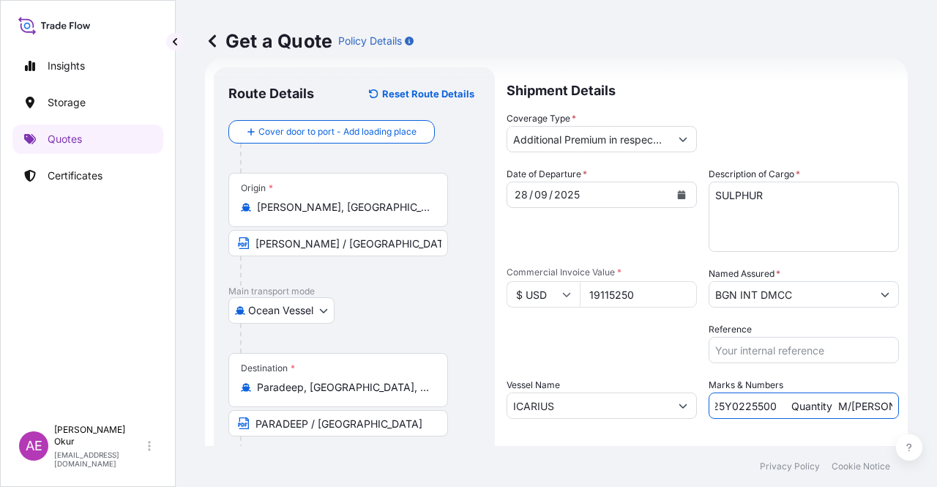
click at [877, 405] on input "PO NO:25Y0225500 Quantity M/[PERSON_NAME]: 16.100,00 Premium: USD 963,06" at bounding box center [804, 406] width 190 height 26
click at [825, 409] on input "PO NO:25Y0225500 Quantity M/[PERSON_NAME]: 16.100,00 Premium: USD 963,06" at bounding box center [804, 406] width 190 height 26
click at [850, 404] on input "PO NO:25Y0225500 Quantity M/[PERSON_NAME]: 16.100,00 Premium: USD 963,06" at bounding box center [804, 406] width 190 height 26
drag, startPoint x: 869, startPoint y: 404, endPoint x: 910, endPoint y: 402, distance: 41.0
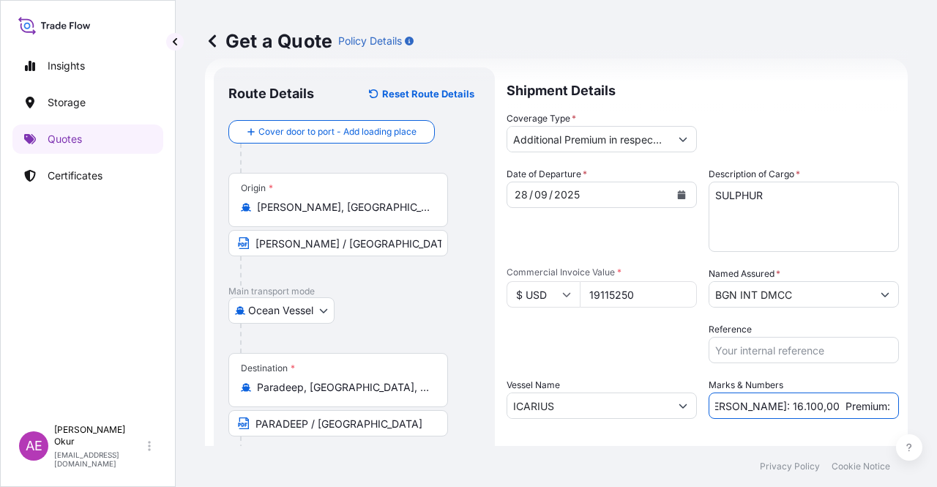
click at [910, 402] on div "Get a Quote Policy Details Route Details Reset Route Details Cover door to port…" at bounding box center [557, 223] width 762 height 446
drag, startPoint x: 831, startPoint y: 410, endPoint x: 787, endPoint y: 409, distance: 44.7
click at [830, 410] on input "PO NO:25Y0225500 Quantity M/[PERSON_NAME]: 16.100,00 Premium: USD 963,06" at bounding box center [804, 406] width 190 height 26
click at [753, 402] on input "PO NO:25Y0225500 Quantity M/[PERSON_NAME]: 16.100,00 Premium: USD 963,06" at bounding box center [804, 406] width 190 height 26
drag, startPoint x: 724, startPoint y: 402, endPoint x: 766, endPoint y: 407, distance: 42.1
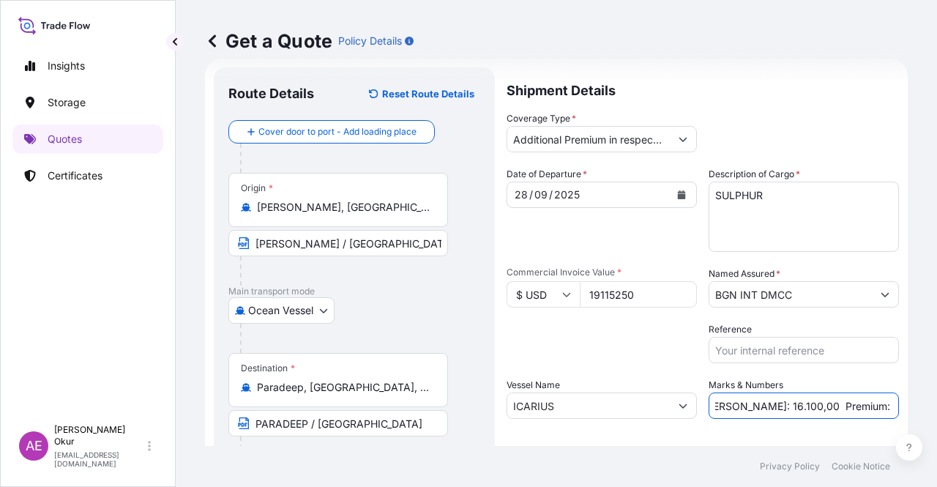
click at [766, 407] on input "PO NO:25Y0225500 Quantity M/[PERSON_NAME]: 16.100,00 Premium: USD 963,06" at bounding box center [804, 406] width 190 height 26
paste input "52.5"
drag, startPoint x: 861, startPoint y: 395, endPoint x: 937, endPoint y: 390, distance: 76.4
click at [937, 390] on div "Get a Quote Policy Details Route Details Reset Route Details Cover door to port…" at bounding box center [557, 223] width 762 height 446
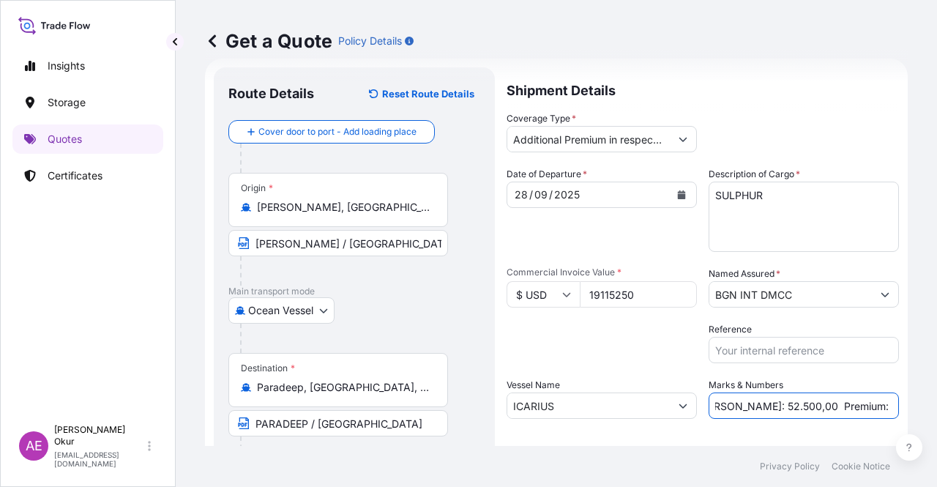
click at [852, 397] on input "PO NO:25Y0225500 Quantity M/[PERSON_NAME]: 52.500,00 Premium: USD 963,06" at bounding box center [804, 406] width 190 height 26
drag, startPoint x: 844, startPoint y: 402, endPoint x: 937, endPoint y: 401, distance: 92.3
click at [937, 401] on div "Get a Quote Policy Details Route Details Reset Route Details Cover door to port…" at bounding box center [557, 223] width 762 height 446
paste input "1.911,53"
click at [844, 408] on input "PO NO:25Y0225500 Quantity M/[PERSON_NAME]: 52.500,00 Premium: USD1.911,53" at bounding box center [804, 406] width 190 height 26
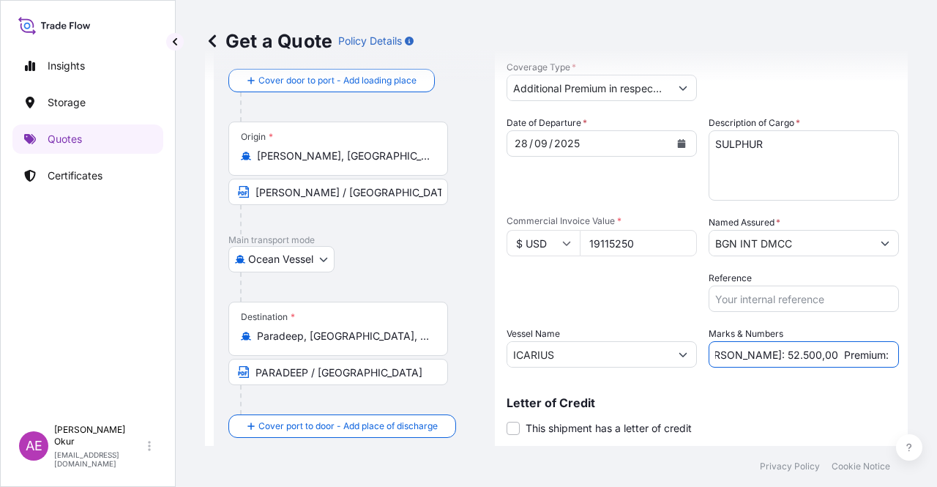
scroll to position [114, 0]
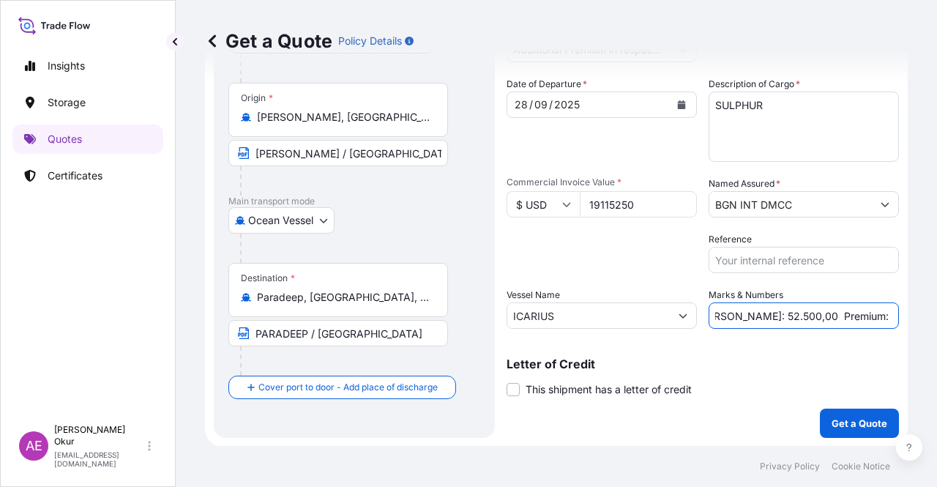
type input "PO NO:25Y0225500 Quantity M/[PERSON_NAME]: 52.500,00 Premium: USD 1.911,53"
drag, startPoint x: 809, startPoint y: 412, endPoint x: 826, endPoint y: 415, distance: 18.0
click at [809, 412] on div "Shipment Details Coverage Type * Additional Premium in respect of Persian Gulf …" at bounding box center [703, 207] width 393 height 461
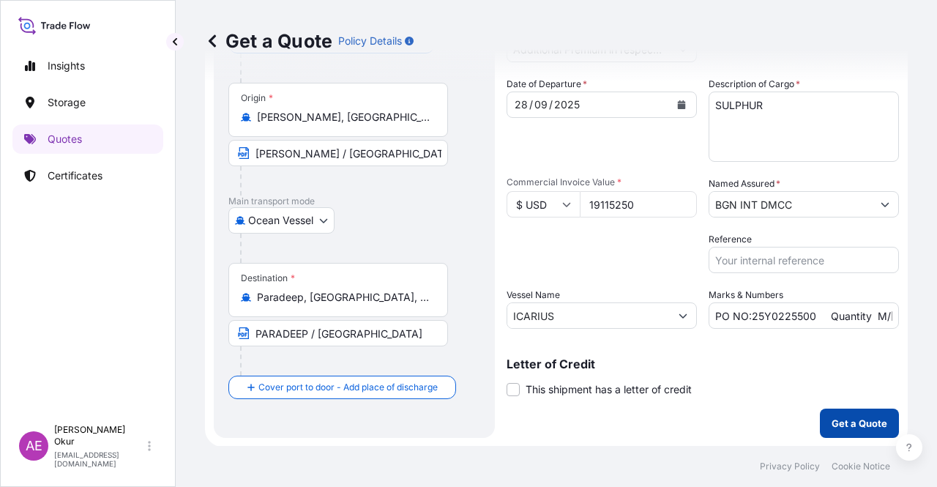
click at [832, 416] on p "Get a Quote" at bounding box center [860, 423] width 56 height 15
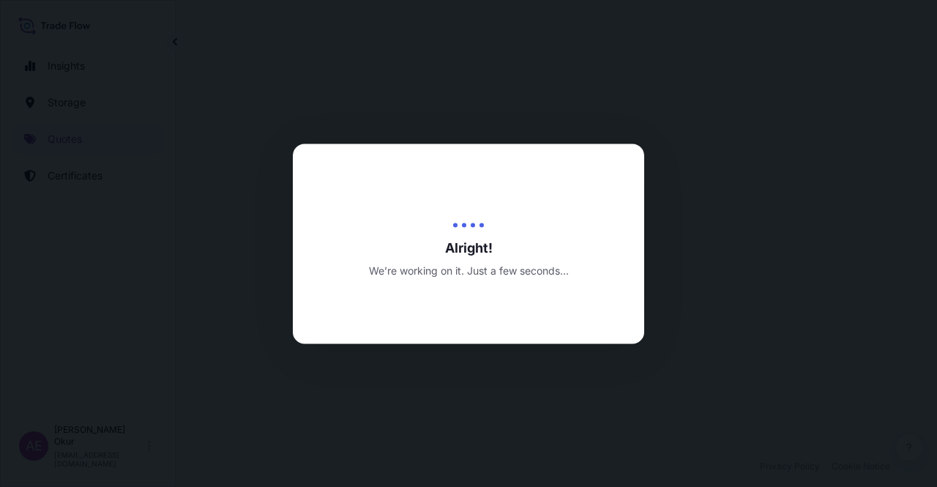
select select "Ocean Vessel"
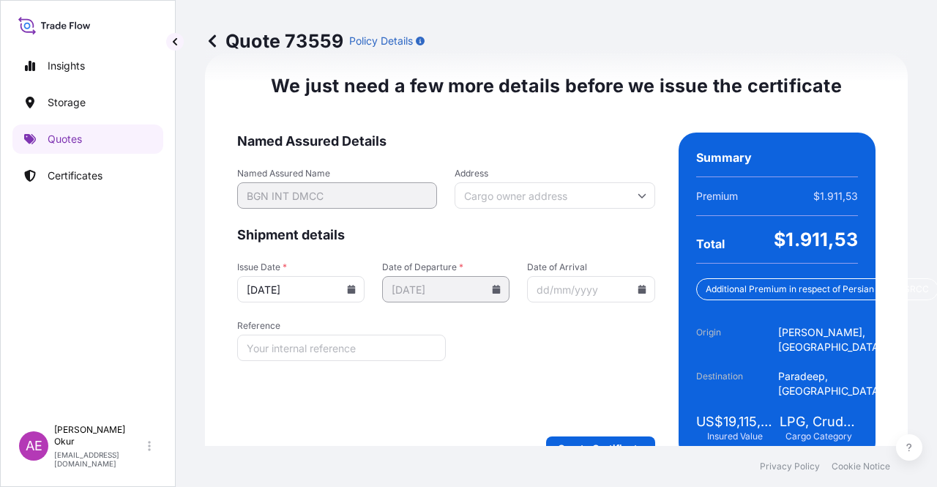
scroll to position [1883, 0]
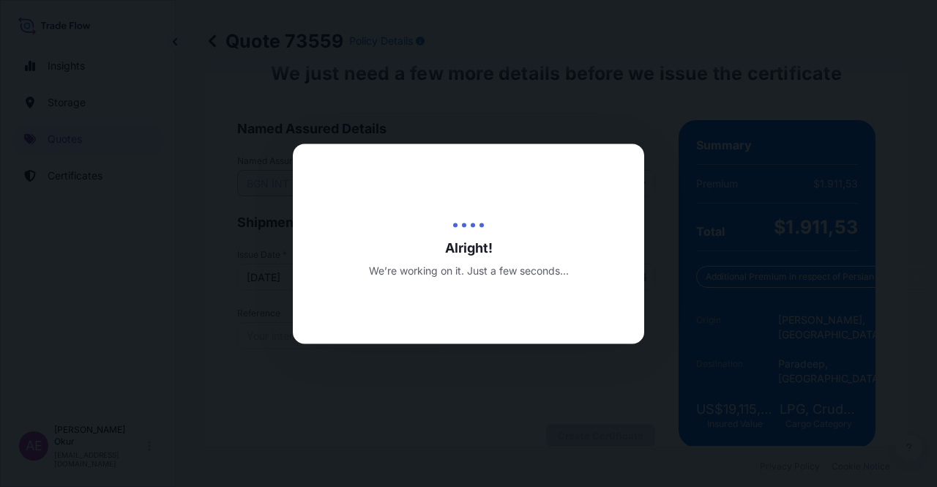
click at [22, 450] on div at bounding box center [468, 243] width 937 height 487
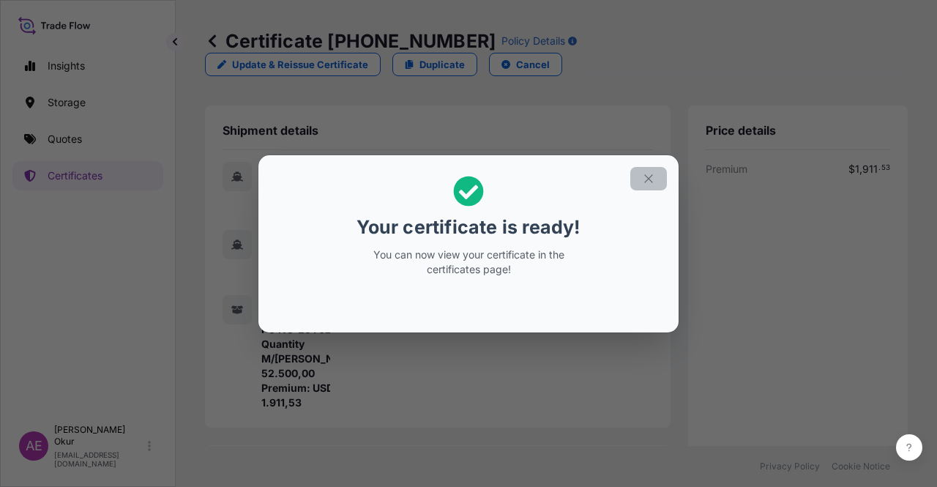
click at [650, 168] on button "button" at bounding box center [649, 178] width 37 height 23
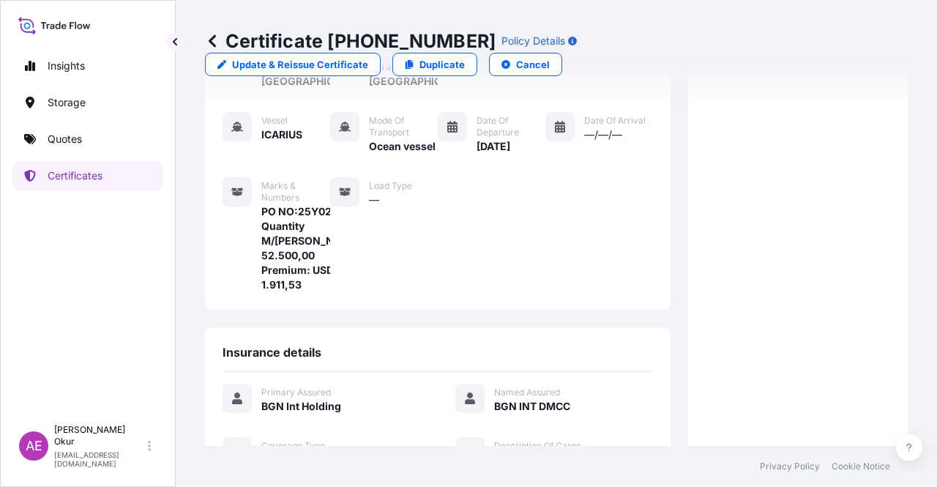
scroll to position [381, 0]
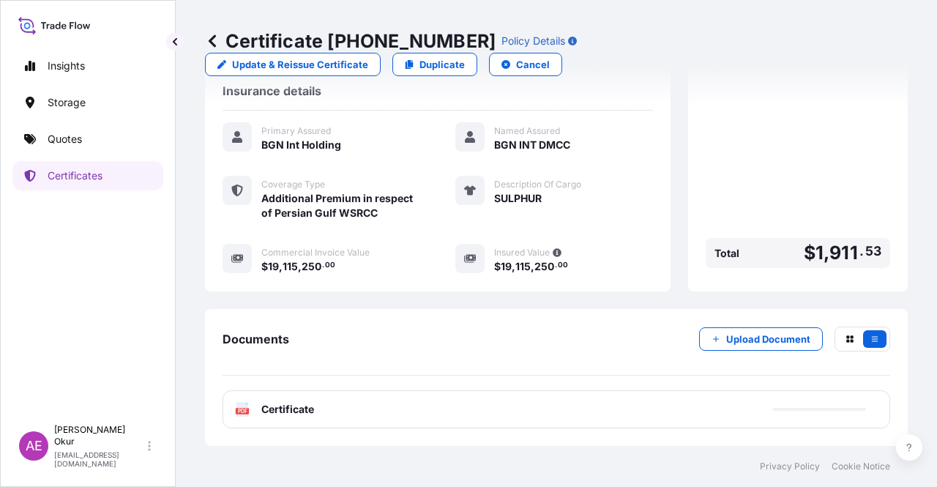
click at [291, 405] on span "Certificate" at bounding box center [287, 409] width 53 height 15
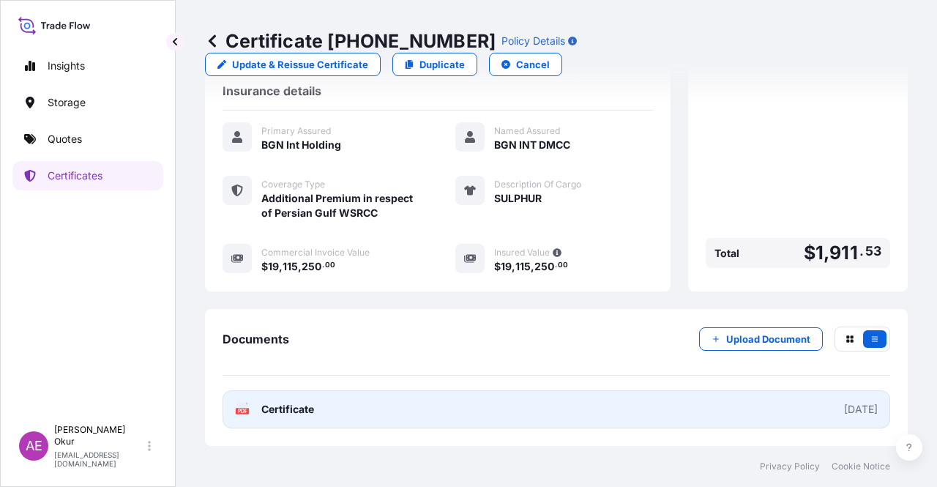
click at [287, 402] on span "Certificate" at bounding box center [287, 409] width 53 height 15
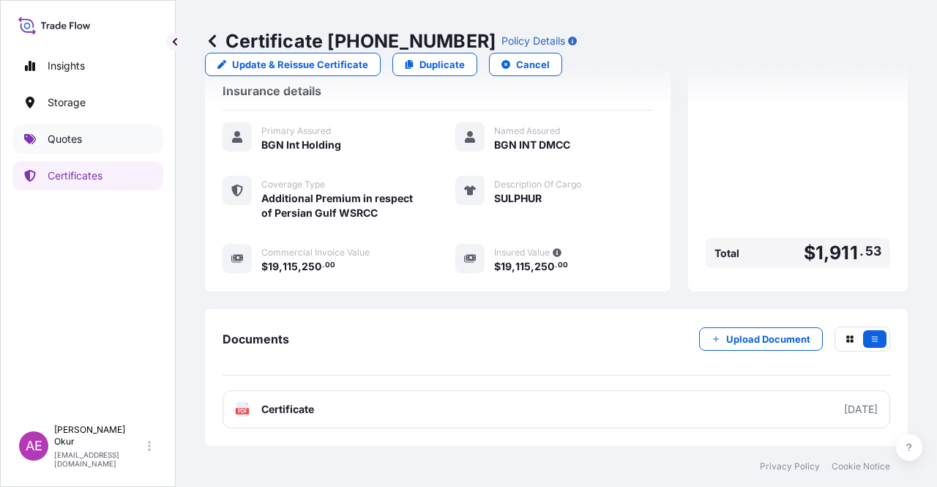
click at [82, 139] on p "Quotes" at bounding box center [65, 139] width 34 height 15
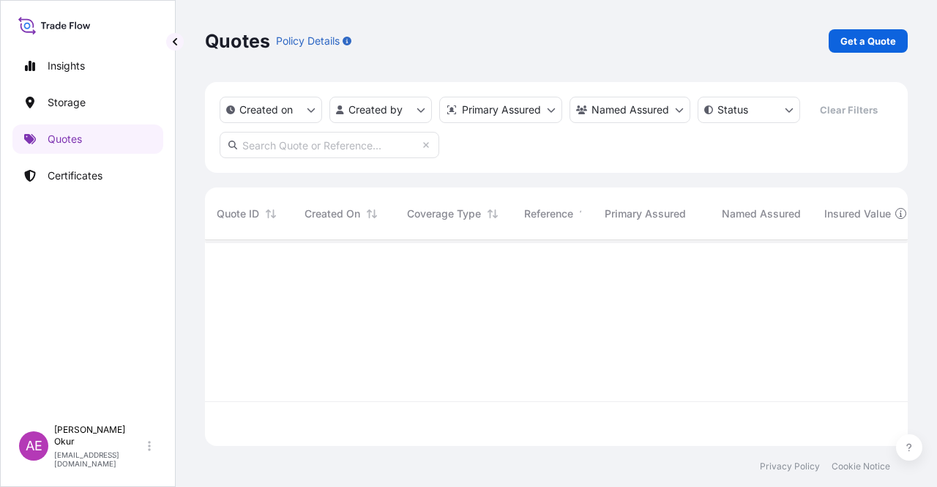
scroll to position [203, 691]
click at [876, 43] on p "Get a Quote" at bounding box center [869, 41] width 56 height 15
select select "Ocean Vessel"
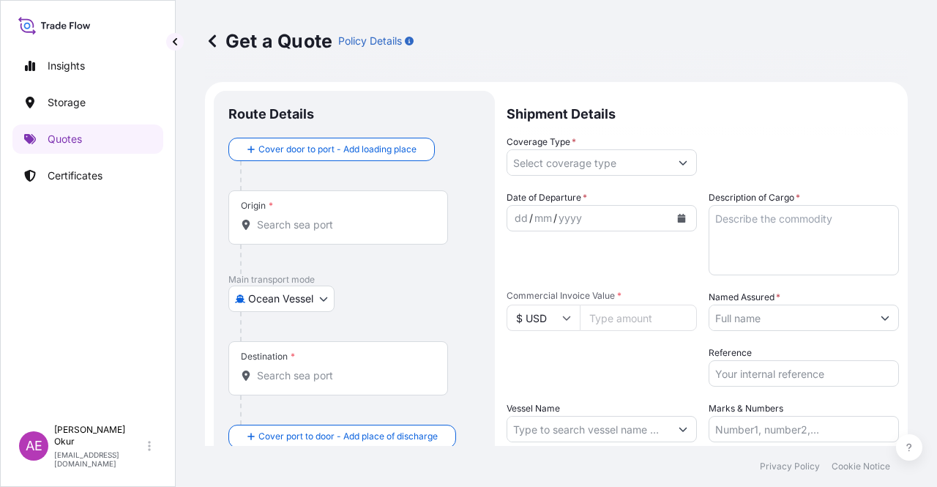
scroll to position [23, 0]
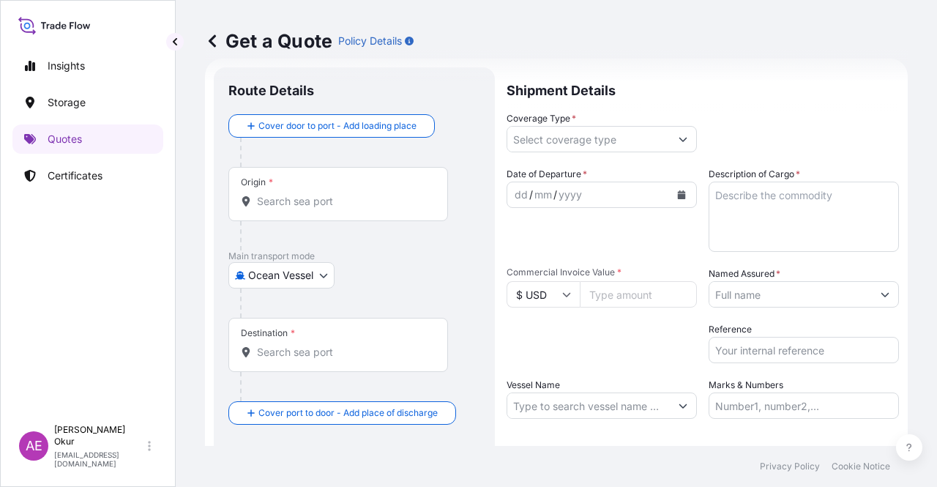
click at [351, 196] on input "Origin *" at bounding box center [343, 201] width 173 height 15
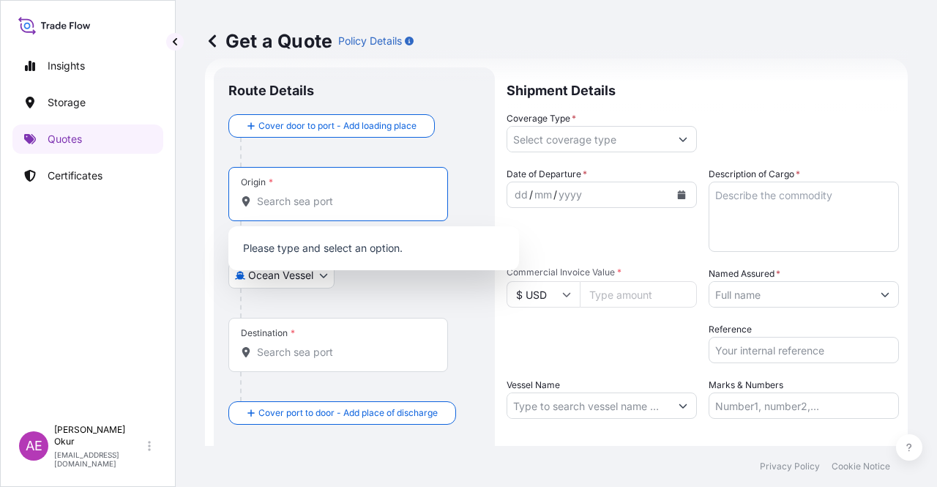
paste input "[GEOGRAPHIC_DATA], [GEOGRAPHIC_DATA]"
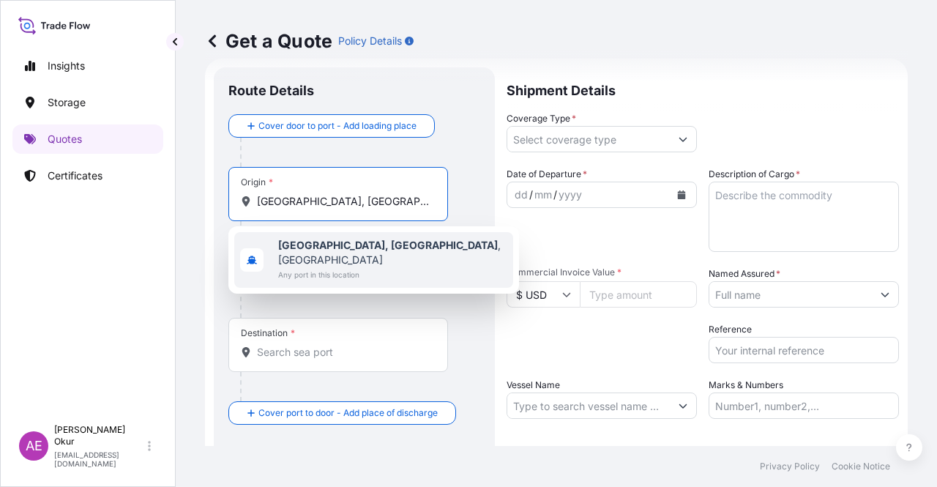
click at [350, 267] on span "Any port in this location" at bounding box center [392, 274] width 229 height 15
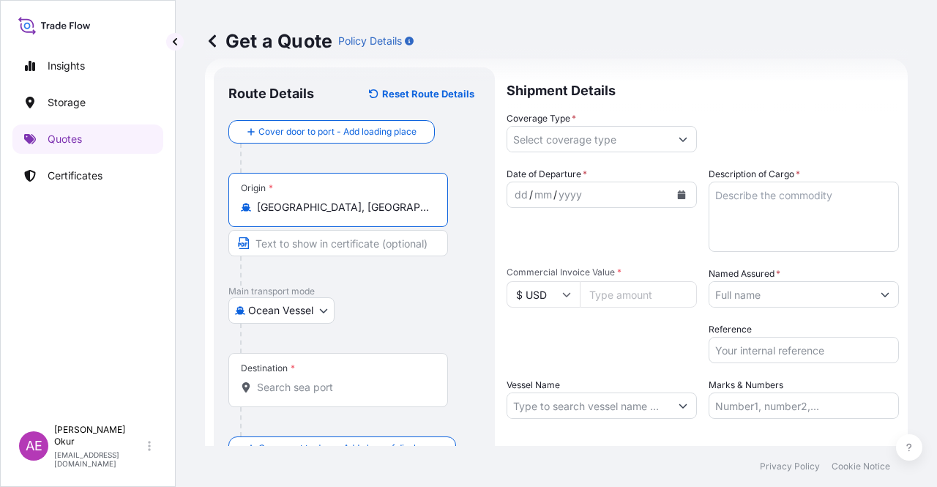
type input "[GEOGRAPHIC_DATA], [GEOGRAPHIC_DATA], [GEOGRAPHIC_DATA]"
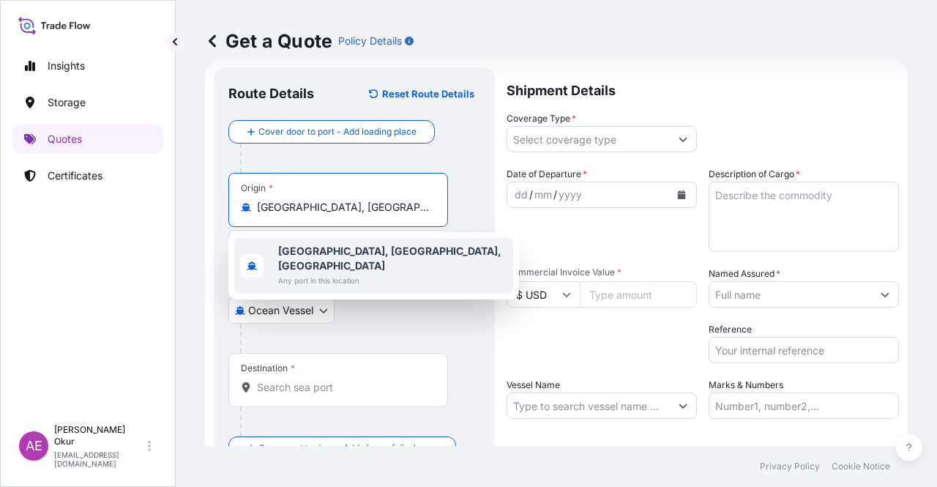
click at [358, 239] on div "[GEOGRAPHIC_DATA], [GEOGRAPHIC_DATA], [GEOGRAPHIC_DATA] Any port in this locati…" at bounding box center [373, 266] width 279 height 56
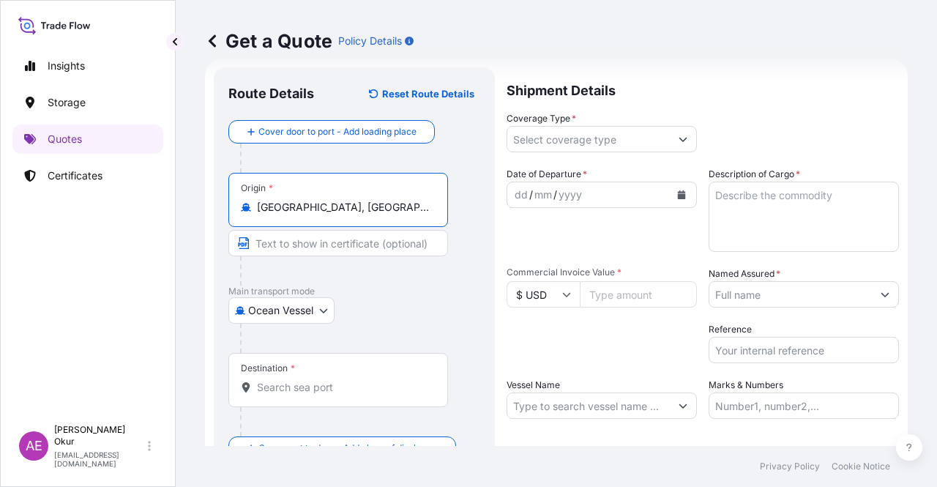
click at [311, 238] on input "Text to appear on certificate" at bounding box center [338, 243] width 220 height 26
paste input "[GEOGRAPHIC_DATA], [GEOGRAPHIC_DATA]"
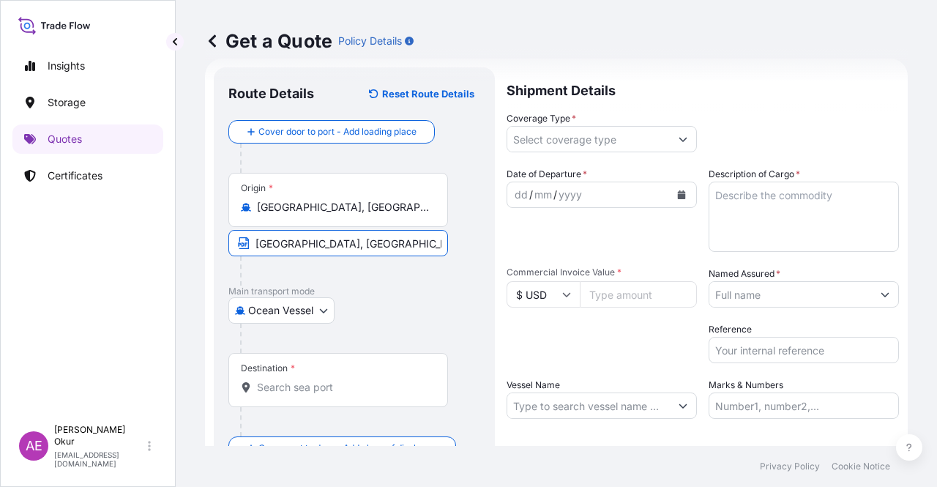
type input "[GEOGRAPHIC_DATA], [GEOGRAPHIC_DATA] / [GEOGRAPHIC_DATA]"
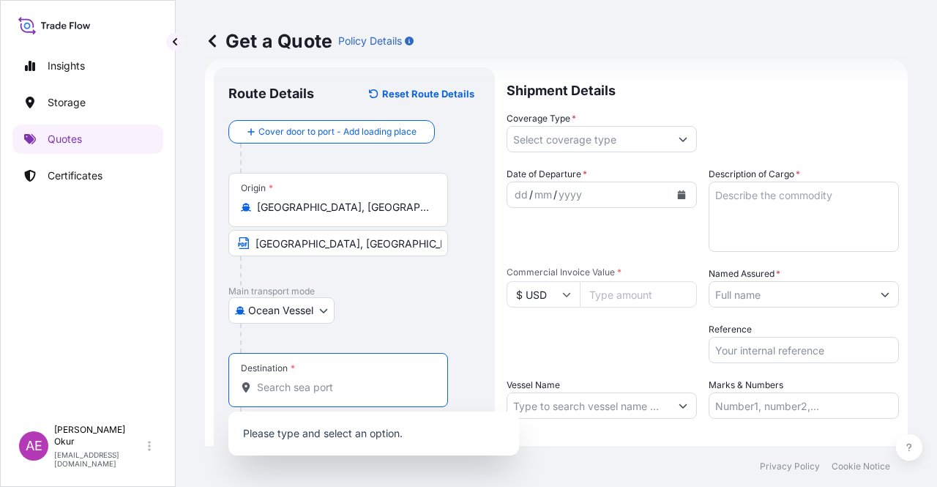
click at [305, 388] on input "Destination *" at bounding box center [343, 387] width 173 height 15
paste input "TANJUNG SEKONG"
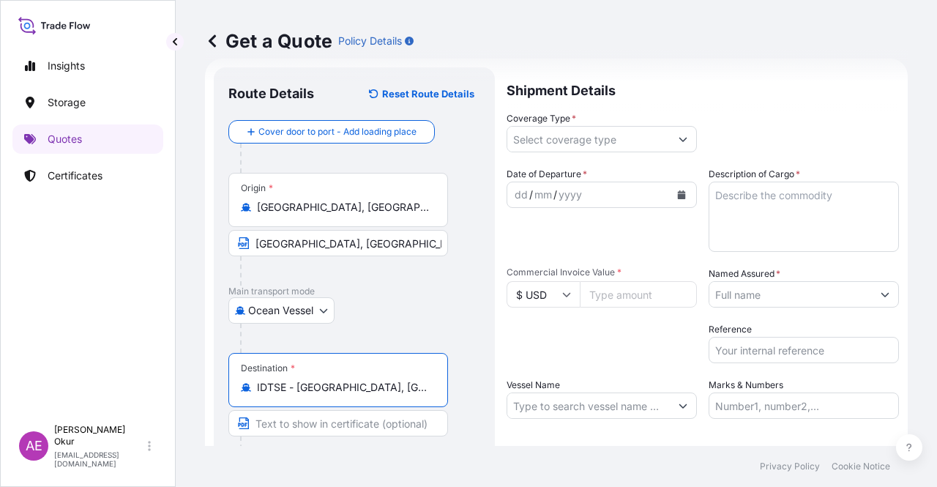
type input "IDTSE - [GEOGRAPHIC_DATA], [GEOGRAPHIC_DATA], [GEOGRAPHIC_DATA]"
click at [346, 418] on input "Text to appear on certificate" at bounding box center [338, 423] width 220 height 26
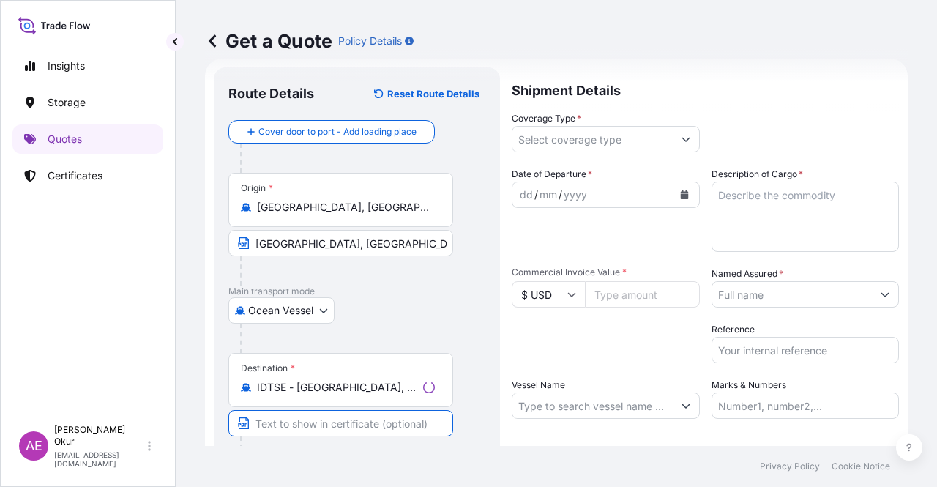
paste input "TANJUNG SEKONG"
type input "TANJUNG SEKONG / [GEOGRAPHIC_DATA]"
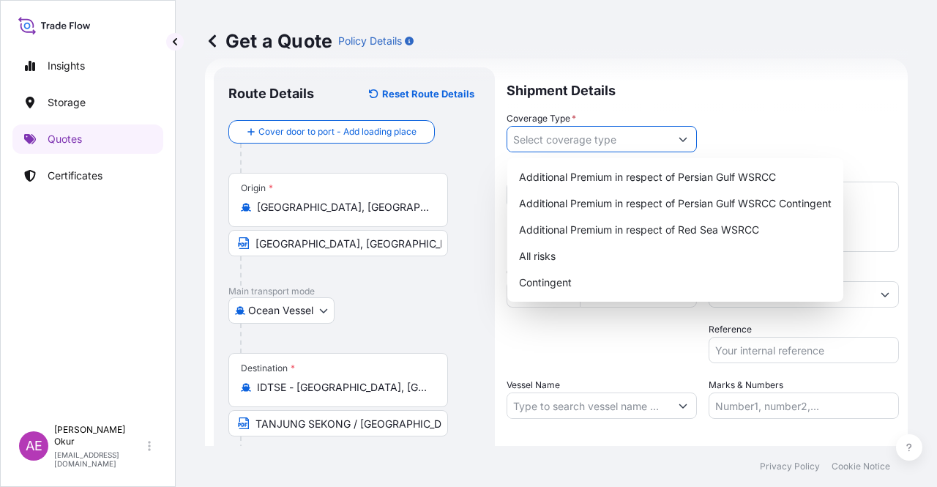
click at [578, 140] on input "Coverage Type *" at bounding box center [589, 139] width 163 height 26
click at [574, 282] on div "Contingent" at bounding box center [675, 283] width 324 height 26
type input "Contingent"
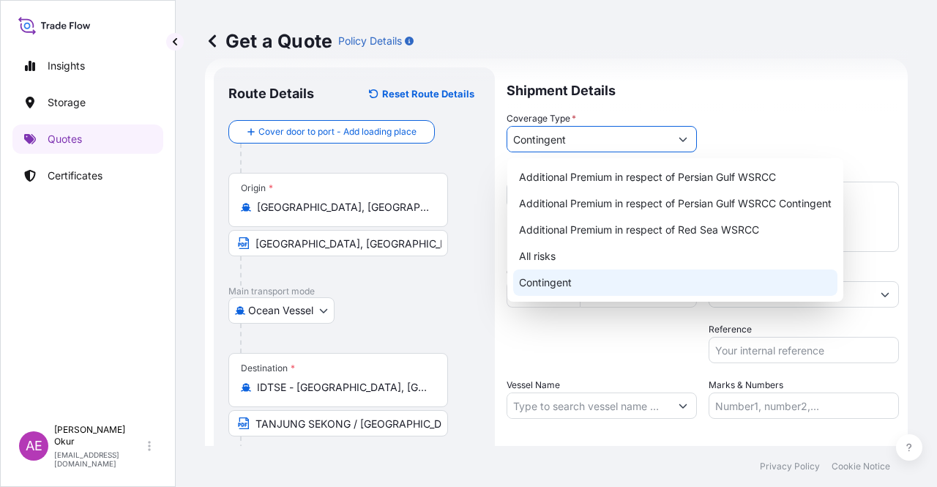
click at [560, 283] on div "Contingent" at bounding box center [675, 283] width 324 height 26
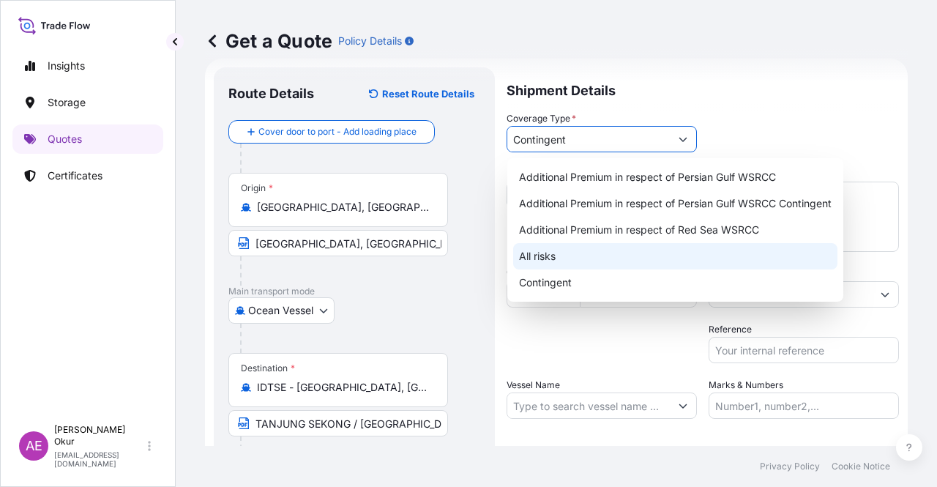
click at [595, 283] on div "Contingent" at bounding box center [675, 283] width 324 height 26
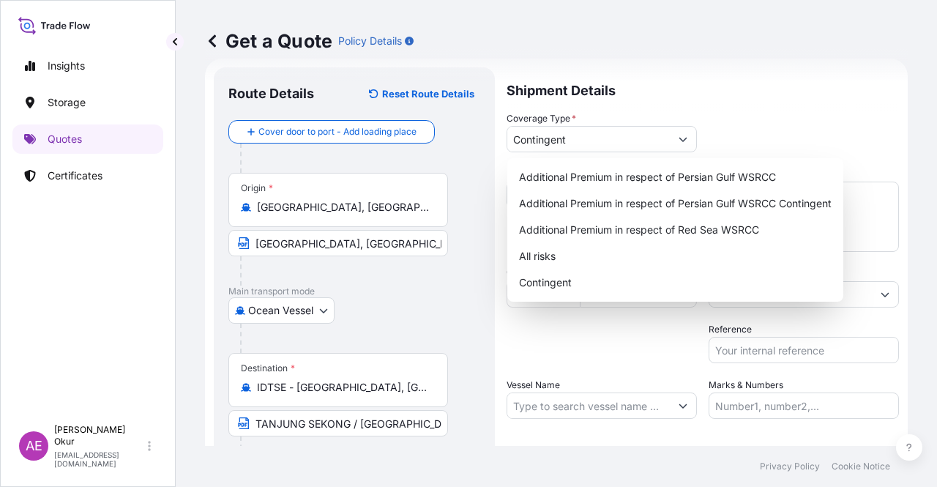
drag, startPoint x: 606, startPoint y: 329, endPoint x: 603, endPoint y: 292, distance: 36.8
click at [605, 324] on div "Packing Category Type to search a container mode Please select a primary mode o…" at bounding box center [602, 342] width 190 height 41
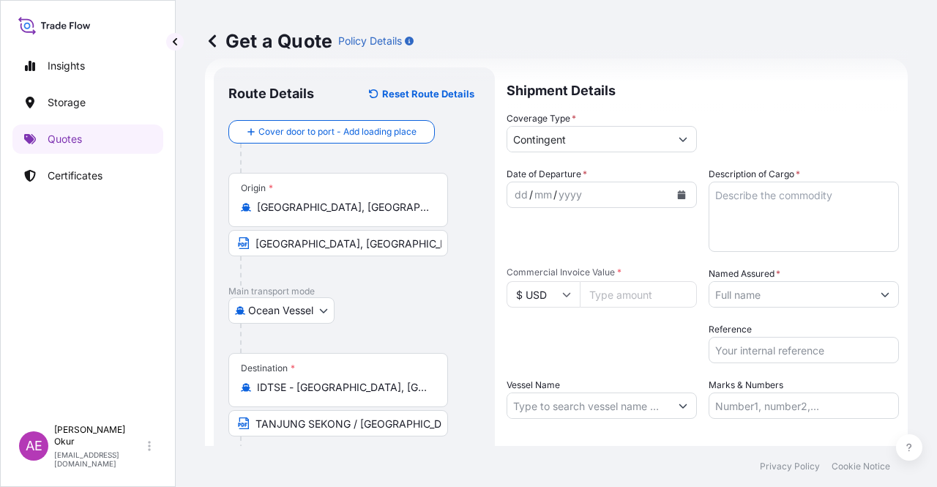
click at [601, 280] on div "Commercial Invoice Value * $ USD" at bounding box center [602, 287] width 190 height 41
click at [612, 300] on input "Commercial Invoice Value *" at bounding box center [638, 294] width 117 height 26
paste input "12658335.25"
type input "12658335.25"
click at [777, 228] on textarea "Description of Cargo *" at bounding box center [804, 217] width 190 height 70
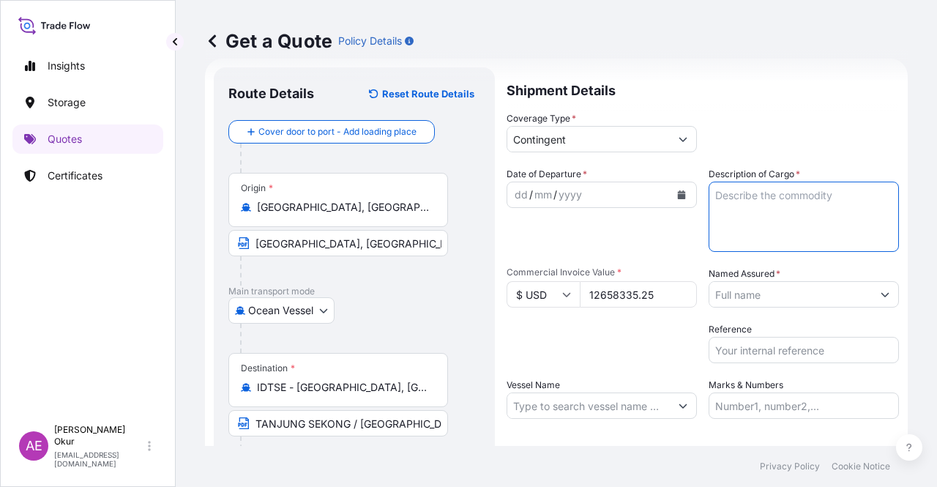
paste textarea "PROPANE"
type textarea "PROPANE"
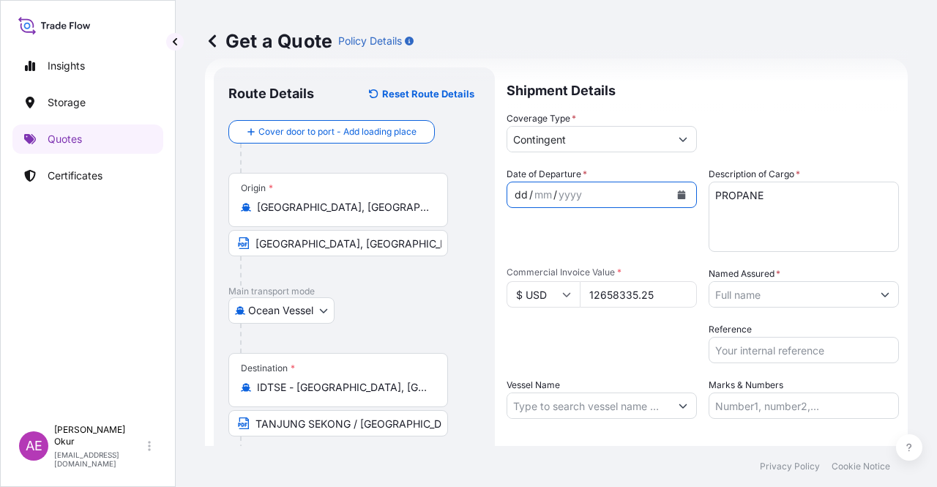
click at [517, 194] on div "dd" at bounding box center [521, 195] width 16 height 18
click at [803, 306] on input "Named Assured *" at bounding box center [791, 294] width 163 height 26
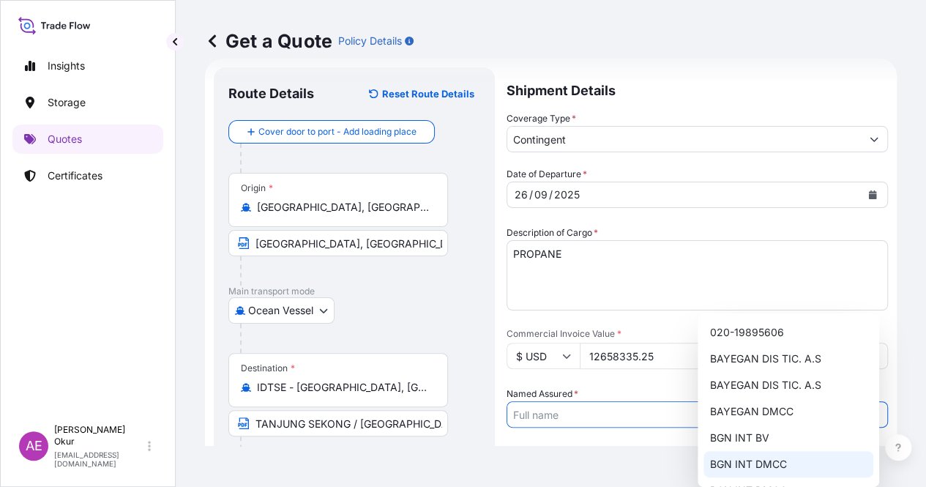
click at [759, 465] on span "BGN INT DMCC" at bounding box center [748, 464] width 77 height 15
type input "BGN INT DMCC"
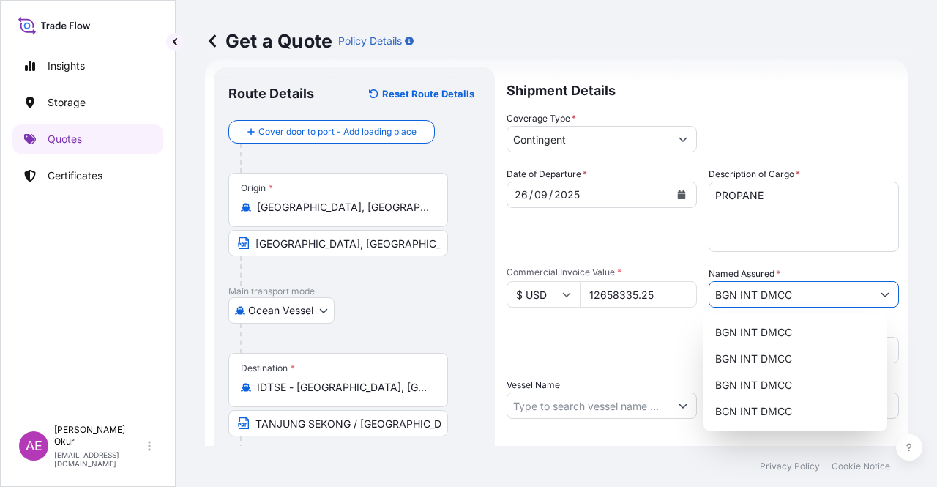
click at [547, 404] on input "Vessel Name" at bounding box center [589, 406] width 163 height 26
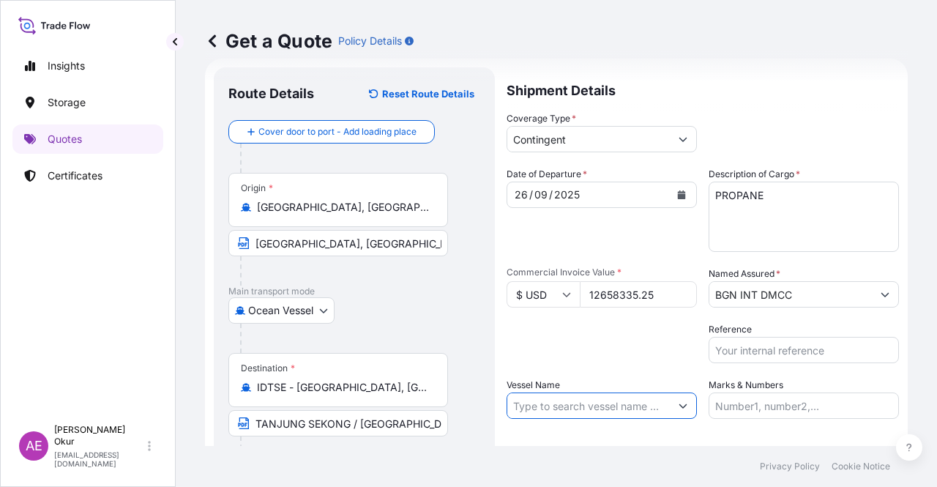
paste input "CRYSTAL OASIS"
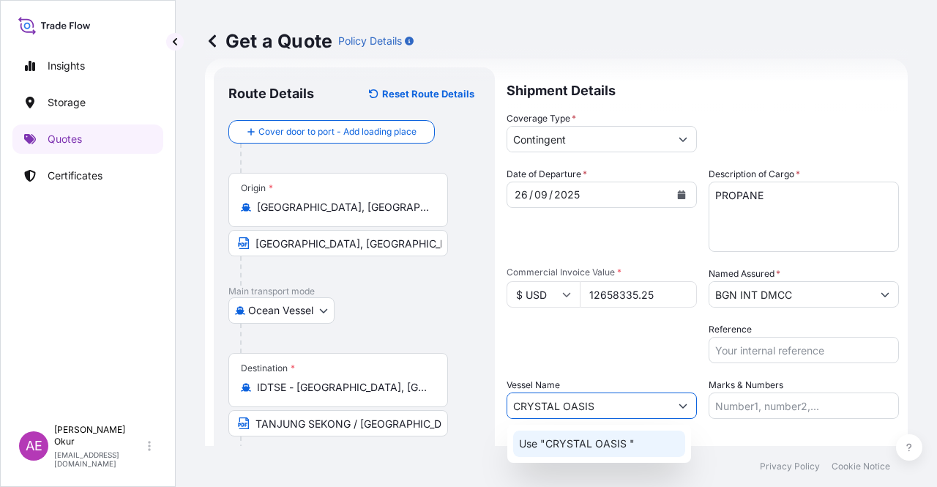
click at [581, 452] on div "Use "CRYSTAL OASIS "" at bounding box center [599, 444] width 172 height 26
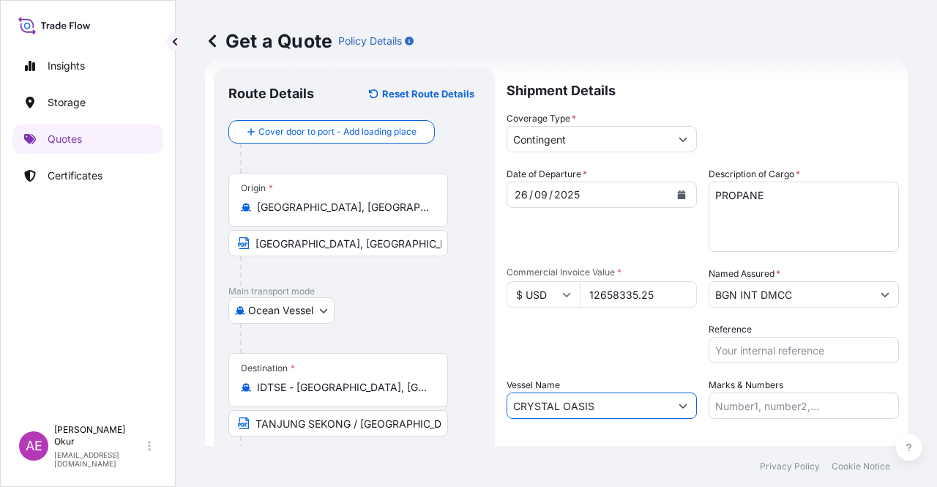
type input "CRYSTAL OASIS"
click at [726, 420] on div "Shipment Details Coverage Type * Contingent Date of Departure * [DATE] Cargo Ca…" at bounding box center [703, 297] width 393 height 461
click at [725, 418] on input "Marks & Numbers" at bounding box center [804, 406] width 190 height 26
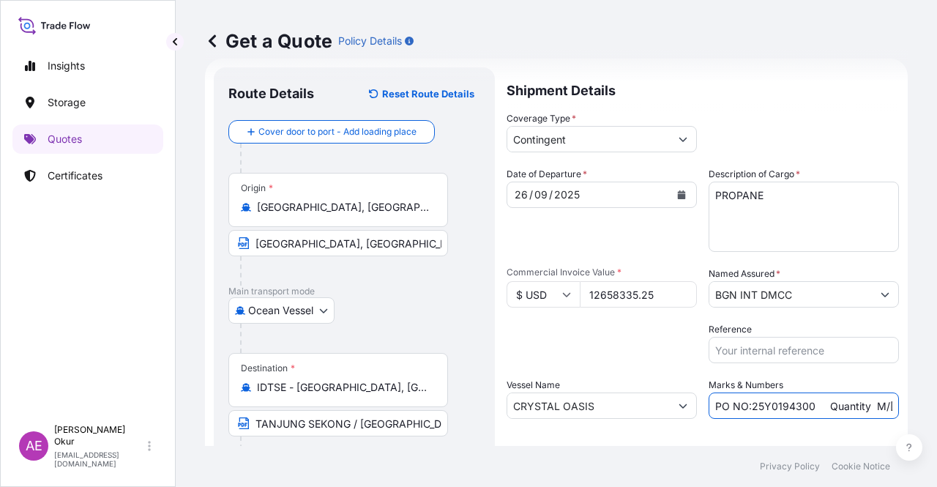
drag, startPoint x: 807, startPoint y: 407, endPoint x: 746, endPoint y: 408, distance: 61.5
click at [746, 408] on input "PO NO:25Y0194300 Quantity M/[PERSON_NAME]: 16.100,00 Premium: USD 963,06" at bounding box center [804, 406] width 190 height 26
paste input "1500"
drag, startPoint x: 863, startPoint y: 401, endPoint x: 902, endPoint y: 405, distance: 39.1
click at [902, 405] on div "Get a Quote Policy Details Route Details Reset Route Details Cover door to port…" at bounding box center [557, 223] width 762 height 446
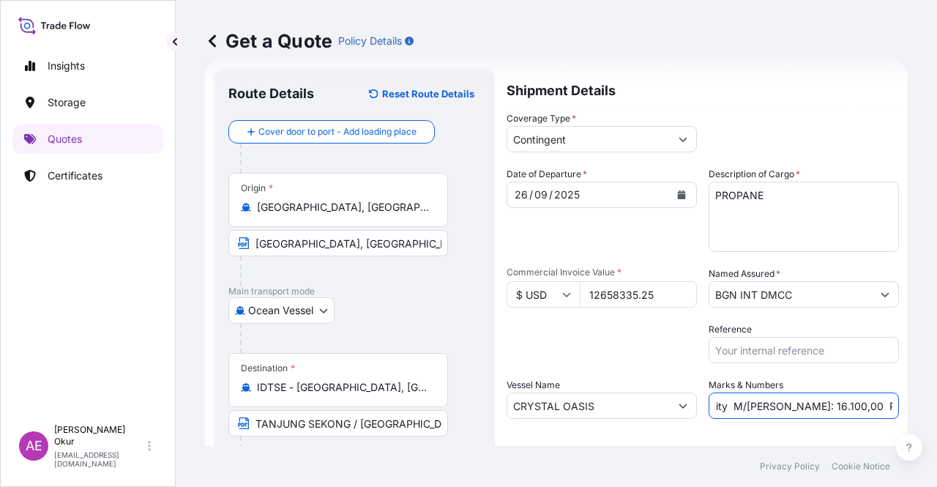
scroll to position [0, 187]
click at [824, 405] on input "PO NO:25Y0191500 Quantity M/[PERSON_NAME]: 16.100,00 Premium: USD 963,06" at bounding box center [804, 406] width 190 height 26
drag, startPoint x: 724, startPoint y: 406, endPoint x: 767, endPoint y: 406, distance: 43.9
click at [767, 406] on input "PO NO:25Y0191500 Quantity M/[PERSON_NAME]: 16.100,00 Premium: USD 963,06" at bounding box center [804, 406] width 190 height 26
paste input "23.015,16"
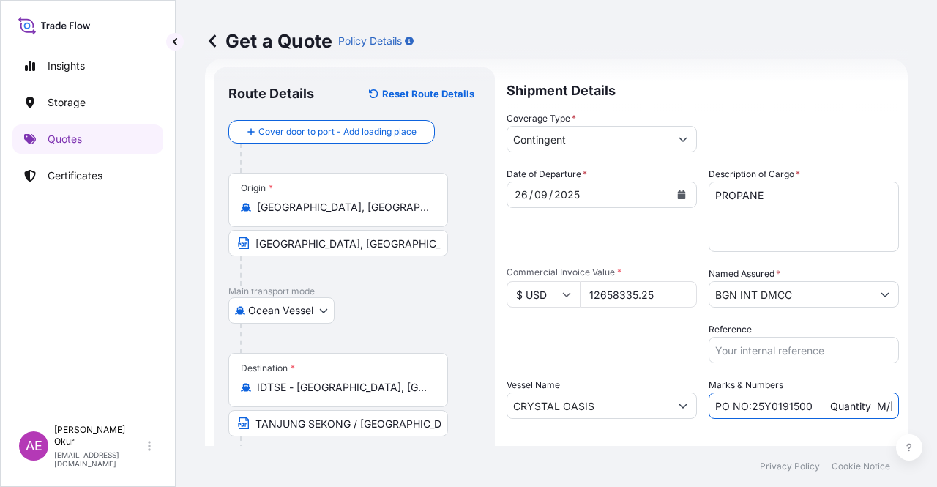
scroll to position [0, 187]
drag, startPoint x: 864, startPoint y: 405, endPoint x: 937, endPoint y: 398, distance: 72.9
click at [937, 398] on div "Get a Quote Policy Details Route Details Reset Route Details Cover door to port…" at bounding box center [557, 223] width 762 height 446
click at [854, 398] on input "PO NO:25Y0191500 Quantity M/[PERSON_NAME]: 23.015,16 Premium: USD 963,06" at bounding box center [804, 406] width 190 height 26
drag, startPoint x: 869, startPoint y: 406, endPoint x: 937, endPoint y: 401, distance: 68.2
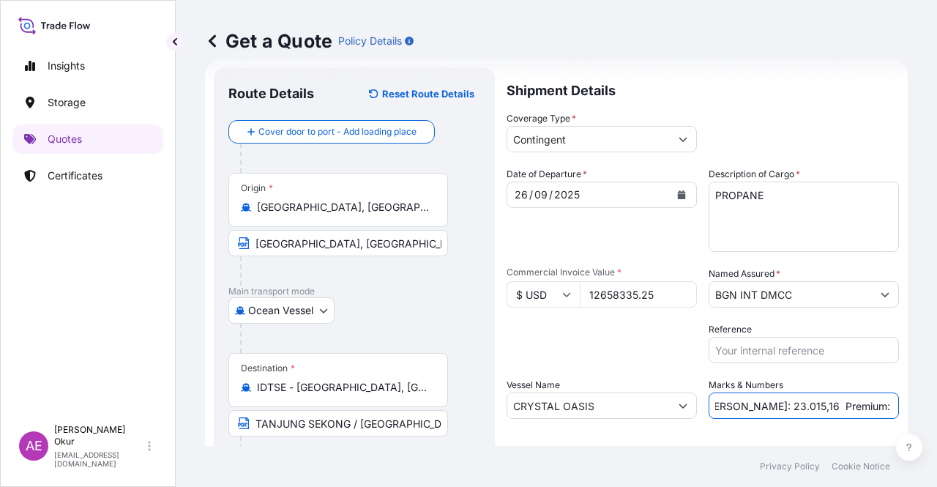
click at [937, 403] on div "Get a Quote Policy Details Route Details Reset Route Details Cover door to port…" at bounding box center [557, 223] width 762 height 446
paste input "632,92"
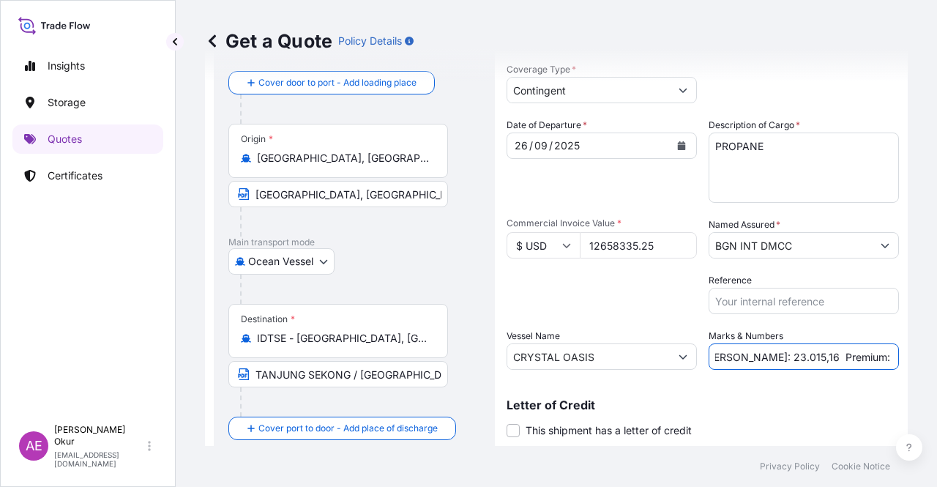
scroll to position [114, 0]
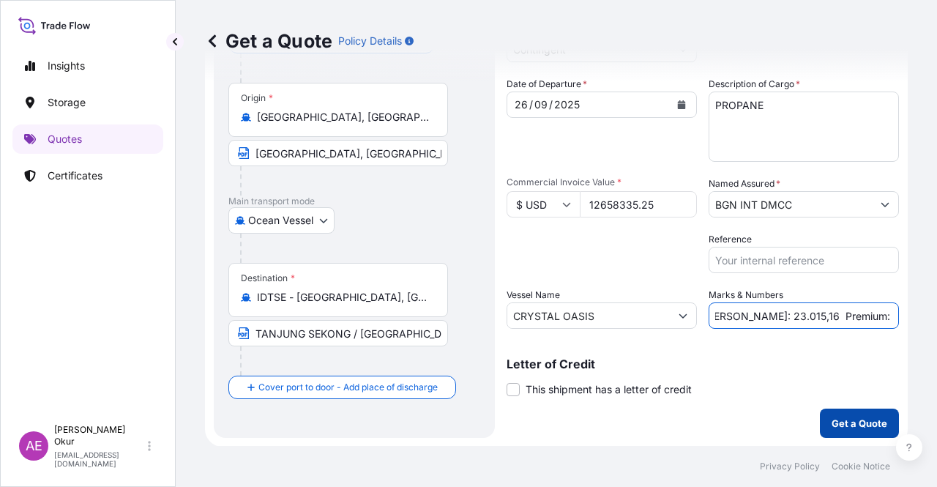
type input "PO NO:25Y0191500 Quantity M/[PERSON_NAME]: 23.015,16 Premium: USD 632,92"
click at [832, 423] on p "Get a Quote" at bounding box center [860, 423] width 56 height 15
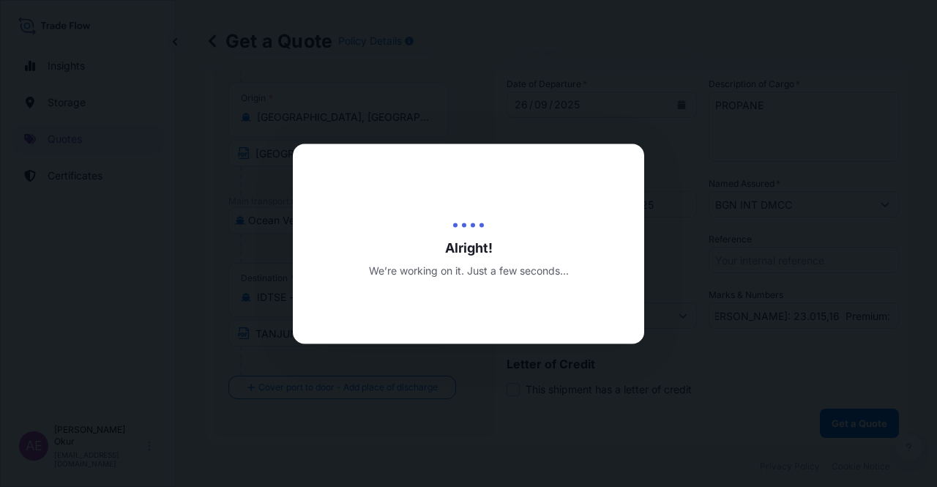
scroll to position [0, 0]
select select "Ocean Vessel"
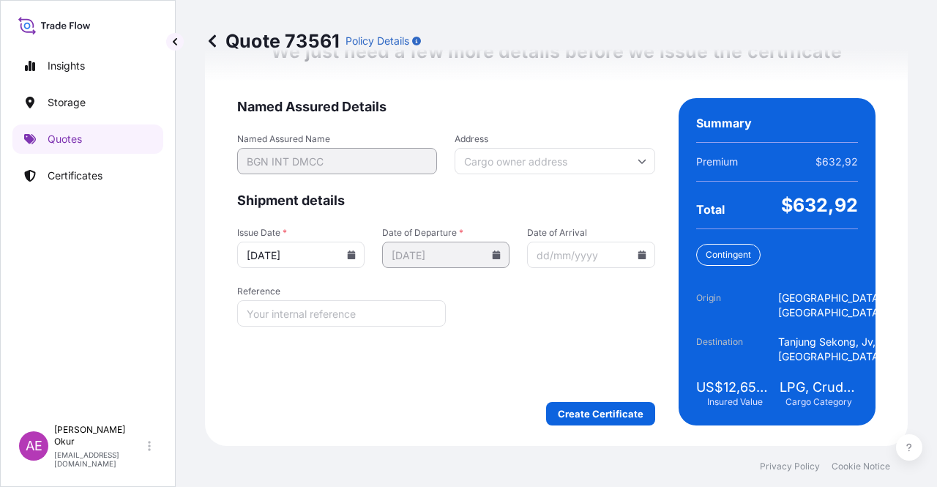
scroll to position [1930, 0]
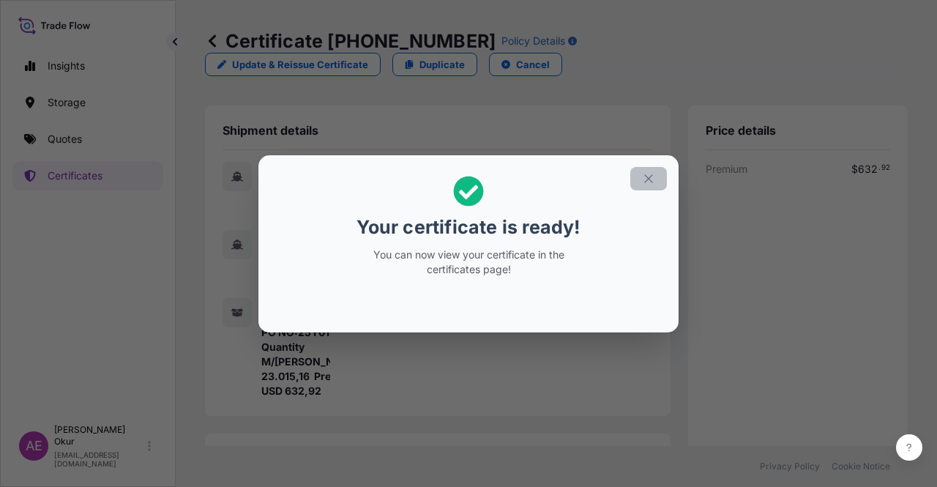
click at [644, 171] on button "button" at bounding box center [649, 178] width 37 height 23
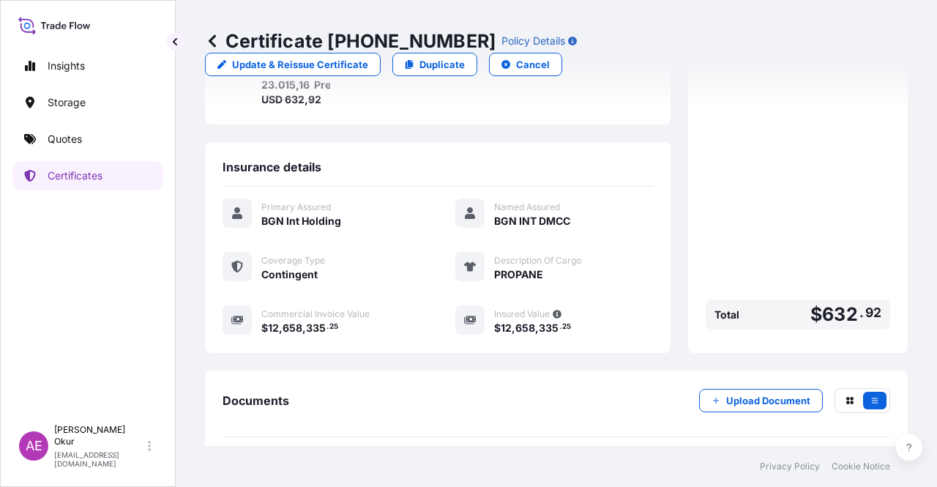
scroll to position [381, 0]
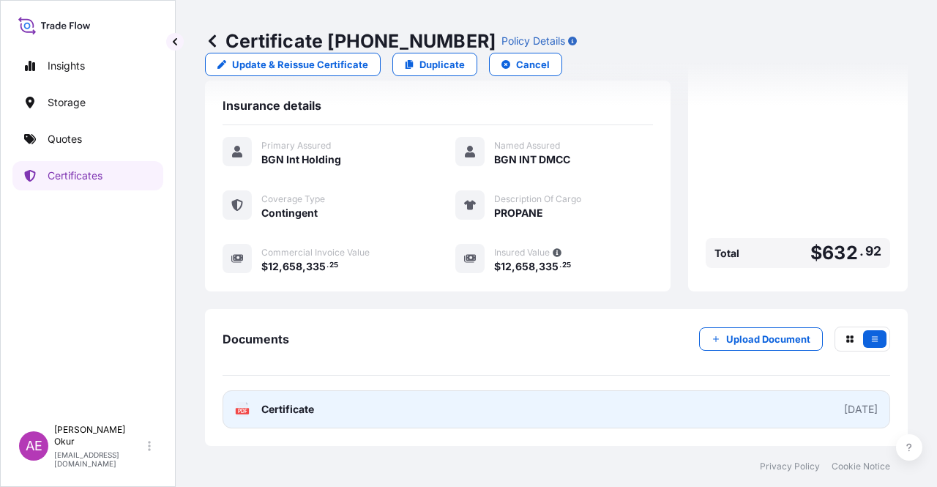
click at [267, 412] on span "Certificate" at bounding box center [287, 409] width 53 height 15
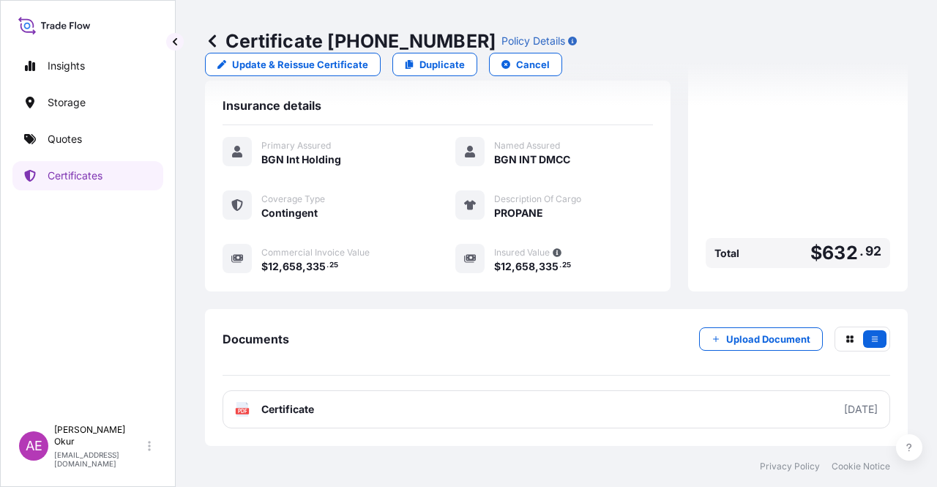
click at [78, 149] on link "Quotes" at bounding box center [87, 138] width 151 height 29
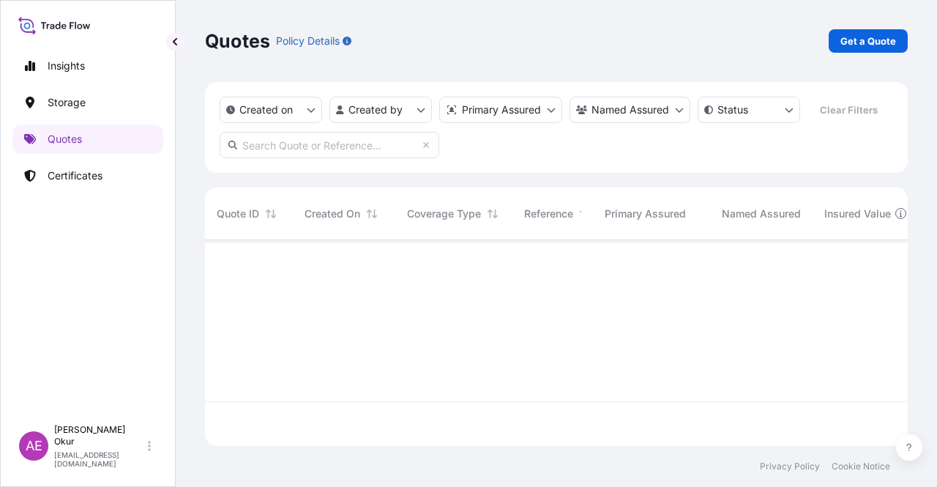
scroll to position [203, 691]
drag, startPoint x: 889, startPoint y: 0, endPoint x: 871, endPoint y: 37, distance: 41.3
click at [885, 6] on div "Quotes Policy Details Get a Quote" at bounding box center [556, 41] width 703 height 82
click at [871, 40] on p "Get a Quote" at bounding box center [869, 41] width 56 height 15
select select "Ocean Vessel"
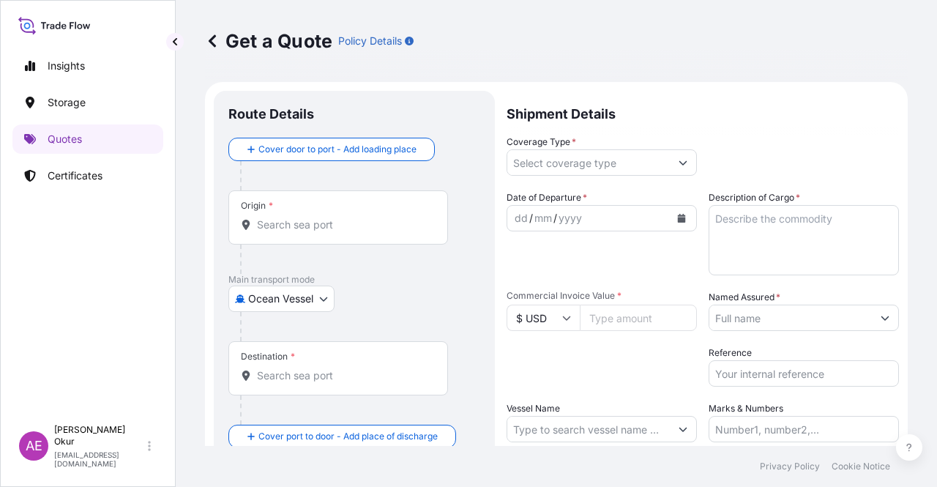
scroll to position [23, 0]
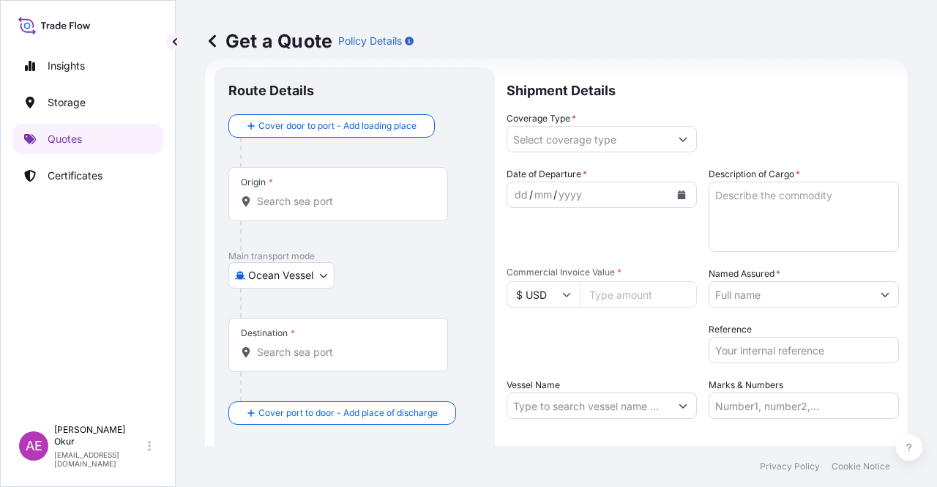
click at [321, 187] on div "Origin *" at bounding box center [338, 194] width 220 height 54
click at [321, 194] on input "Origin *" at bounding box center [343, 201] width 173 height 15
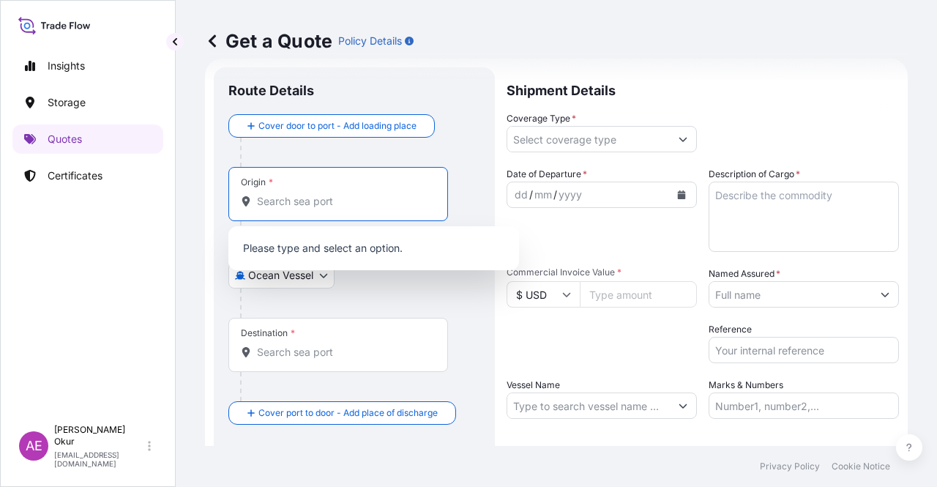
paste input "[GEOGRAPHIC_DATA], [GEOGRAPHIC_DATA]"
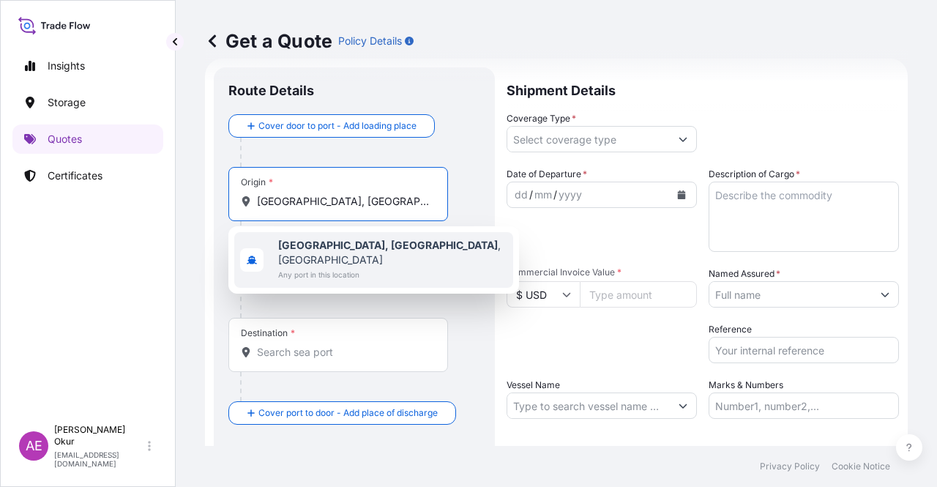
click at [369, 267] on span "Any port in this location" at bounding box center [392, 274] width 229 height 15
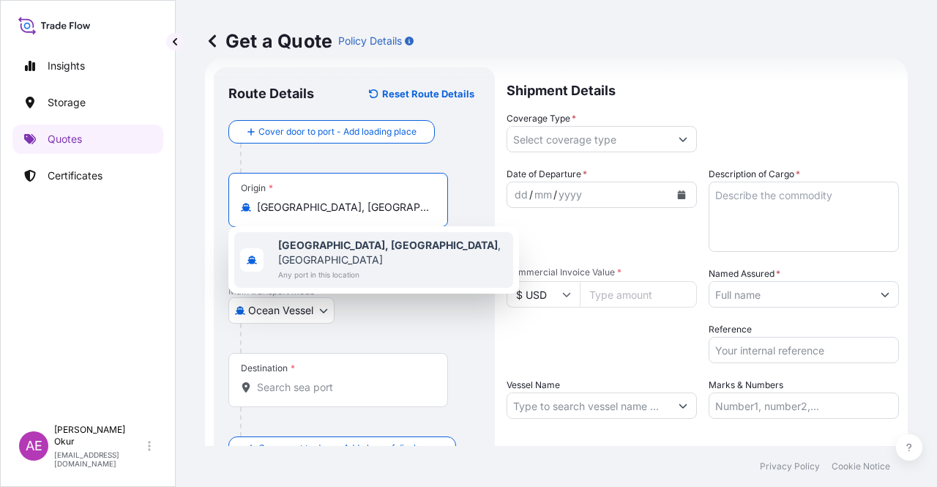
type input "[GEOGRAPHIC_DATA], [GEOGRAPHIC_DATA], [GEOGRAPHIC_DATA]"
click at [327, 228] on div "Origin * [GEOGRAPHIC_DATA], [GEOGRAPHIC_DATA], [GEOGRAPHIC_DATA]" at bounding box center [354, 229] width 252 height 113
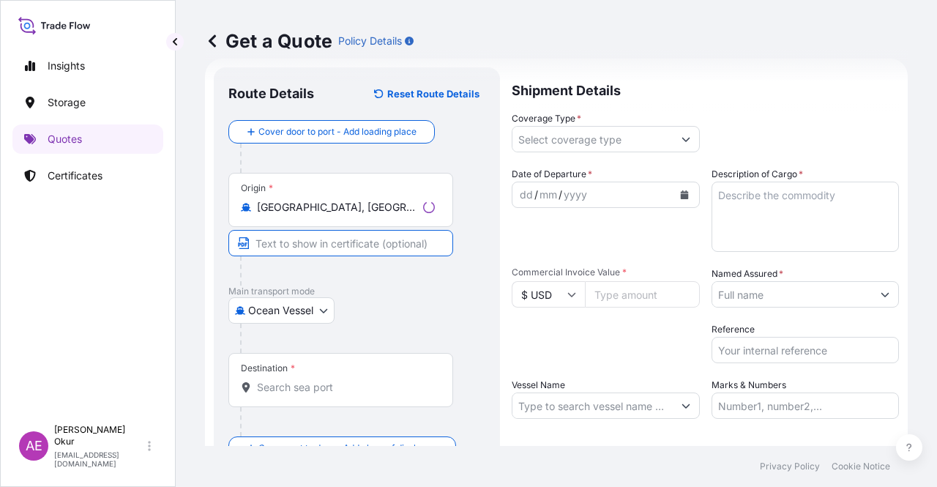
click at [322, 239] on input "Text to appear on certificate" at bounding box center [340, 243] width 225 height 26
paste input "[GEOGRAPHIC_DATA], [GEOGRAPHIC_DATA]"
type input "[GEOGRAPHIC_DATA], [GEOGRAPHIC_DATA] / [GEOGRAPHIC_DATA]"
click at [282, 380] on input "Destination *" at bounding box center [343, 387] width 173 height 15
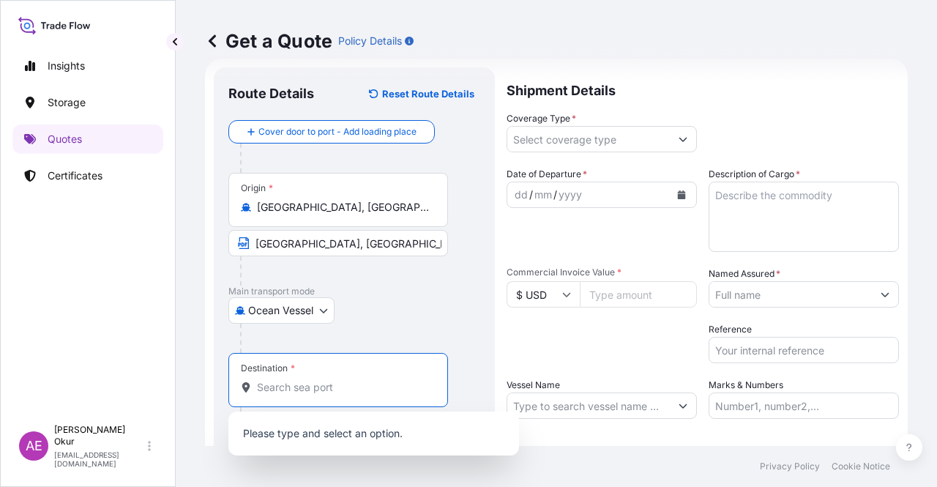
paste input "TANJUNG SEKONG"
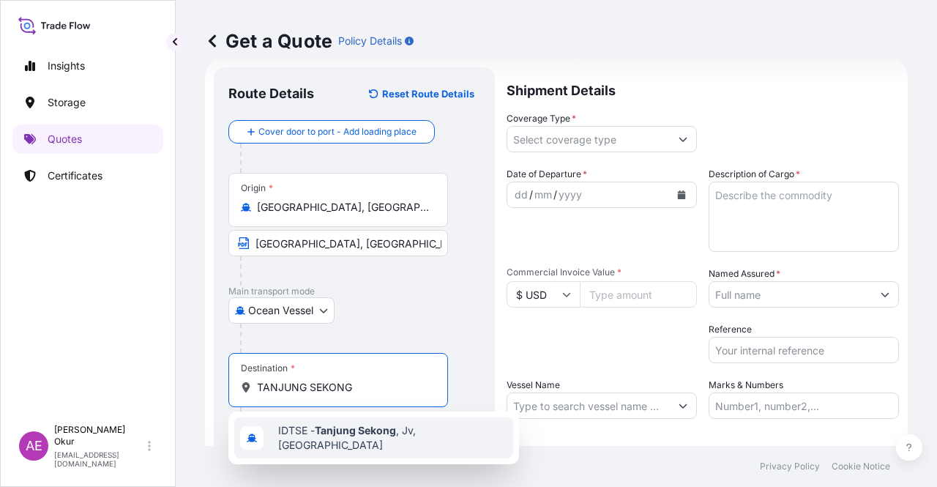
click at [341, 428] on div "IDTSE - [GEOGRAPHIC_DATA] , [GEOGRAPHIC_DATA], [GEOGRAPHIC_DATA]" at bounding box center [373, 437] width 279 height 41
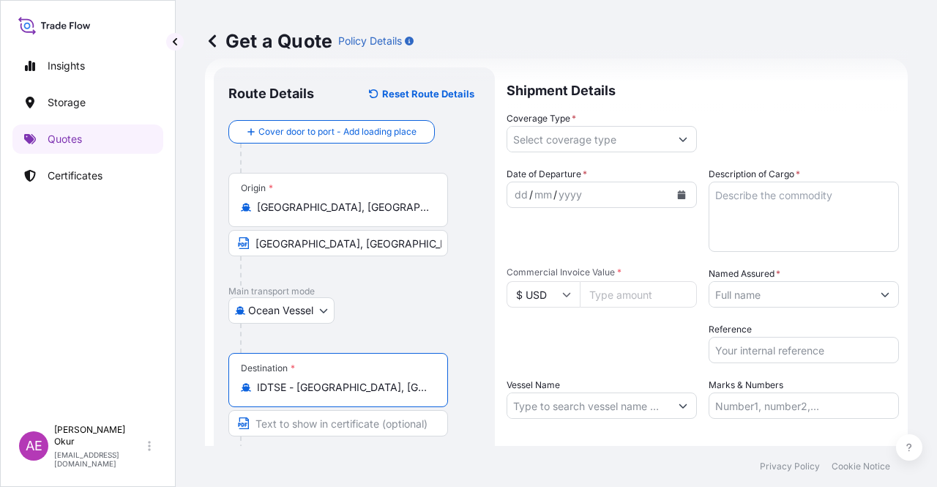
type input "IDTSE - [GEOGRAPHIC_DATA], [GEOGRAPHIC_DATA], [GEOGRAPHIC_DATA]"
click at [338, 423] on input "Text to appear on certificate" at bounding box center [338, 423] width 220 height 26
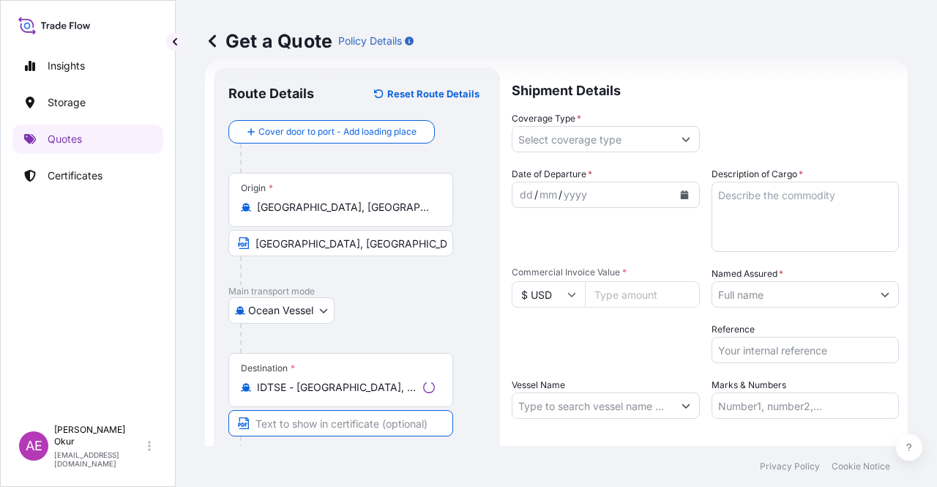
paste input "TANJUNG SEKONG"
type input "TANJUNG SEKONG / [GEOGRAPHIC_DATA]"
click at [620, 131] on input "Coverage Type *" at bounding box center [589, 139] width 163 height 26
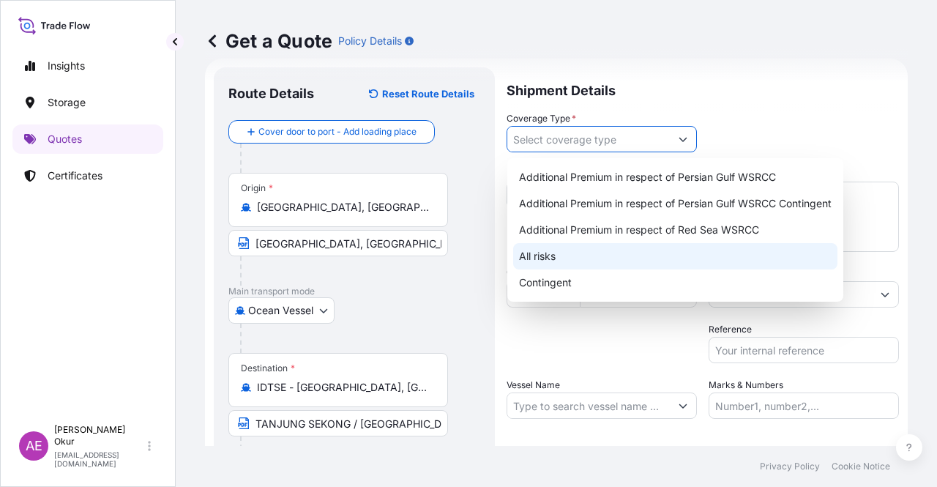
click at [581, 262] on div "All risks" at bounding box center [675, 256] width 324 height 26
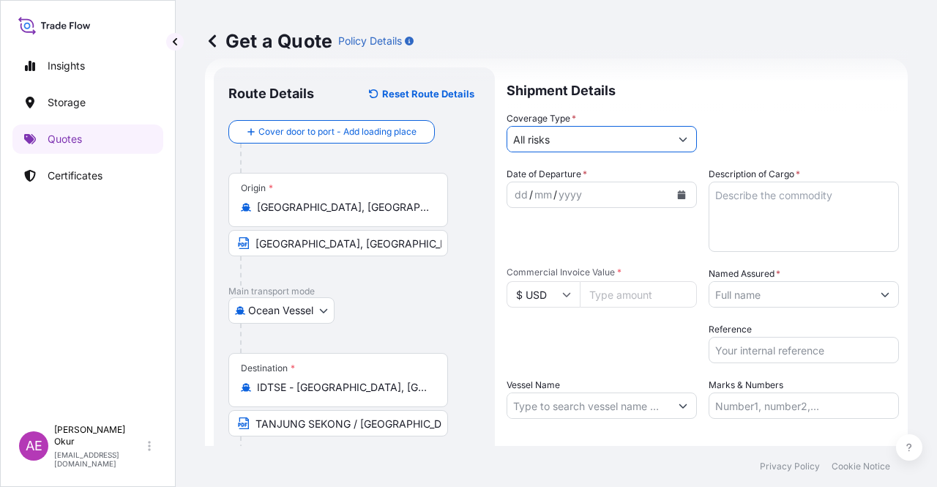
click at [539, 138] on input "All risks" at bounding box center [589, 139] width 163 height 26
click at [688, 133] on button "Show suggestions" at bounding box center [683, 139] width 26 height 26
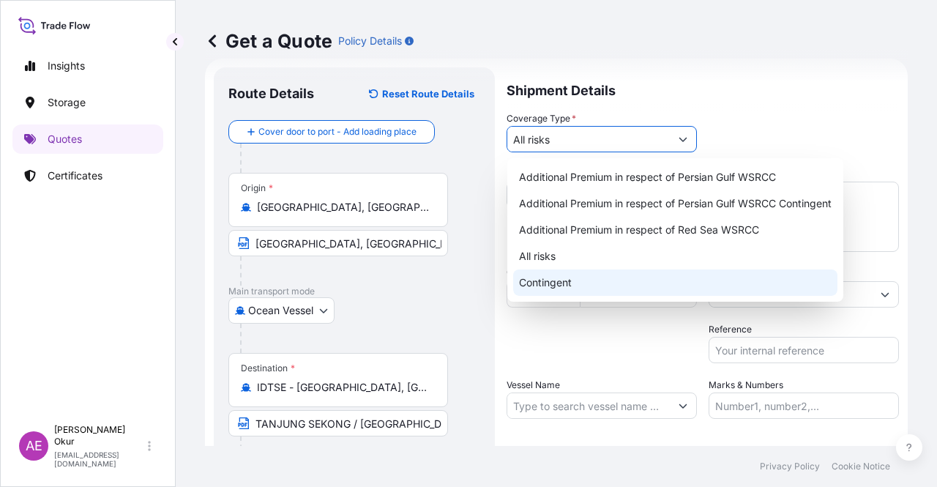
click at [555, 288] on div "Contingent" at bounding box center [675, 283] width 324 height 26
type input "Contingent"
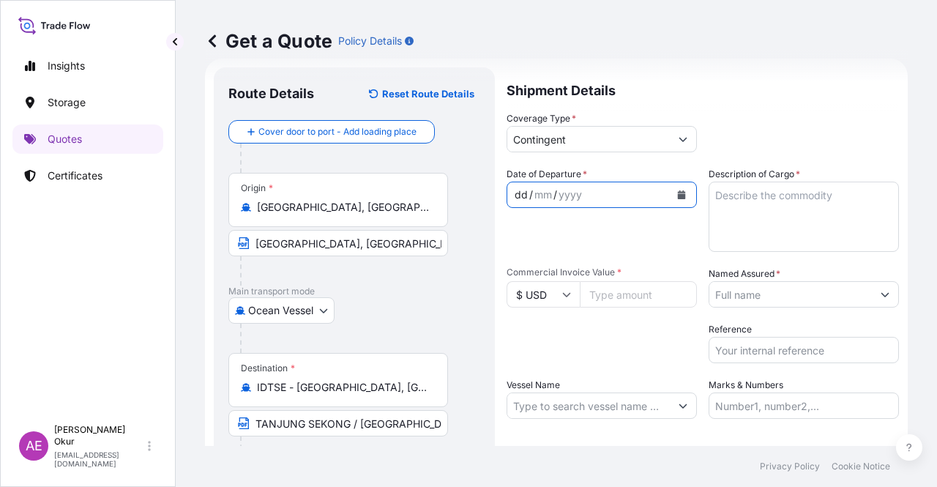
click at [516, 197] on div "dd" at bounding box center [521, 195] width 16 height 18
click at [595, 295] on input "Commercial Invoice Value *" at bounding box center [638, 294] width 117 height 26
paste input "12448780.76"
type input "12448780.76"
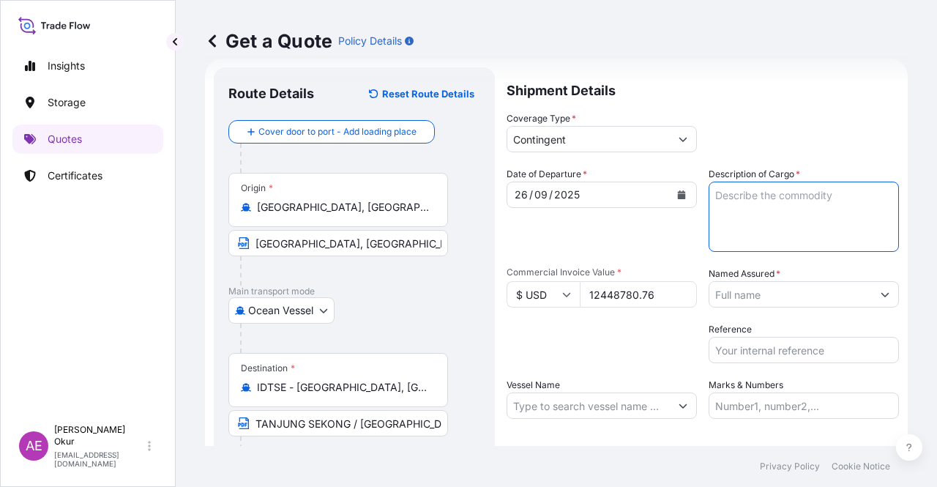
click at [732, 234] on textarea "Description of Cargo *" at bounding box center [804, 217] width 190 height 70
paste textarea "BUTANE"
type textarea "BUTANE"
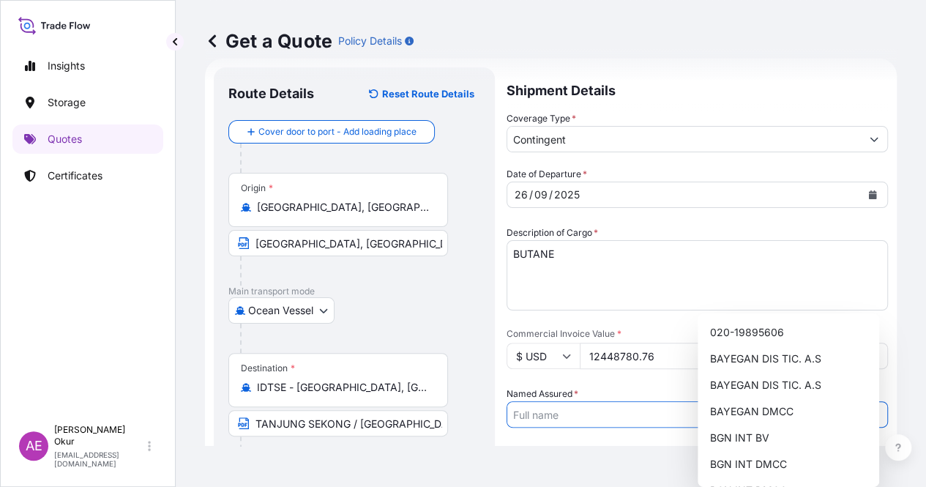
drag, startPoint x: 768, startPoint y: 298, endPoint x: 768, endPoint y: 315, distance: 16.8
click at [769, 401] on input "Named Assured *" at bounding box center [685, 414] width 354 height 26
click at [757, 459] on span "BGN INT DMCC" at bounding box center [748, 464] width 77 height 15
type input "BGN INT DMCC"
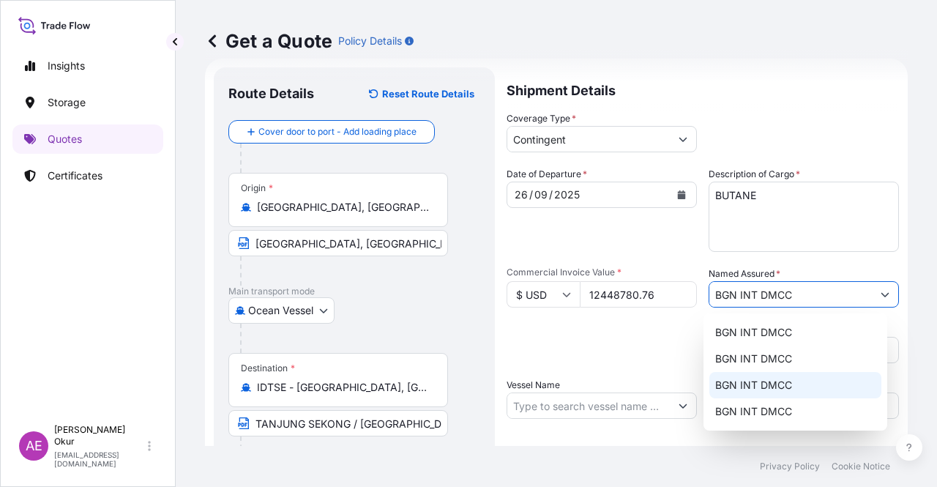
click at [748, 383] on span "BGN INT DMCC" at bounding box center [754, 385] width 77 height 15
click at [576, 414] on input "Vessel Name" at bounding box center [589, 406] width 163 height 26
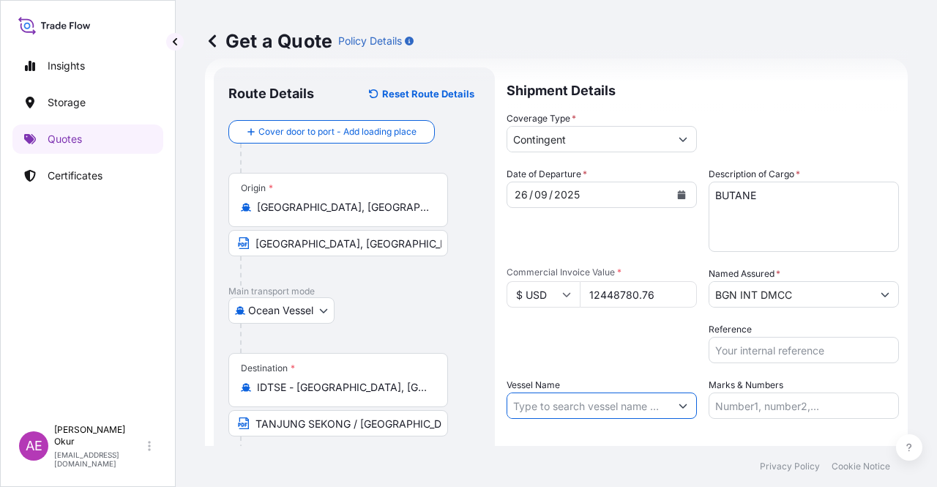
paste input "CRYSTAL OASIS"
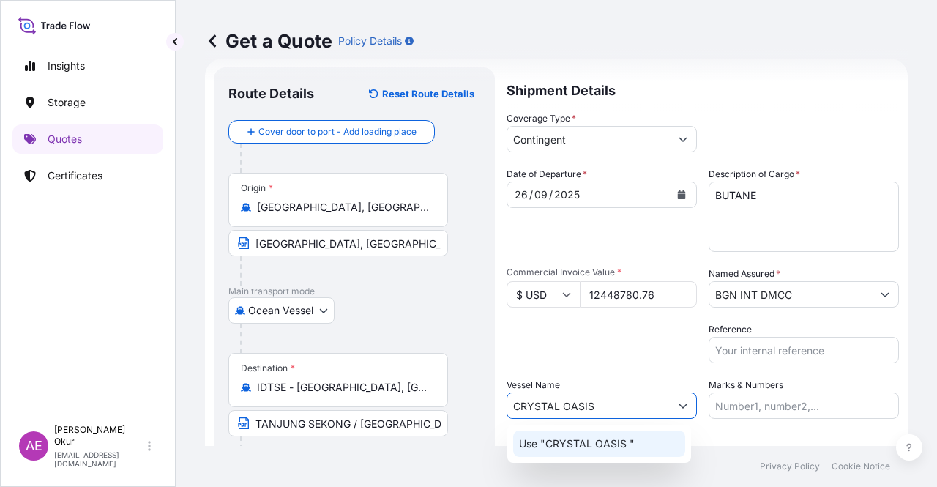
click at [614, 450] on p "Use "CRYSTAL OASIS "" at bounding box center [577, 443] width 116 height 15
type input "CRYSTAL OASIS"
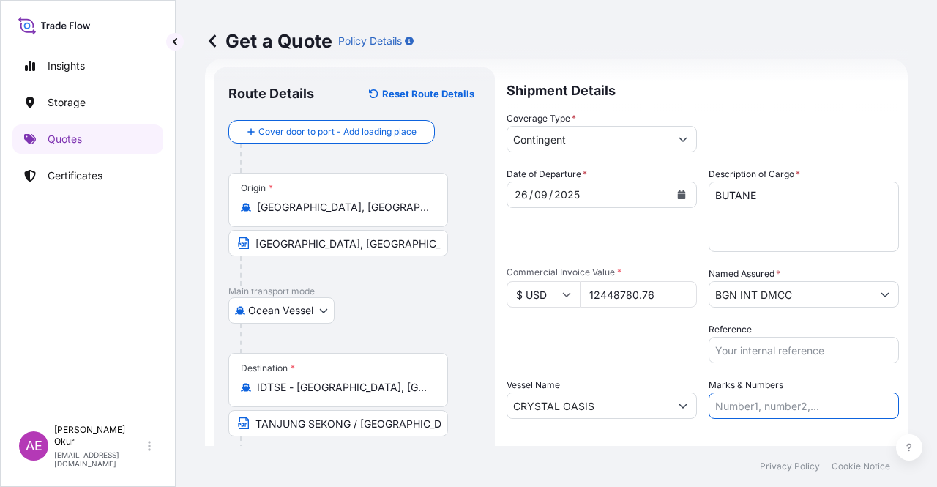
click at [723, 417] on input "Marks & Numbers" at bounding box center [804, 406] width 190 height 26
drag, startPoint x: 815, startPoint y: 405, endPoint x: 746, endPoint y: 407, distance: 69.6
click at [746, 407] on input "PO NO:25Y0251000 Quantity M/[PERSON_NAME]: 1.921,45 Premium: USD 176,70" at bounding box center [804, 406] width 190 height 26
paste input "191600"
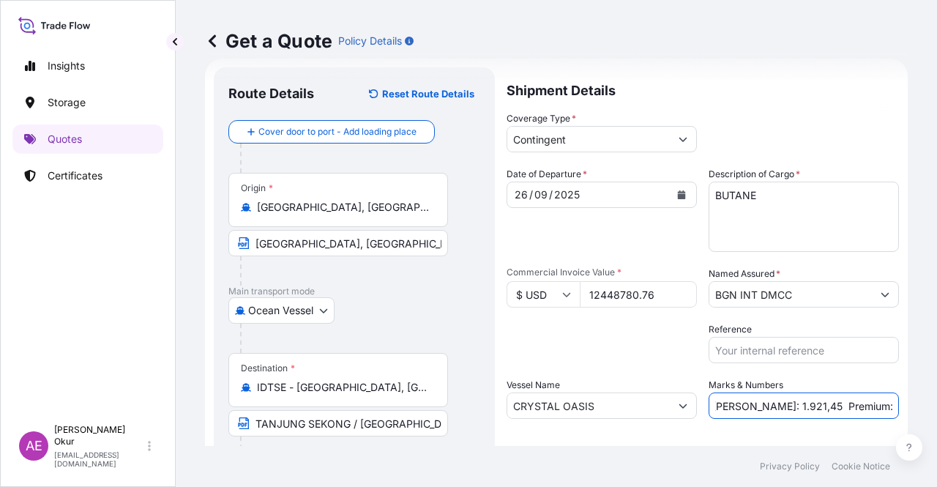
drag, startPoint x: 867, startPoint y: 406, endPoint x: 926, endPoint y: 409, distance: 58.7
click at [926, 409] on div "Get a Quote Policy Details Route Details Reset Route Details Cover door to port…" at bounding box center [557, 223] width 762 height 446
click at [798, 403] on input "PO NO:25Y0191600 Quantity M/[PERSON_NAME]: 1.921,45 Premium: USD 176,70" at bounding box center [804, 406] width 190 height 26
drag, startPoint x: 731, startPoint y: 404, endPoint x: 770, endPoint y: 405, distance: 39.6
click at [770, 405] on input "PO NO:25Y0191600 Quantity M/[PERSON_NAME]: 1.921,45 Premium: USD 176,70" at bounding box center [804, 406] width 190 height 26
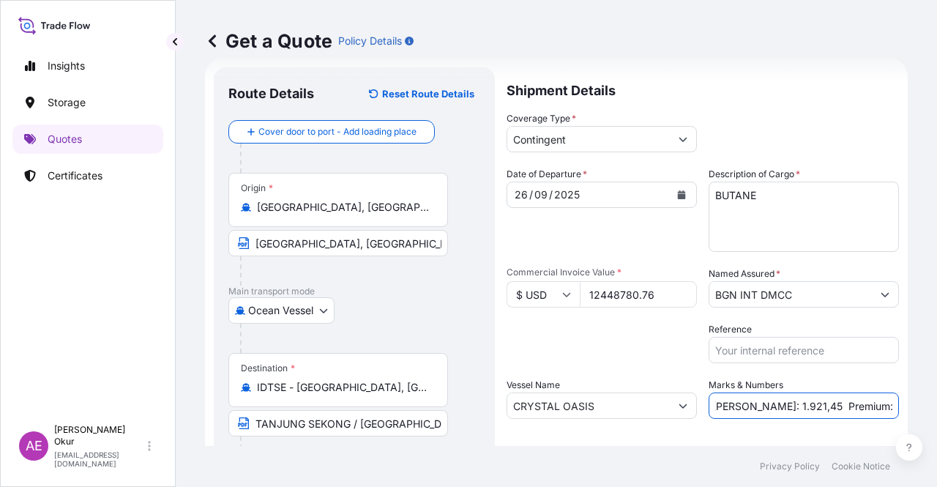
paste input "23.334,17"
click at [734, 408] on input "PO NO:25Y0191600 Quantity M/[PERSON_NAME]: 1.921,45 Premium: USD 176,70" at bounding box center [804, 406] width 190 height 26
drag, startPoint x: 734, startPoint y: 406, endPoint x: 773, endPoint y: 407, distance: 39.6
click at [773, 407] on input "PO NO:25Y0191600 Quantity M/[PERSON_NAME]: 1.921,45 Premium: USD 176,70" at bounding box center [804, 406] width 190 height 26
paste input "23.334,17"
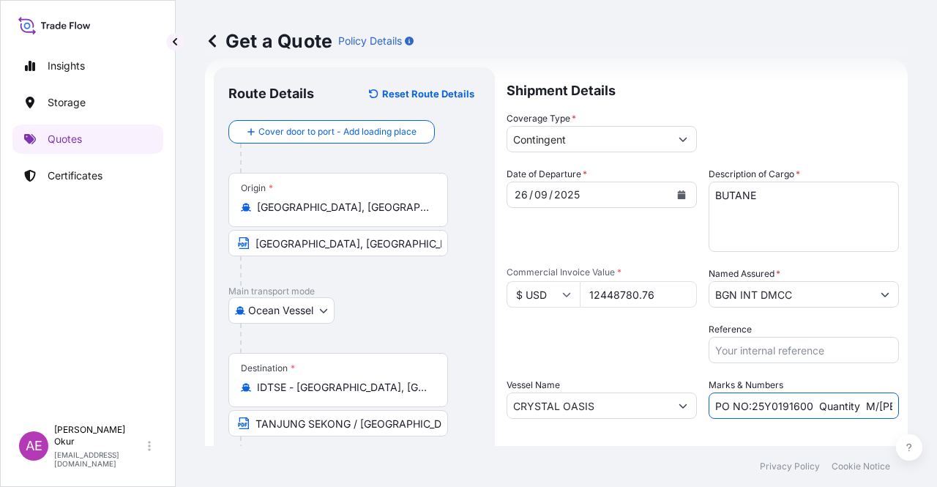
scroll to position [0, 168]
drag, startPoint x: 814, startPoint y: 395, endPoint x: 937, endPoint y: 412, distance: 124.3
click at [937, 412] on div "Get a Quote Policy Details Route Details Reset Route Details Cover door to port…" at bounding box center [557, 223] width 762 height 446
click at [850, 407] on input "PO NO:25Y0191600 Quantity M/[PERSON_NAME]: 23.334,17Premium: USD 176,70" at bounding box center [804, 406] width 190 height 26
drag, startPoint x: 852, startPoint y: 405, endPoint x: 937, endPoint y: 409, distance: 85.1
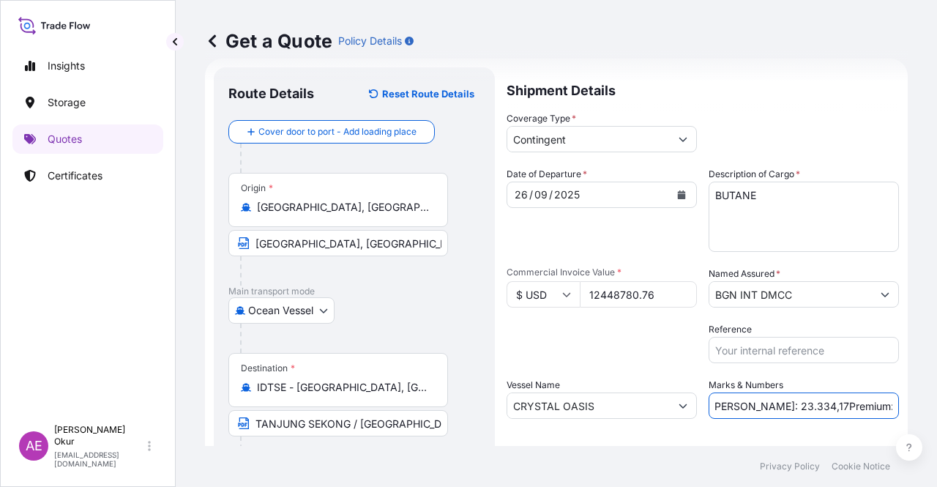
click at [937, 409] on div "Get a Quote Policy Details Route Details Reset Route Details Cover door to port…" at bounding box center [557, 223] width 762 height 446
paste input "622,44"
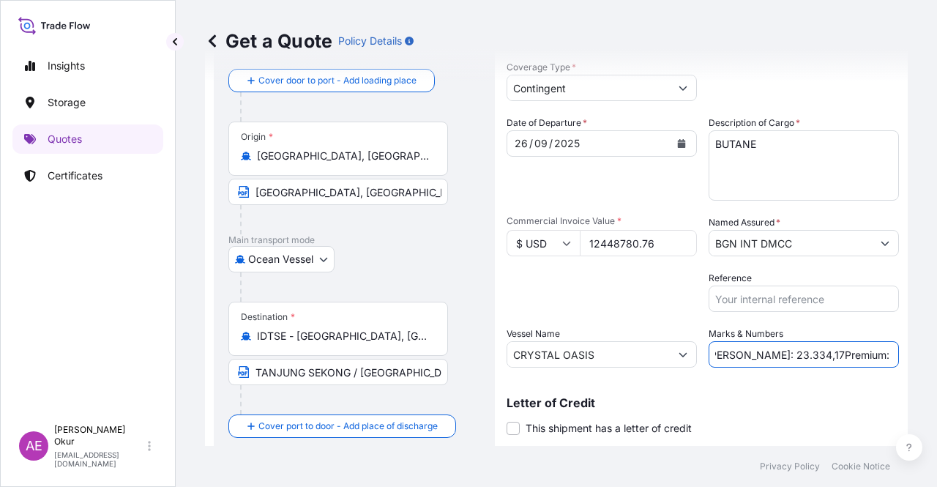
scroll to position [114, 0]
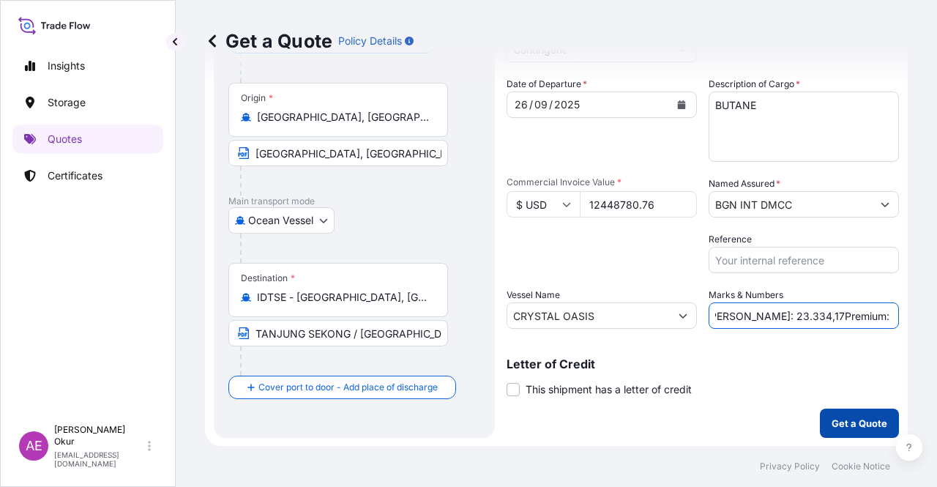
type input "PO NO:25Y0191600 Quantity M/[PERSON_NAME]: 23.334,17Premium: USD 622,44"
click at [847, 435] on button "Get a Quote" at bounding box center [859, 423] width 79 height 29
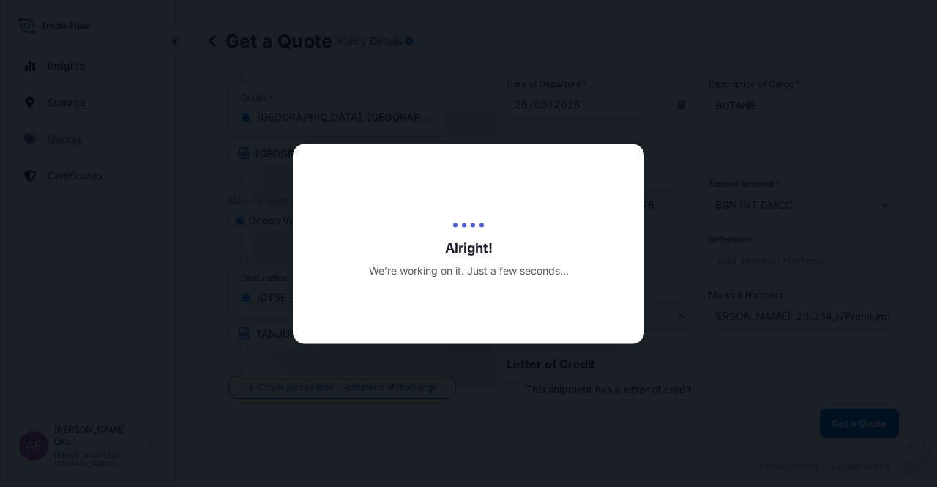
scroll to position [0, 0]
select select "Ocean Vessel"
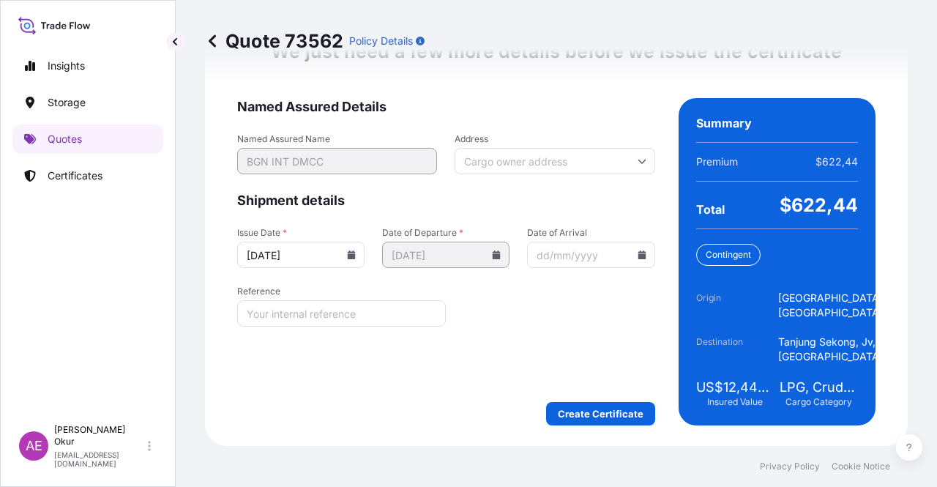
scroll to position [1930, 0]
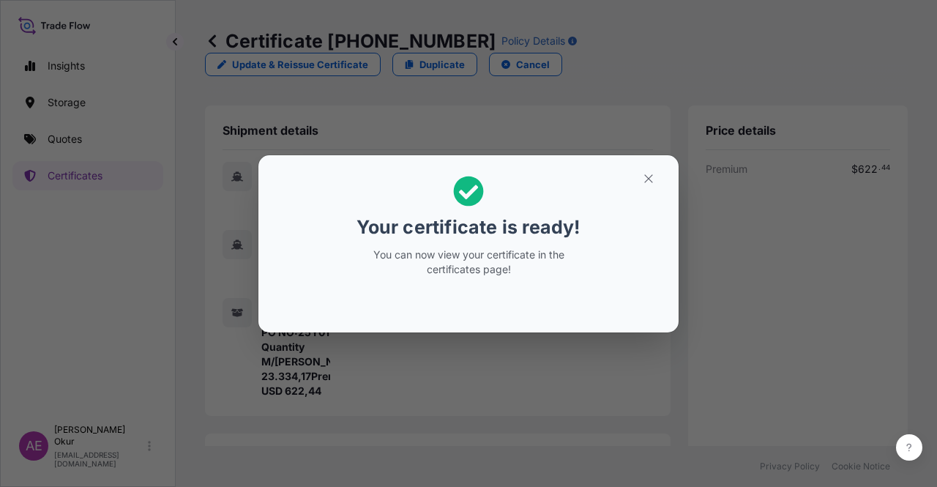
click at [652, 165] on section "Your certificate is ready! You can now view your certificate in the certificate…" at bounding box center [469, 243] width 420 height 177
click at [650, 179] on icon "button" at bounding box center [648, 178] width 13 height 13
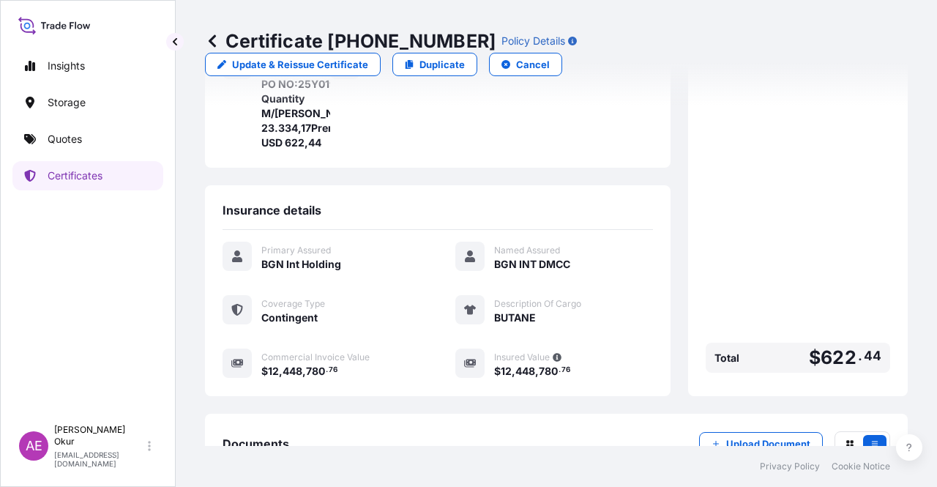
scroll to position [352, 0]
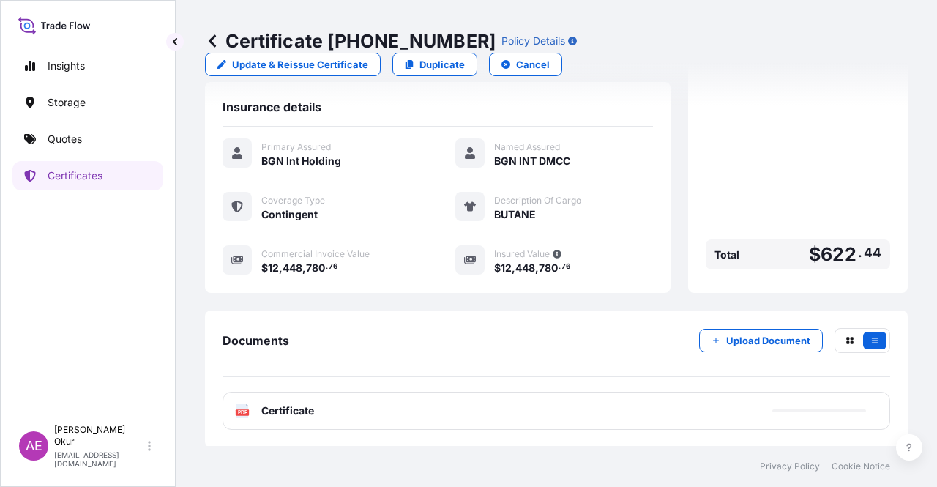
click at [290, 407] on span "Certificate" at bounding box center [287, 411] width 53 height 15
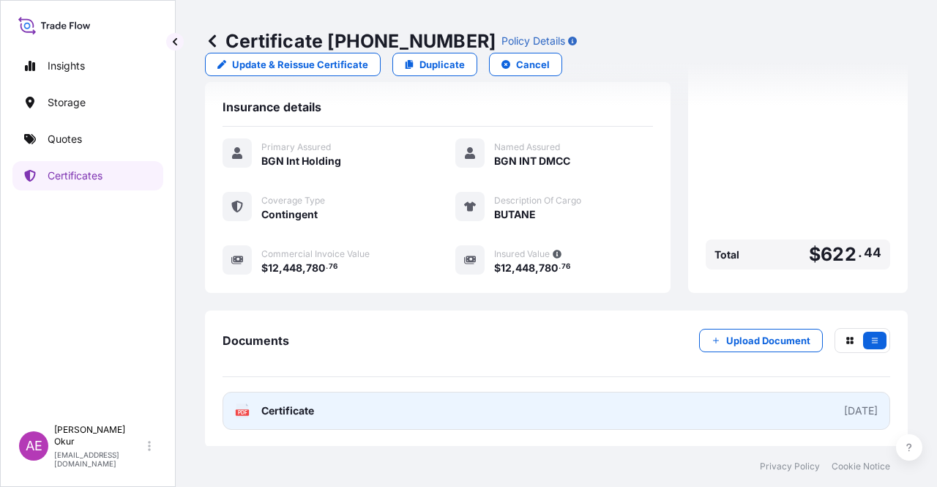
click at [271, 417] on span "Certificate" at bounding box center [287, 411] width 53 height 15
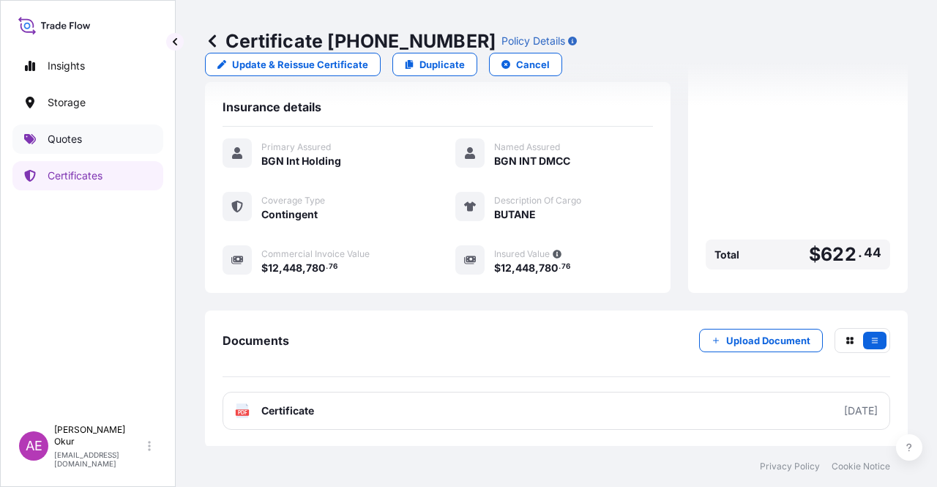
click at [96, 144] on link "Quotes" at bounding box center [87, 138] width 151 height 29
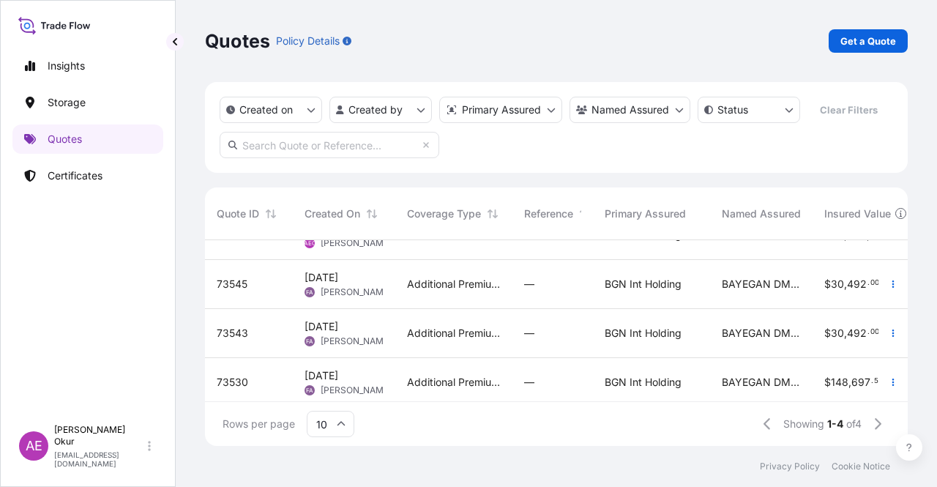
scroll to position [45, 0]
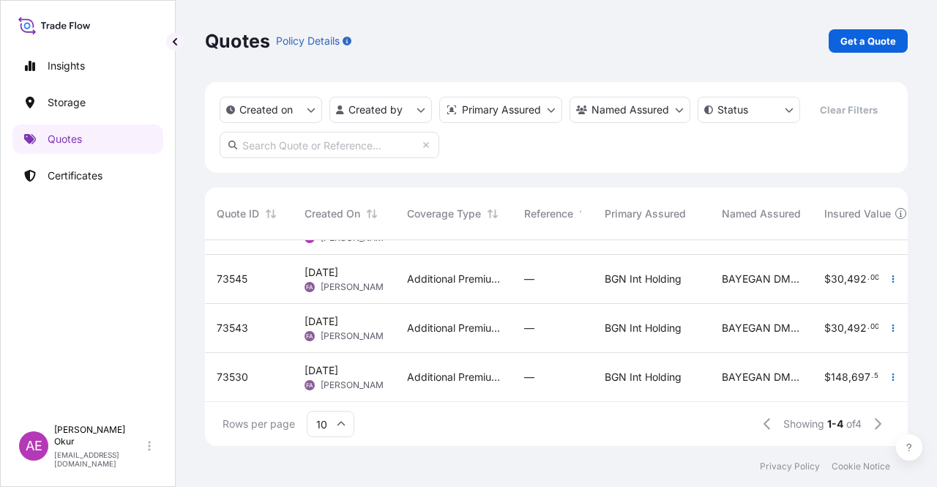
click at [393, 390] on div "[DATE] FA [PERSON_NAME]" at bounding box center [344, 377] width 103 height 49
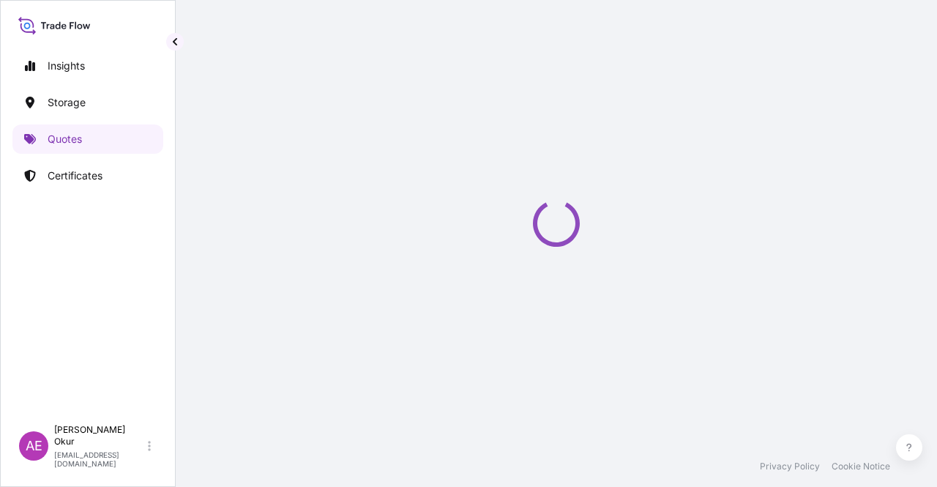
select select "Ocean Vessel"
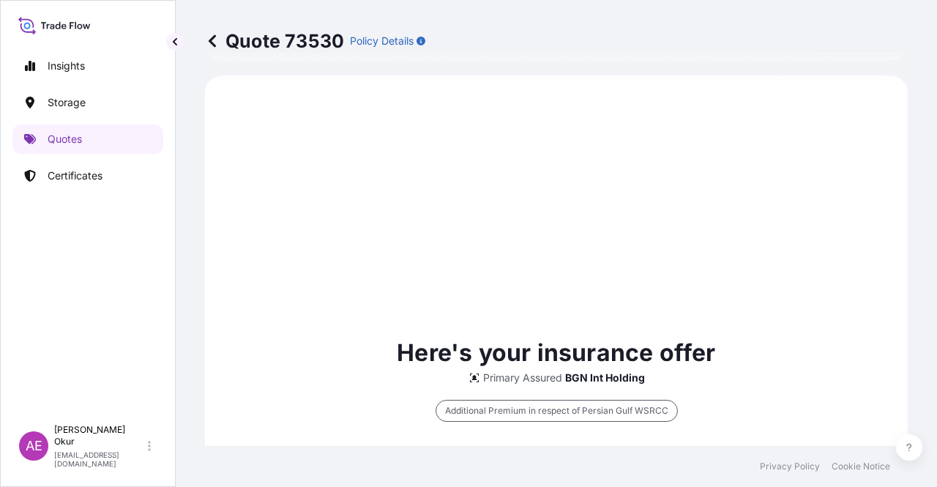
scroll to position [501, 0]
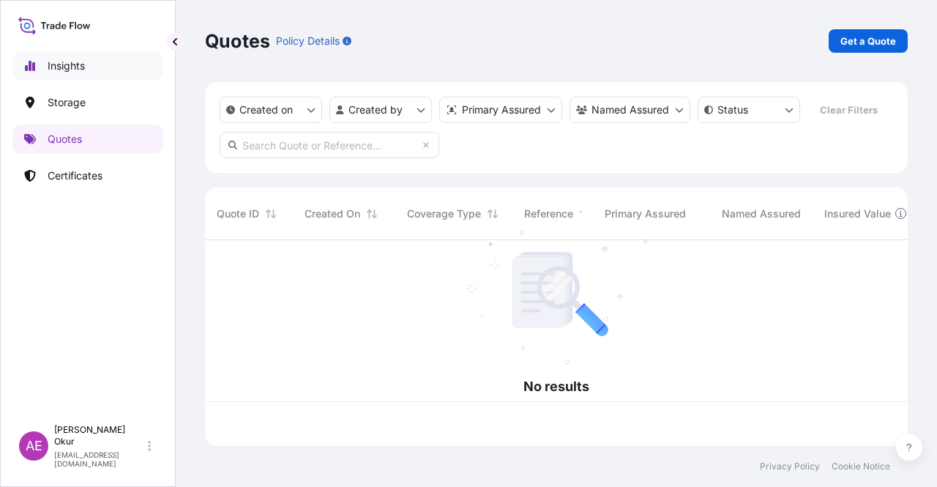
scroll to position [203, 691]
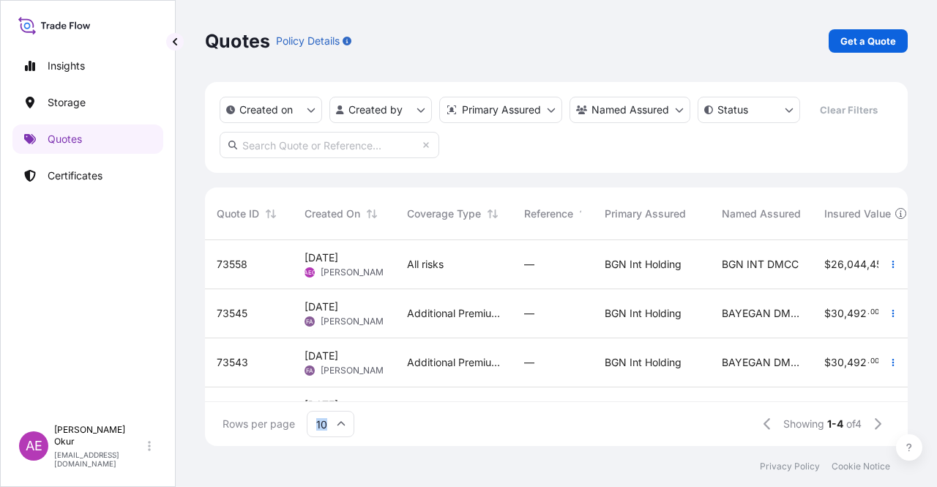
drag, startPoint x: 504, startPoint y: 402, endPoint x: 675, endPoint y: 406, distance: 171.4
click at [675, 406] on div "Rows per page 10 Showing 1-4 of 4" at bounding box center [556, 424] width 703 height 44
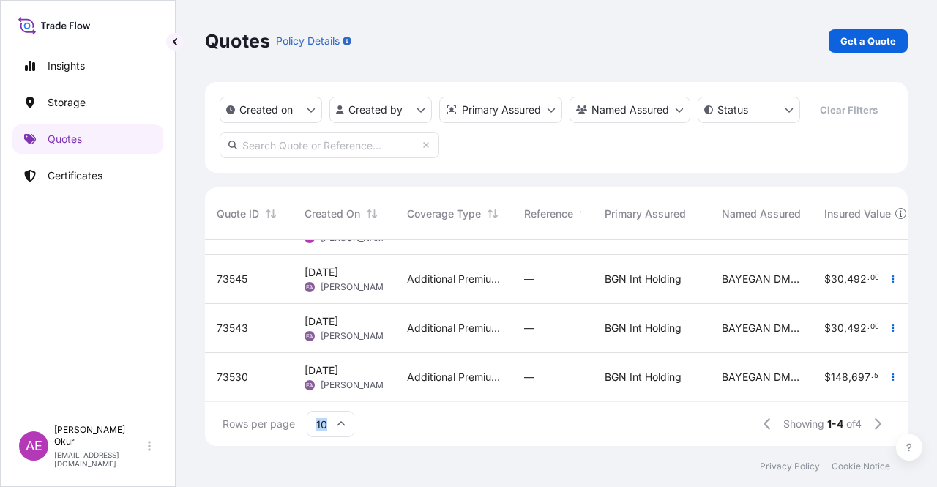
scroll to position [45, 0]
click at [329, 423] on input "10" at bounding box center [331, 424] width 48 height 26
click at [321, 343] on div "25" at bounding box center [331, 353] width 36 height 28
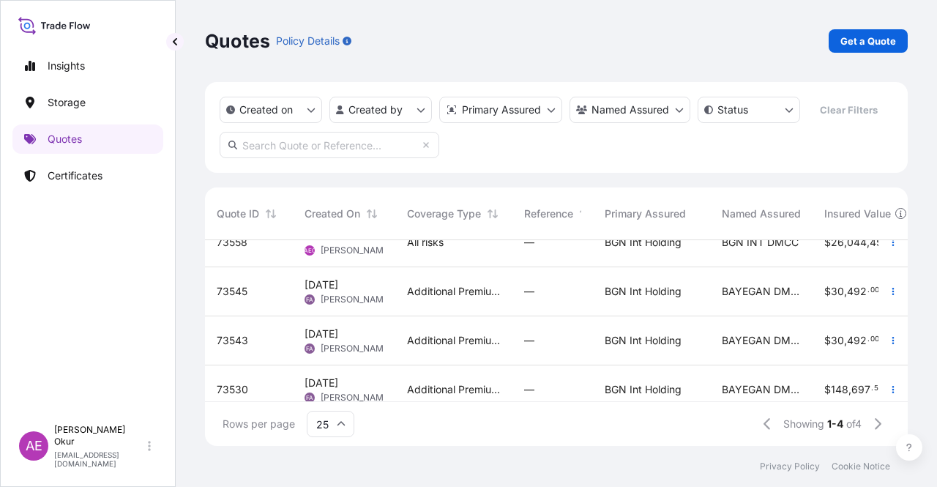
scroll to position [0, 0]
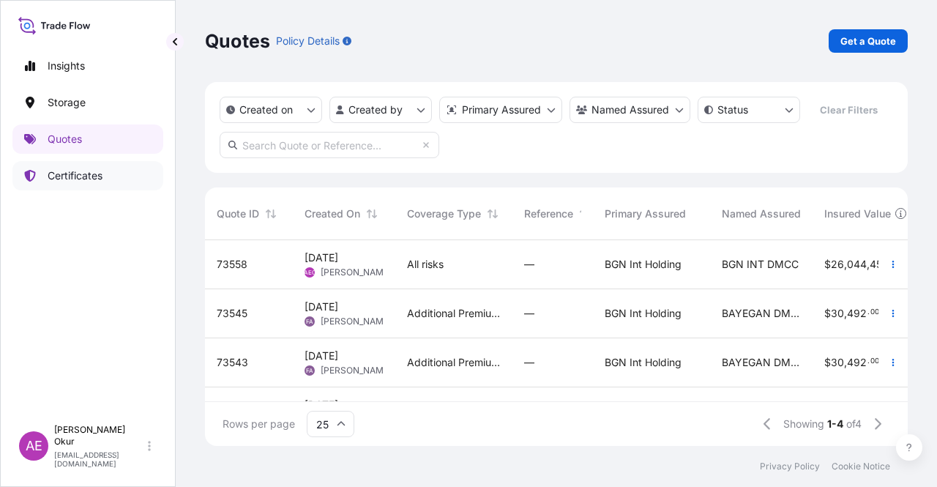
click at [111, 126] on link "Quotes" at bounding box center [87, 138] width 151 height 29
click at [82, 94] on link "Storage" at bounding box center [87, 102] width 151 height 29
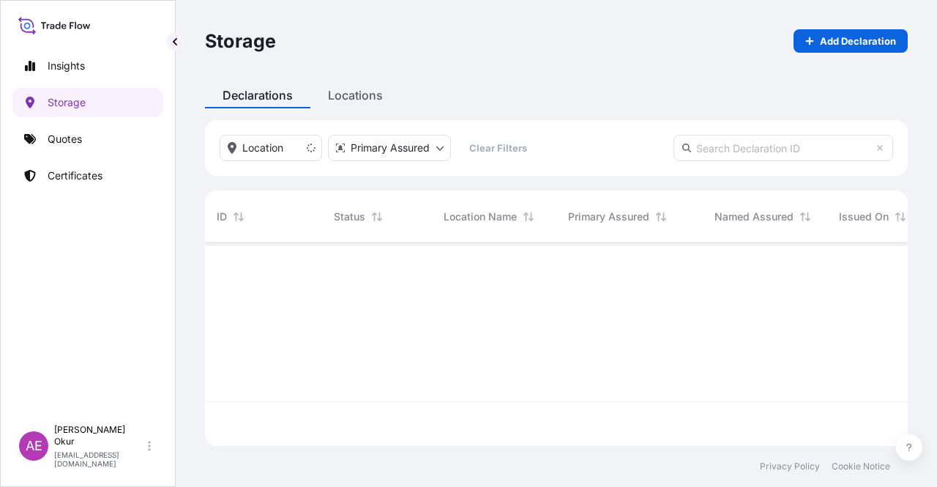
scroll to position [245, 691]
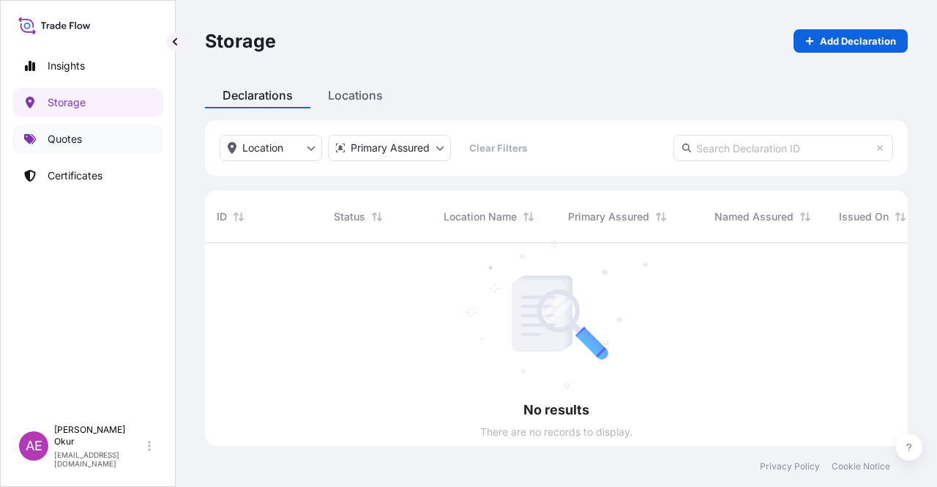
click at [74, 133] on p "Quotes" at bounding box center [65, 139] width 34 height 15
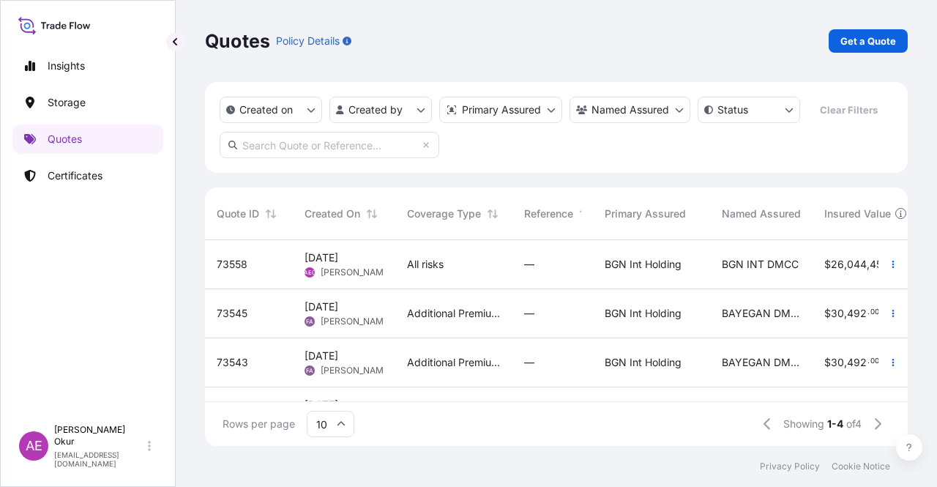
click at [403, 261] on div "All risks" at bounding box center [453, 264] width 117 height 49
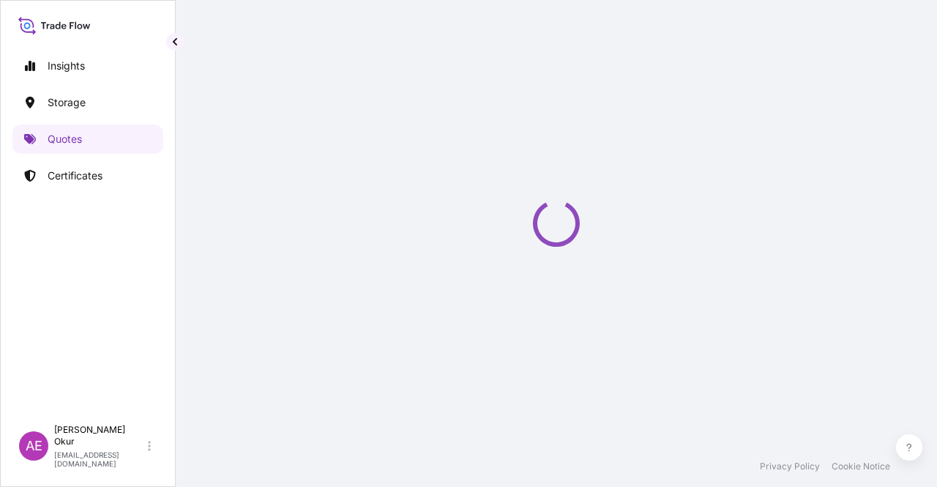
select select "Ocean Vessel"
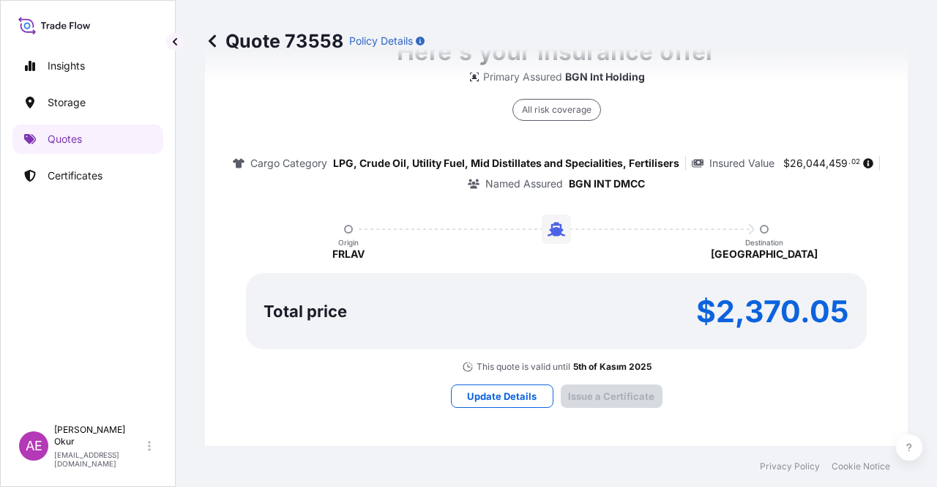
type input "[DATE]"
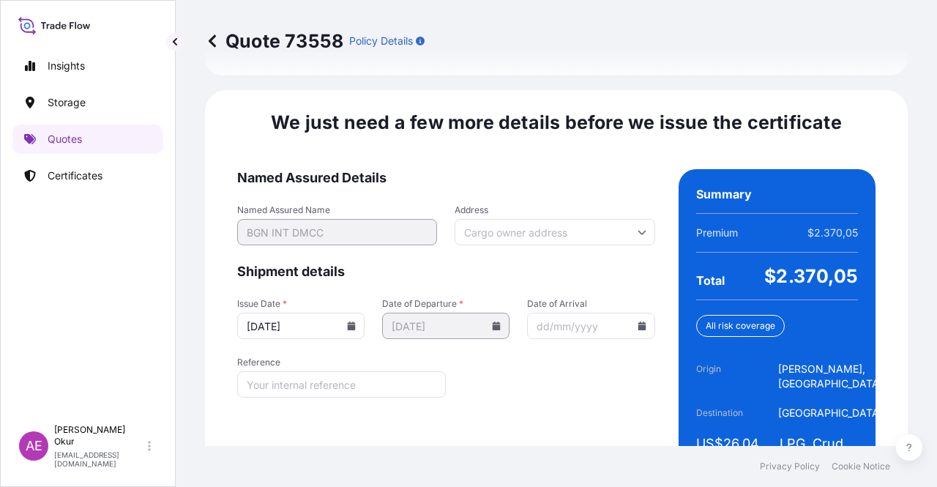
scroll to position [1843, 0]
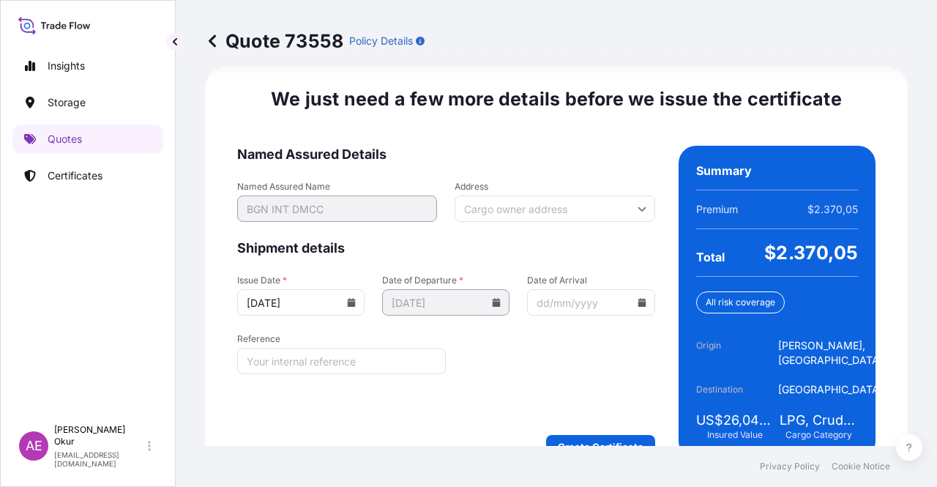
click at [613, 425] on div "We just need a few more details before we issue the certificate Named Assured D…" at bounding box center [556, 273] width 703 height 412
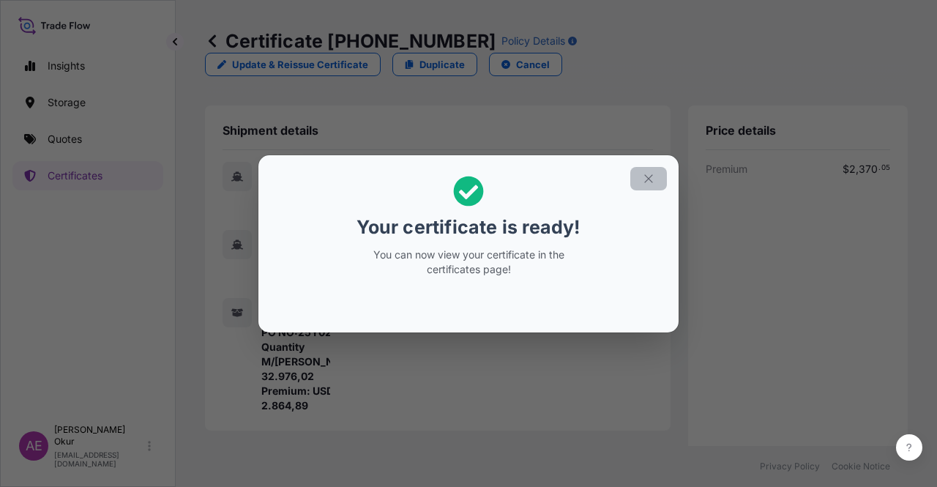
click at [658, 171] on button "button" at bounding box center [649, 178] width 37 height 23
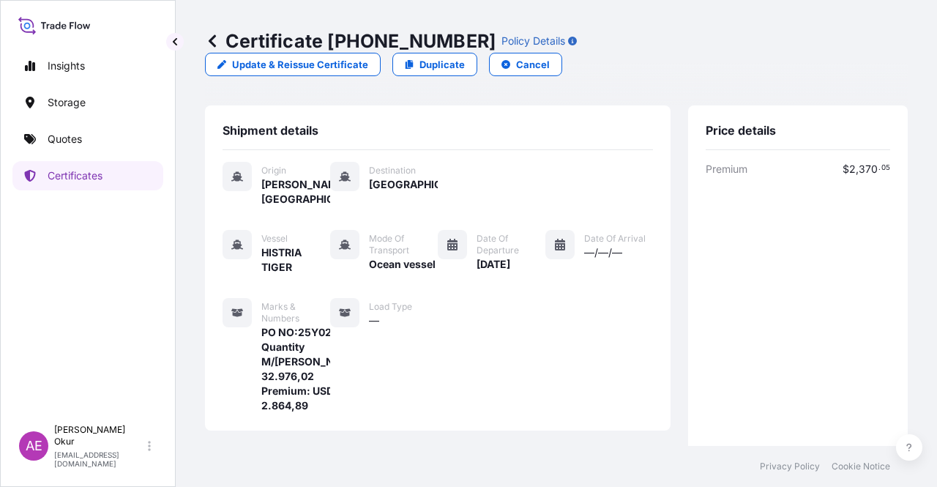
scroll to position [366, 0]
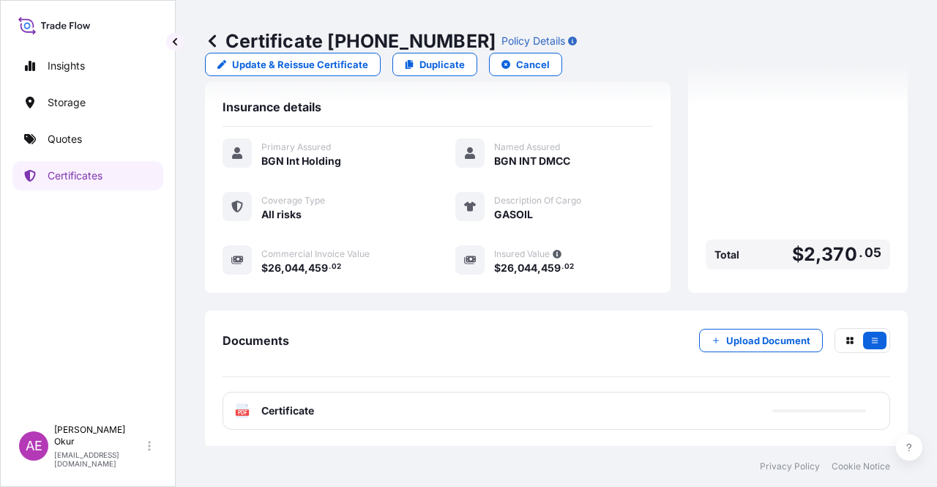
click at [296, 405] on span "Certificate" at bounding box center [287, 411] width 53 height 15
click at [286, 412] on span "Certificate" at bounding box center [287, 411] width 53 height 15
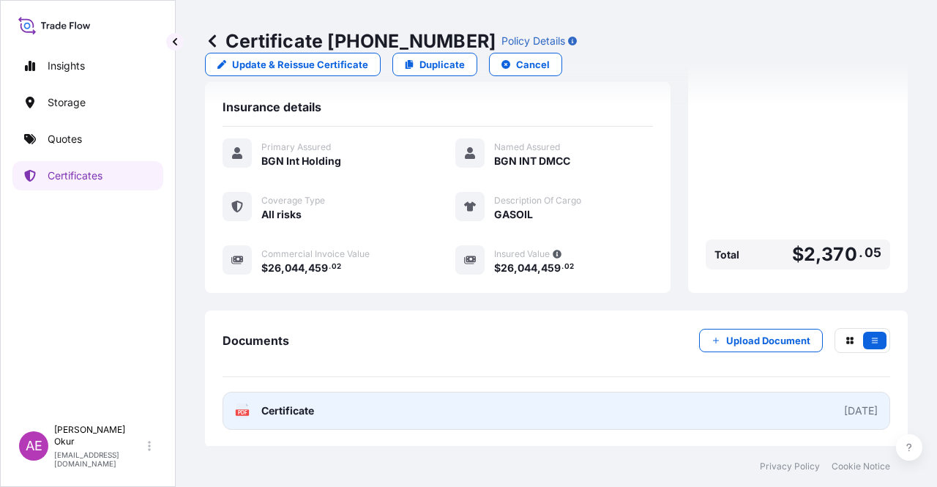
click at [289, 415] on span "Certificate" at bounding box center [287, 411] width 53 height 15
